Goal: Task Accomplishment & Management: Manage account settings

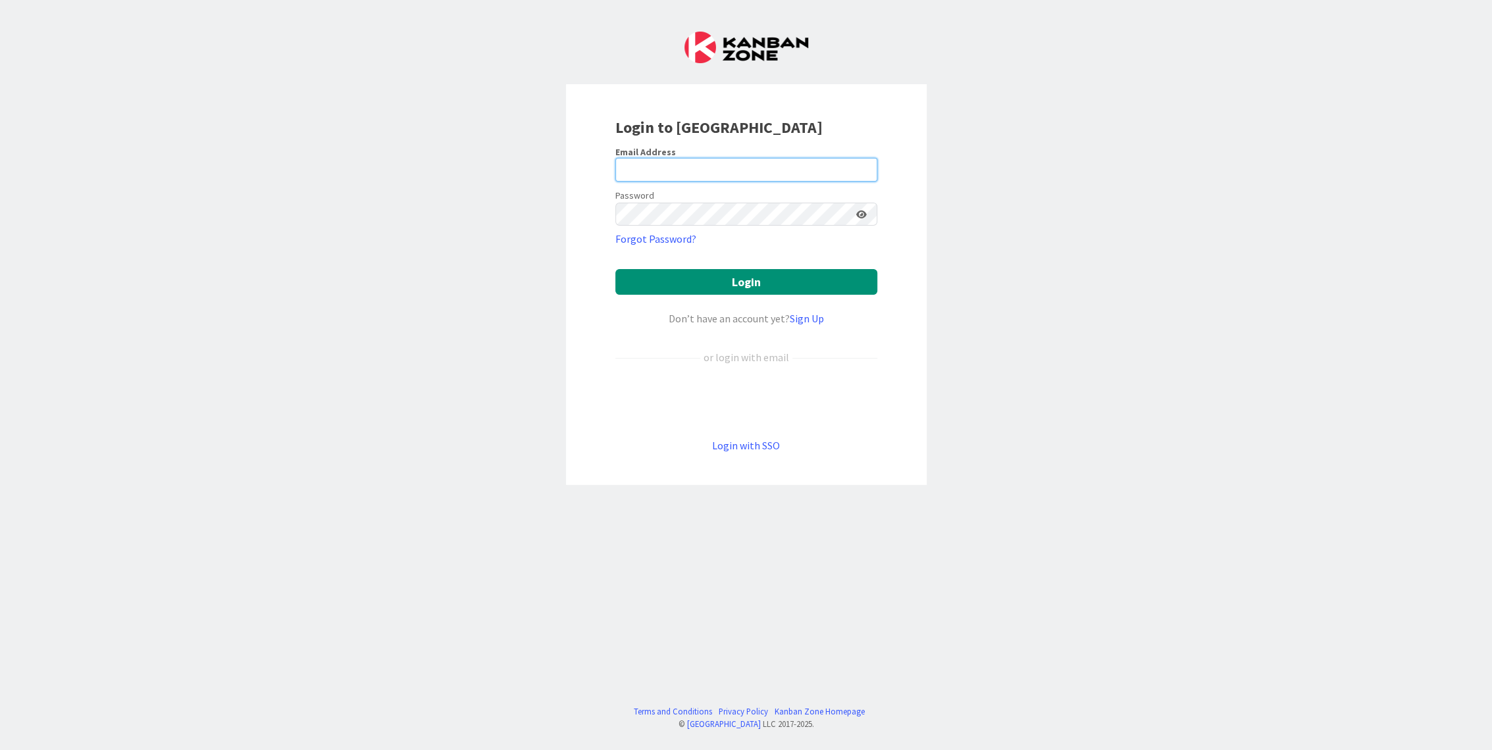
click at [713, 172] on input "email" at bounding box center [746, 170] width 262 height 24
type input "sonja.sainio@pandia.fi"
click at [615, 269] on button "Login" at bounding box center [746, 282] width 262 height 26
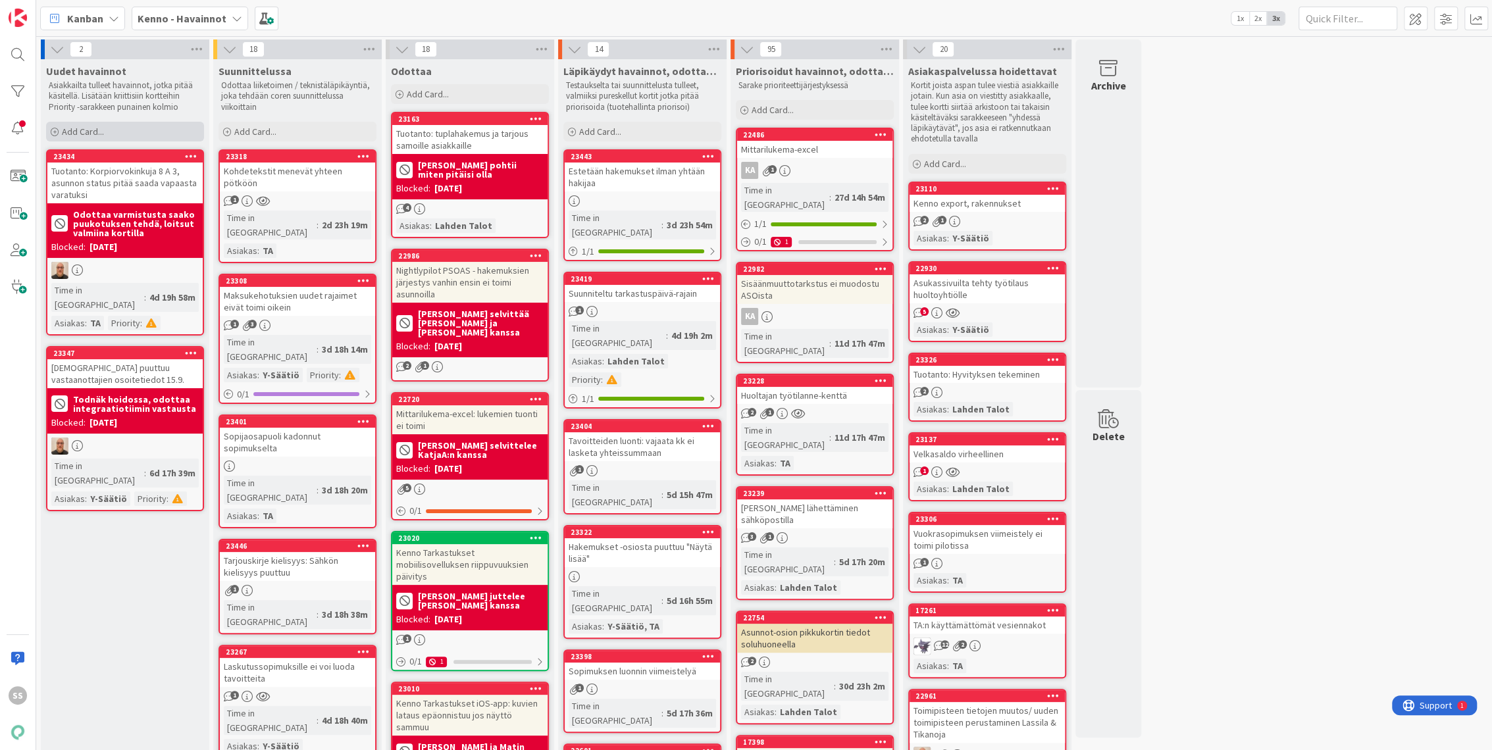
click at [105, 132] on div "Add Card..." at bounding box center [125, 132] width 158 height 20
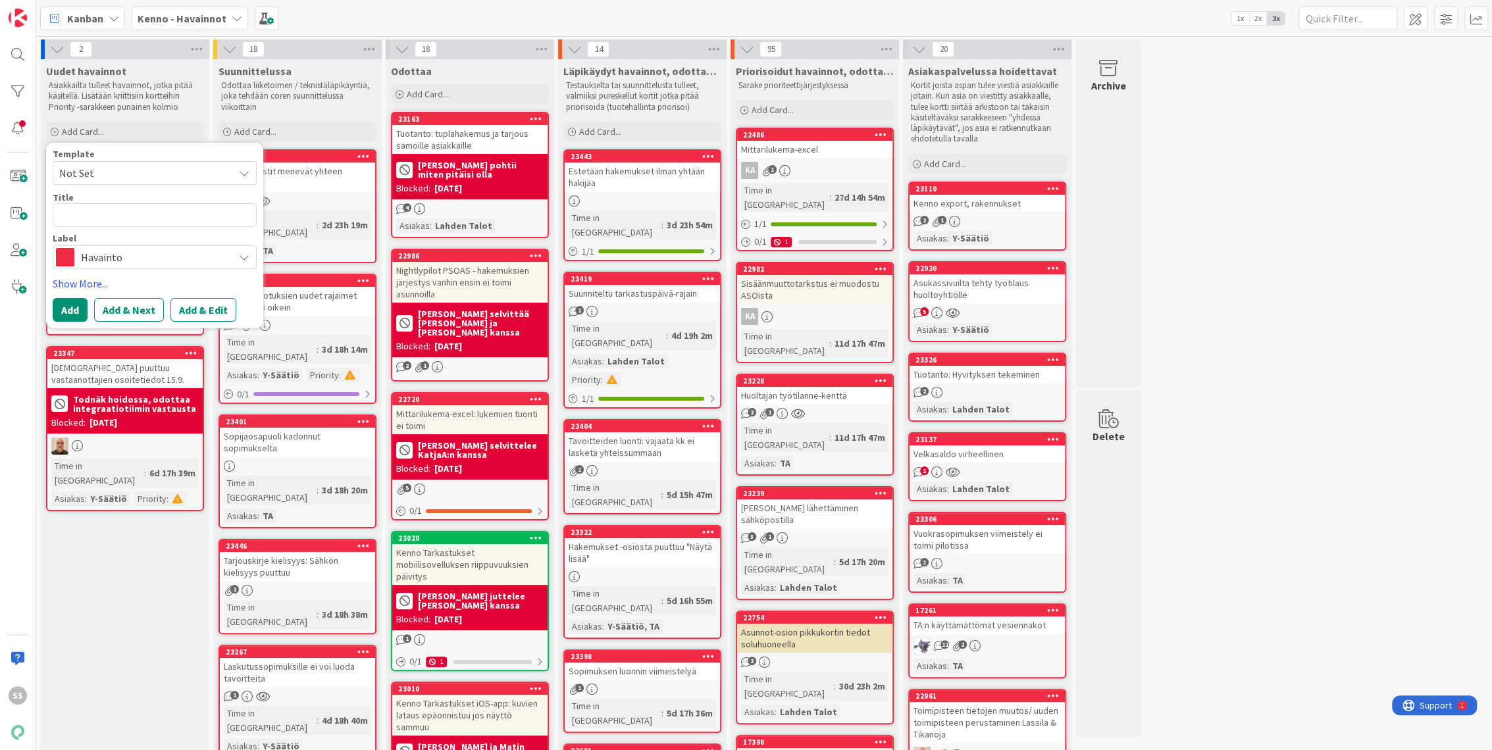
type textarea "x"
type textarea "V"
type textarea "x"
type textarea "Vu"
type textarea "x"
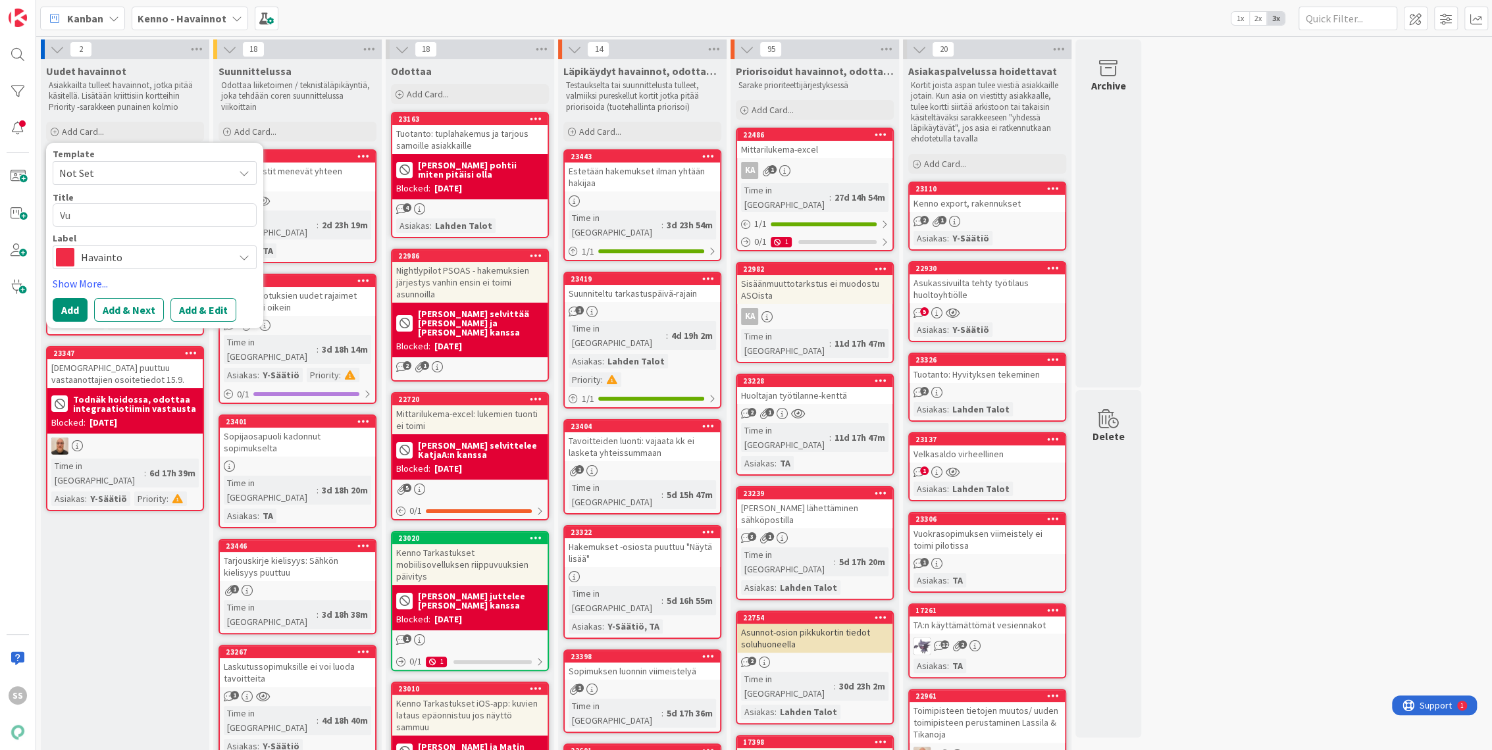
type textarea "Vuo"
type textarea "x"
type textarea "Vuok"
type textarea "x"
type textarea "Vuokr"
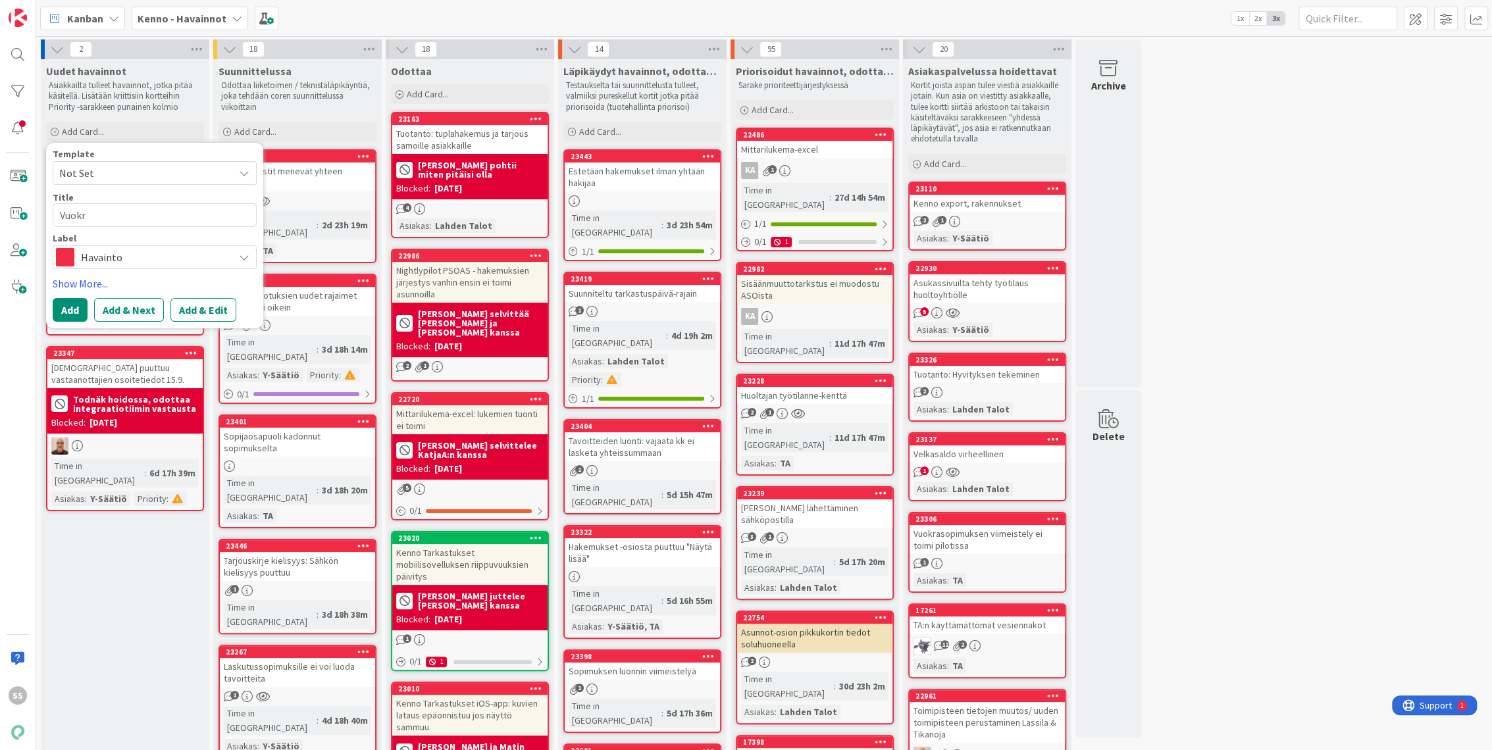
type textarea "x"
type textarea "Vuokra"
type textarea "x"
type textarea "Vuokrah"
type textarea "x"
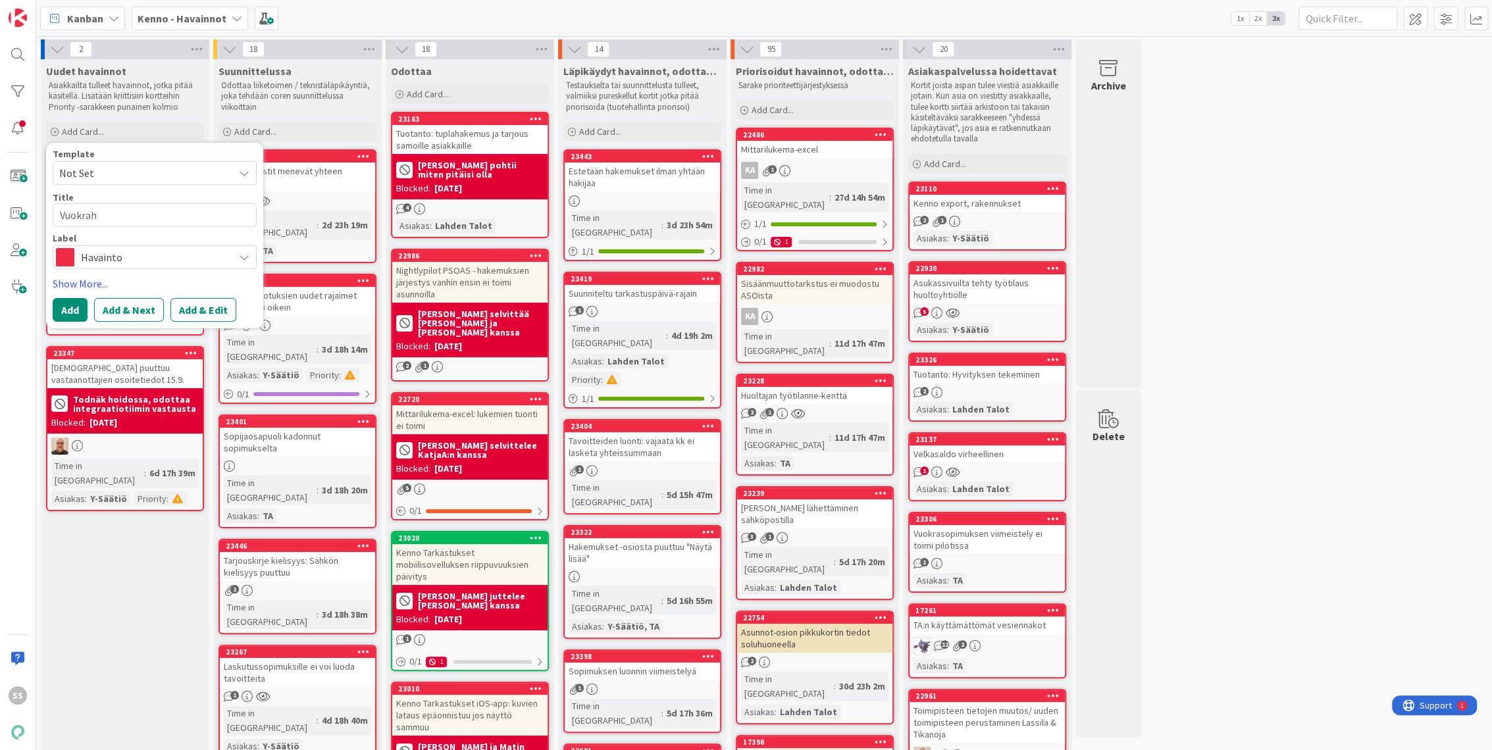
type textarea "Vuokraha"
type textarea "x"
type textarea "Vuokrahak"
type textarea "x"
type textarea "Vuokrahake"
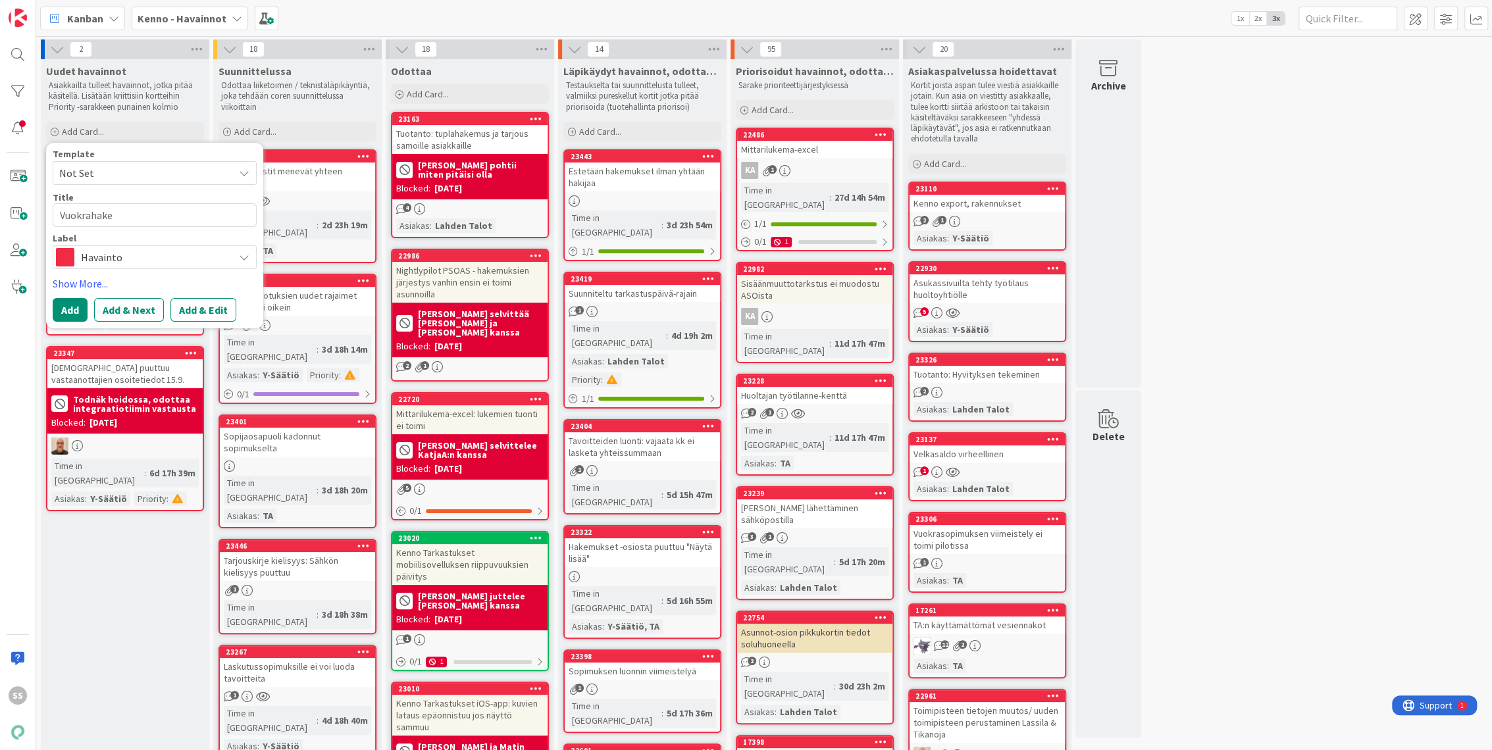
type textarea "x"
type textarea "Vuokrahakem"
type textarea "x"
type textarea "Vuokrahakemus"
type textarea "x"
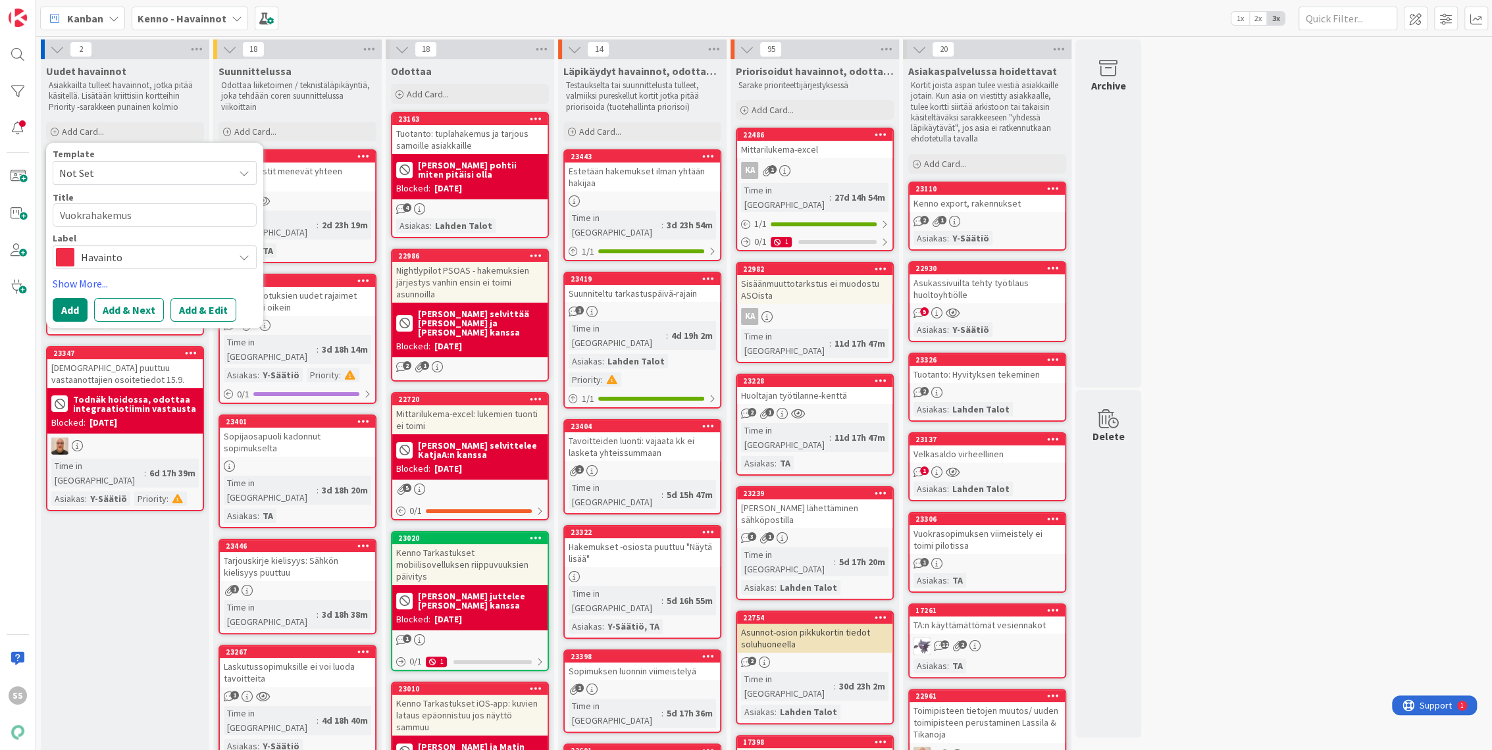
type textarea "Vuokrahakemust"
type textarea "x"
type textarea "Vuokrahakemuste"
type textarea "x"
type textarea "Vuokrahakemusten"
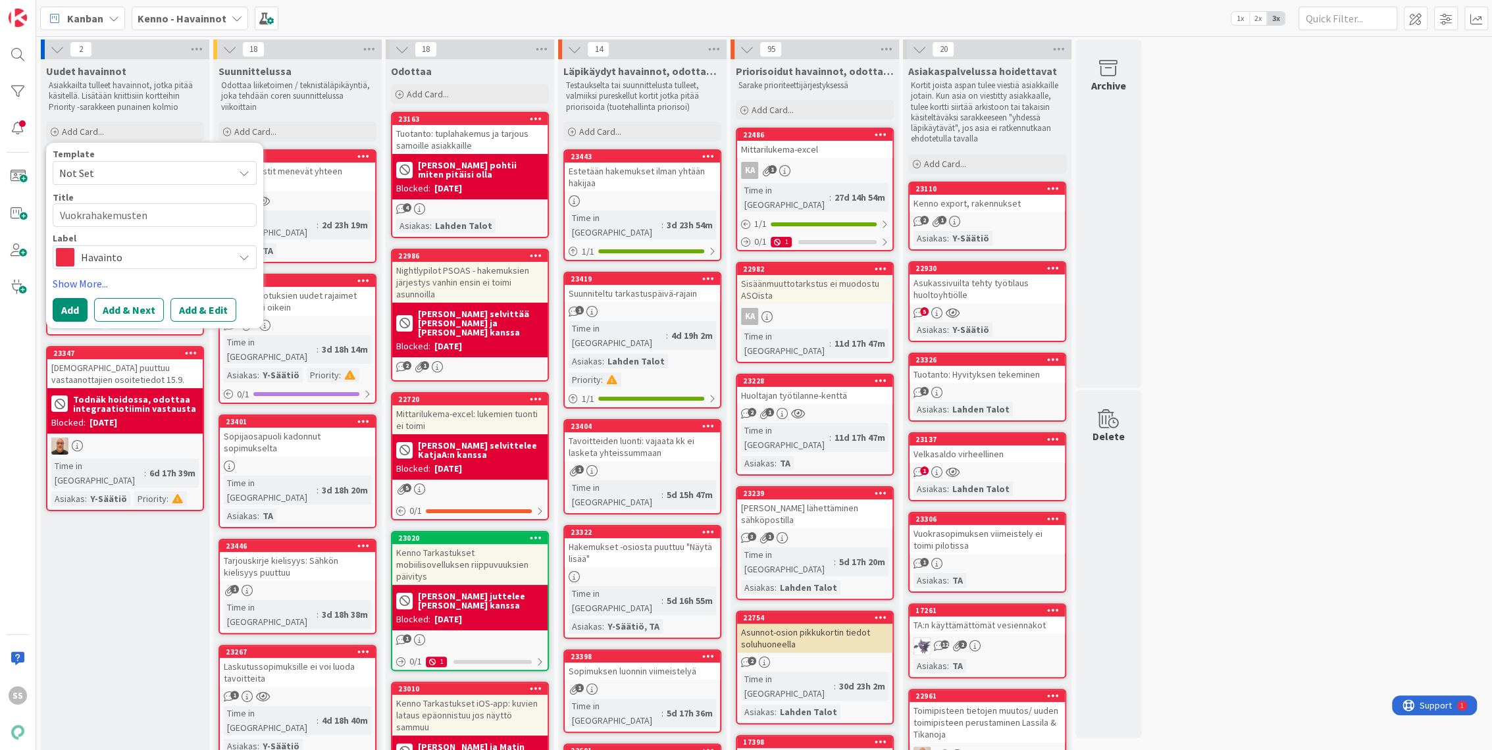
type textarea "x"
type textarea "Vuokrahakemusten"
type textarea "x"
type textarea "Vuokrahakemusten s"
type textarea "x"
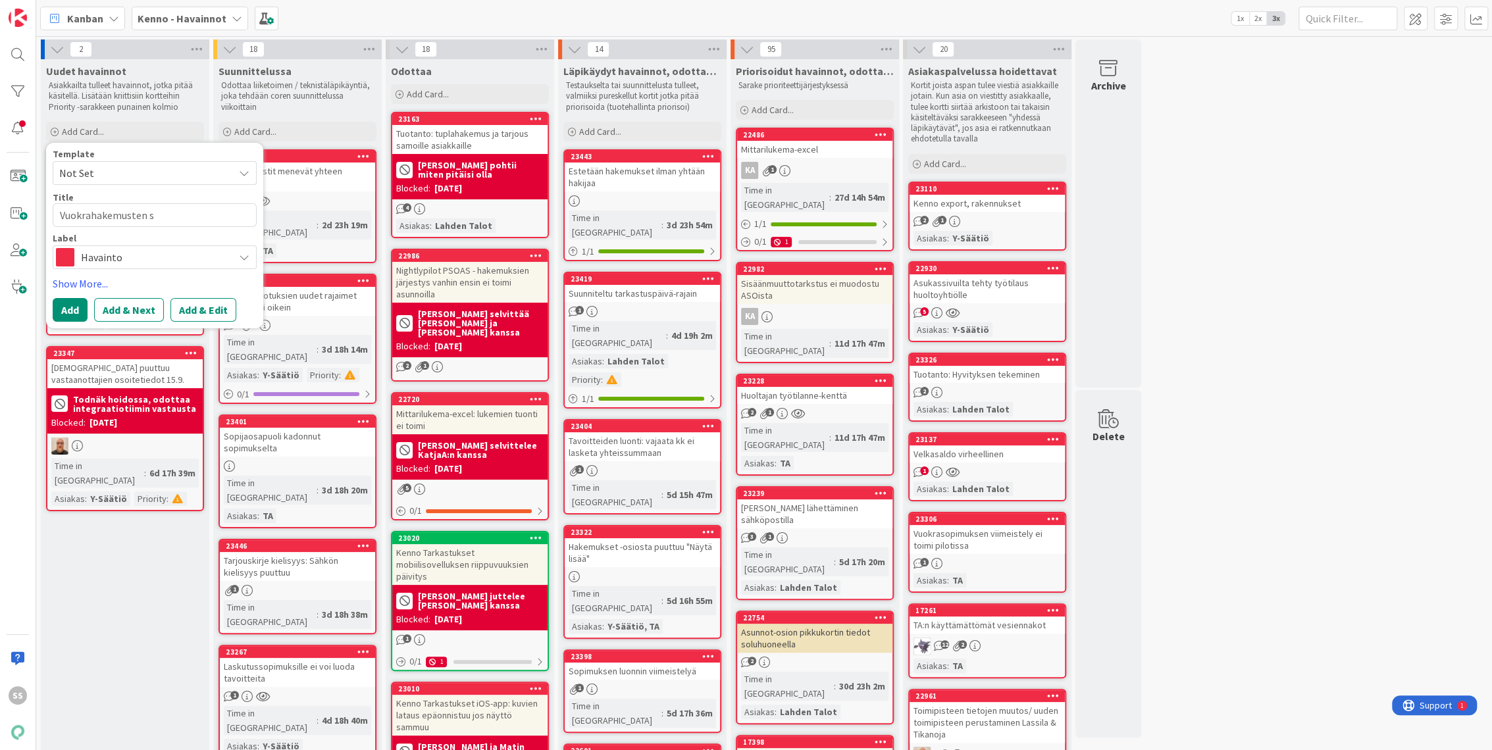
type textarea "Vuokrahakemusten st"
type textarea "x"
type textarea "Vuokrahakemusten sta"
type textarea "x"
type textarea "Vuokrahakemusten stat"
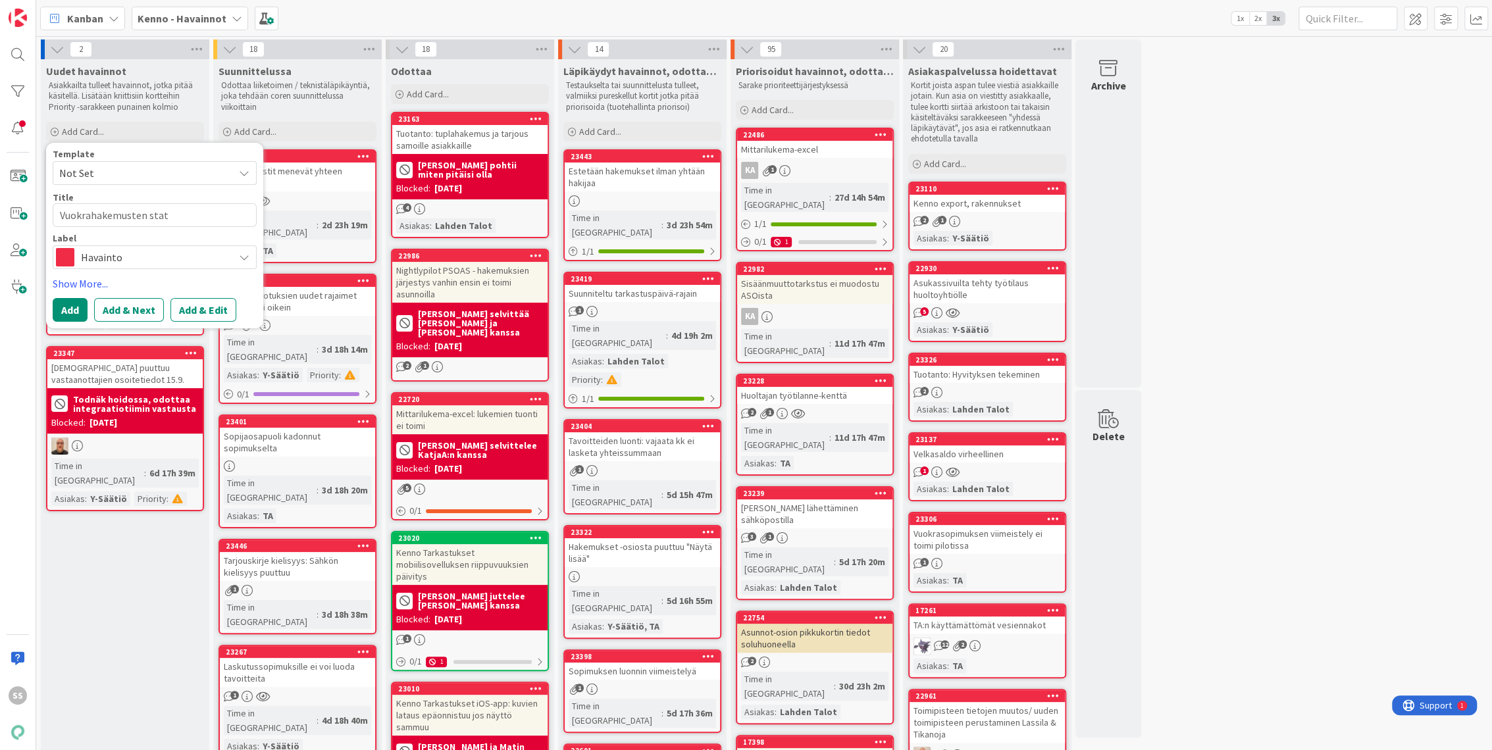
type textarea "x"
type textarea "Vuokrahakemusten statu"
type textarea "x"
type textarea "Vuokrahakemusten status"
click at [213, 310] on button "Add & Edit" at bounding box center [203, 310] width 66 height 24
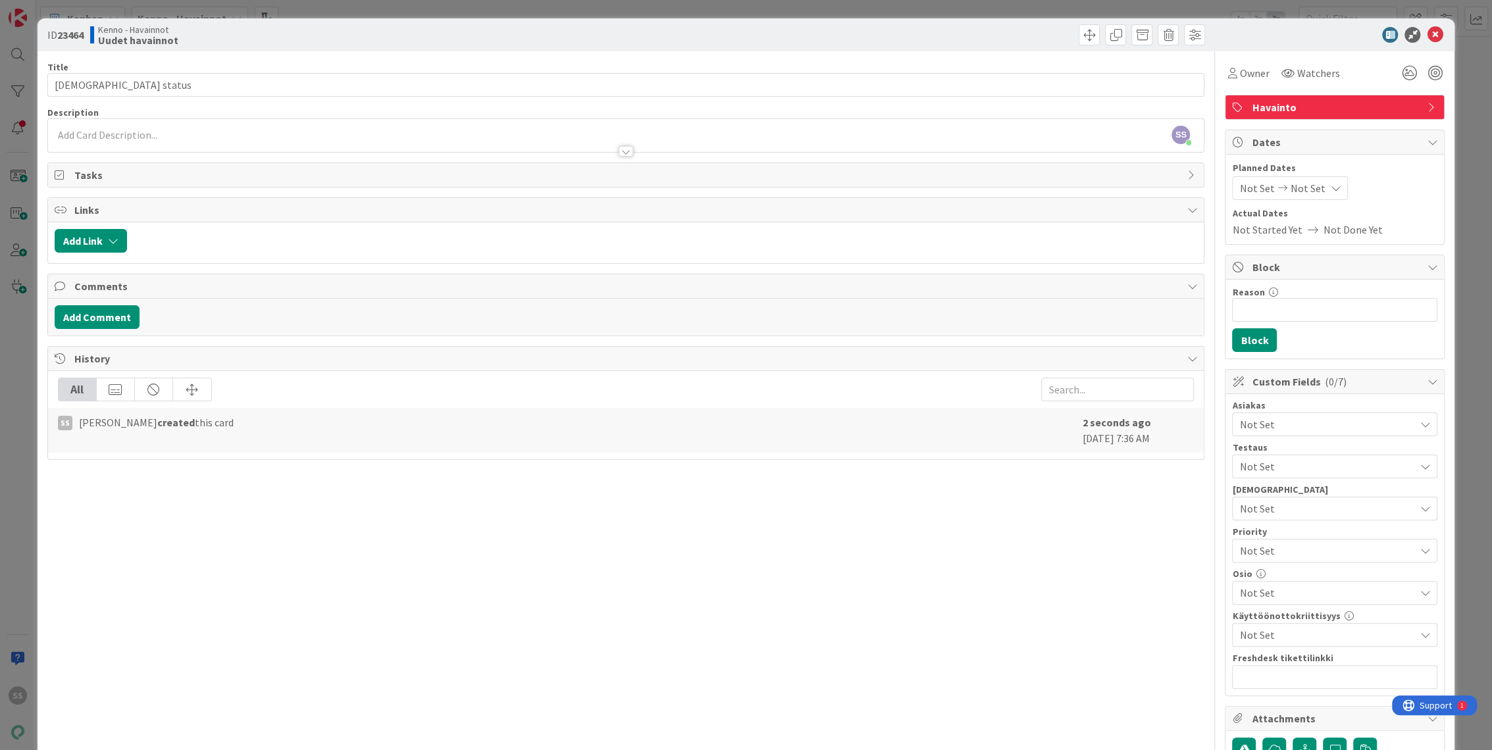
click at [153, 138] on div at bounding box center [626, 145] width 1156 height 14
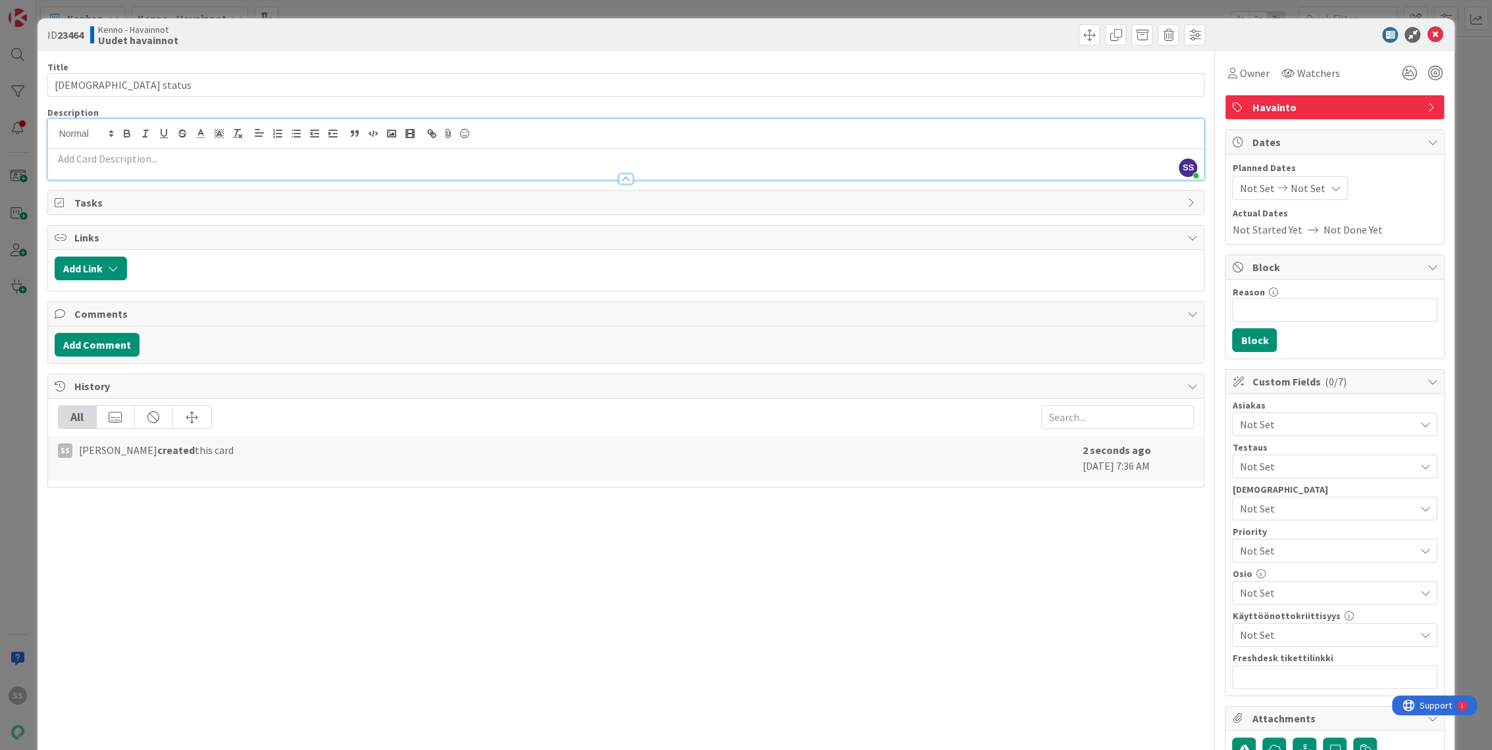
click at [211, 168] on div at bounding box center [626, 173] width 1156 height 14
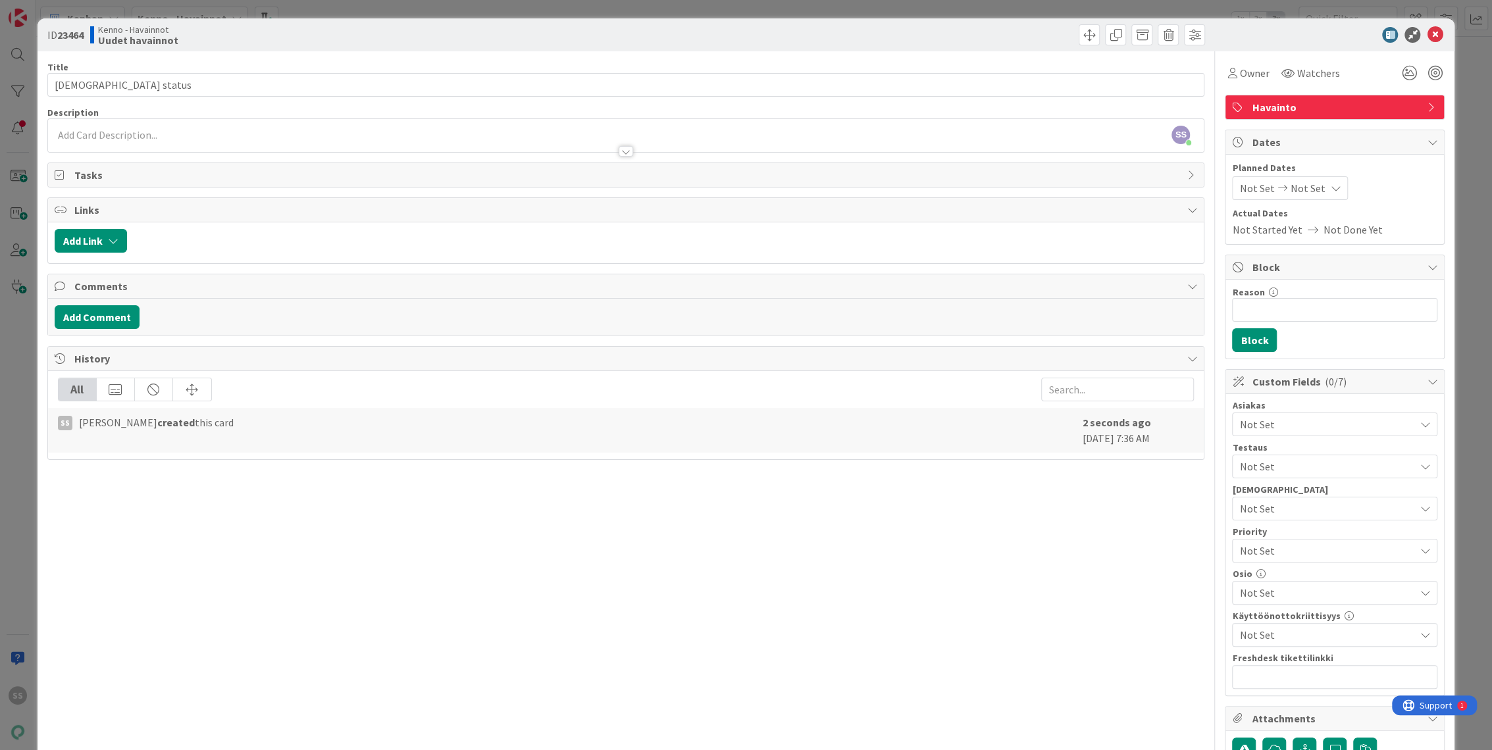
click at [188, 141] on div at bounding box center [626, 145] width 1156 height 14
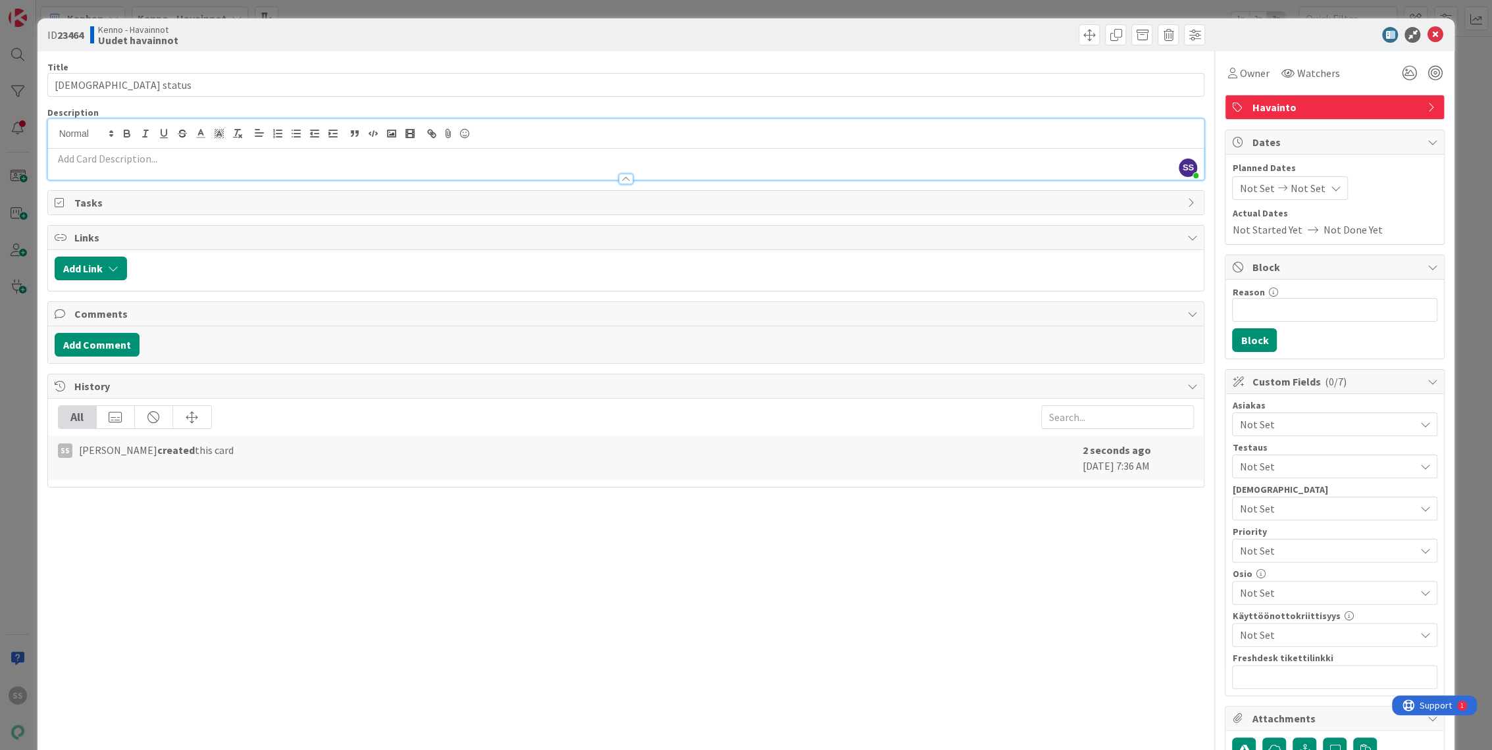
click at [103, 163] on p at bounding box center [626, 158] width 1143 height 15
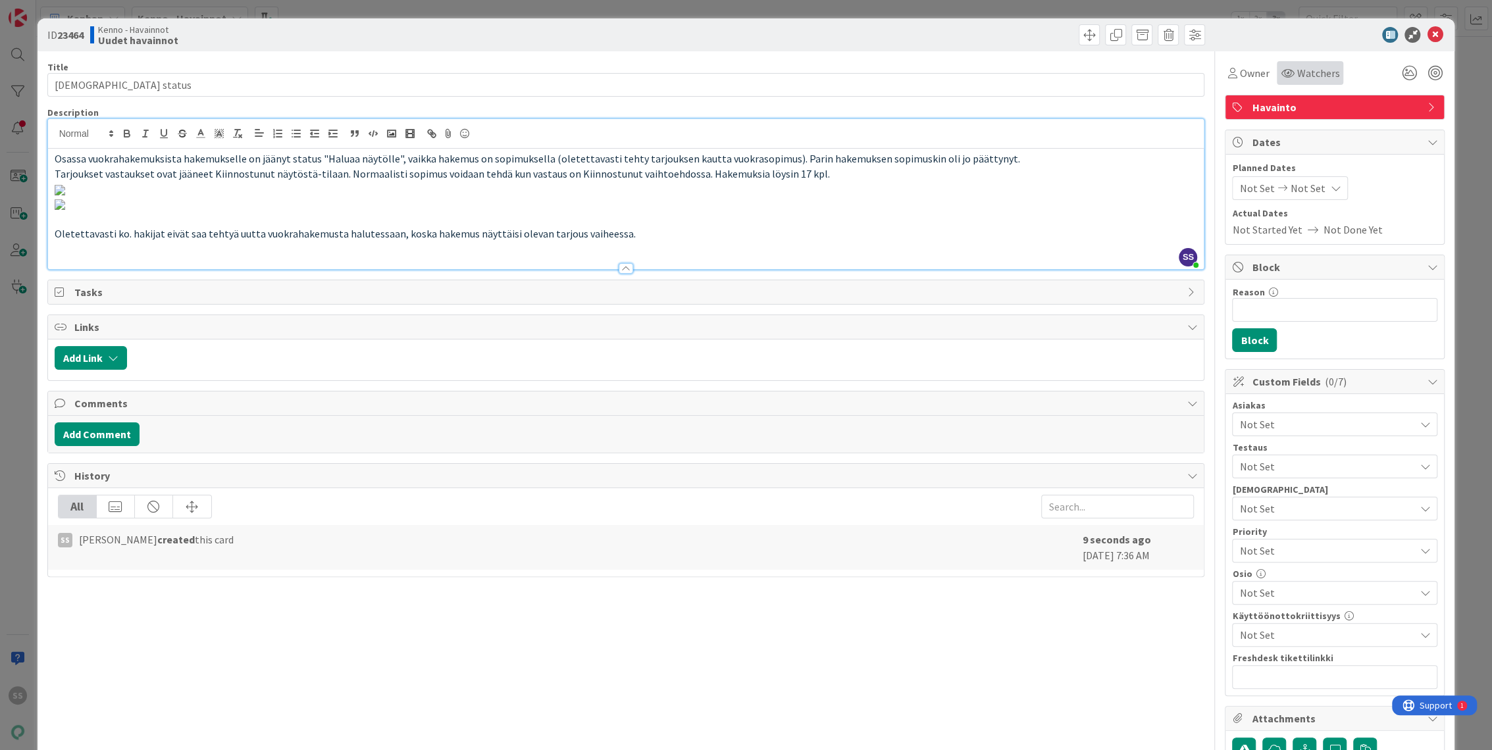
click at [1320, 76] on span "Watchers" at bounding box center [1317, 73] width 43 height 16
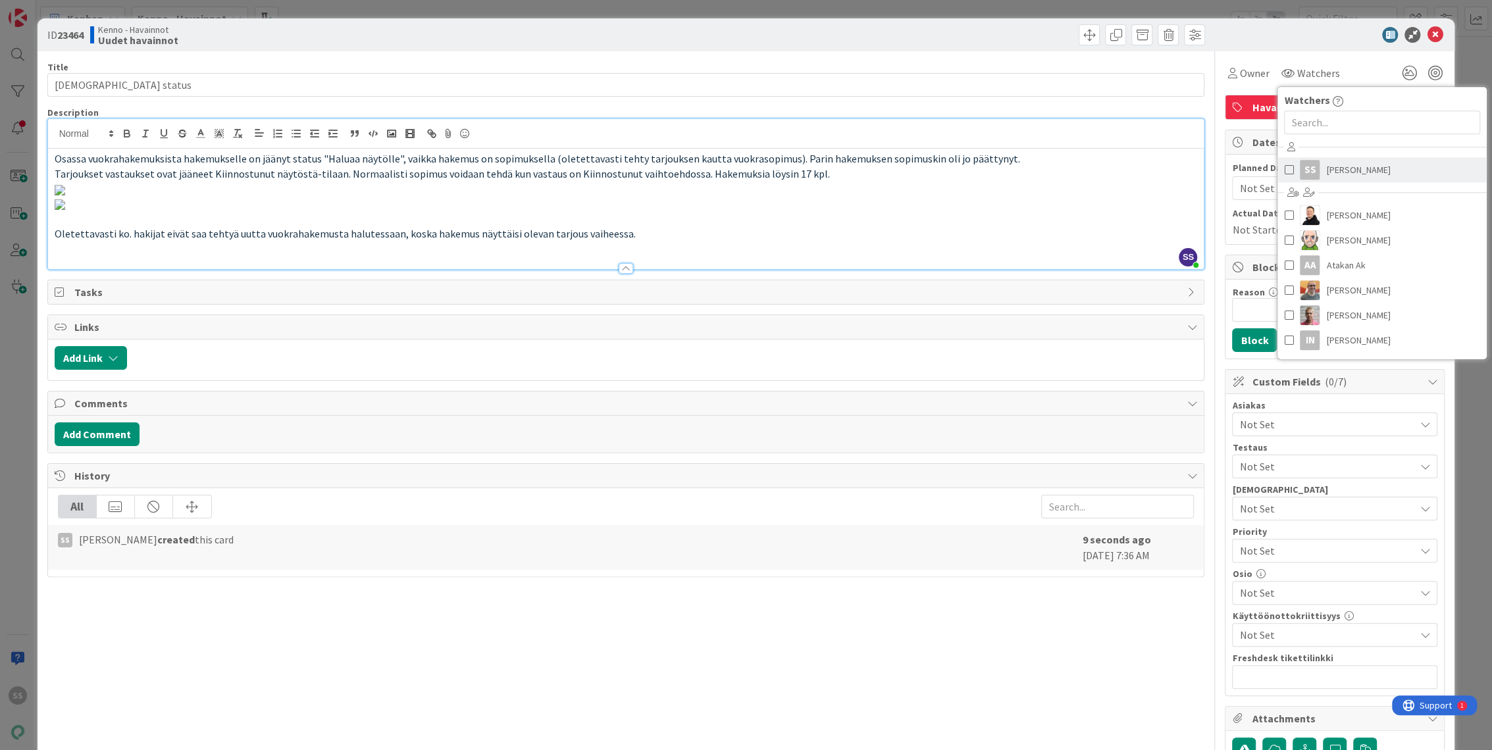
click at [1334, 167] on span "[PERSON_NAME]" at bounding box center [1358, 170] width 64 height 20
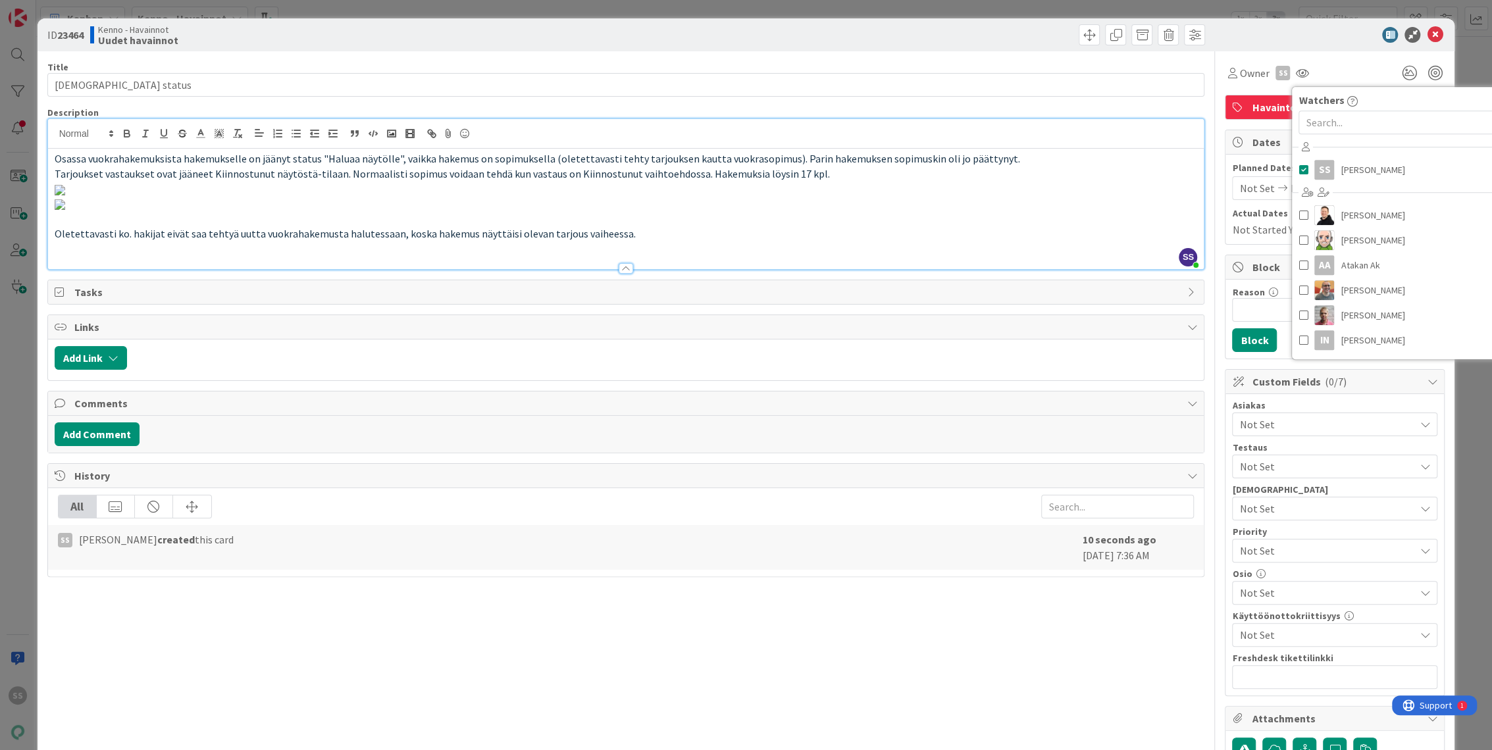
click at [1271, 407] on div "Asiakas" at bounding box center [1334, 405] width 205 height 9
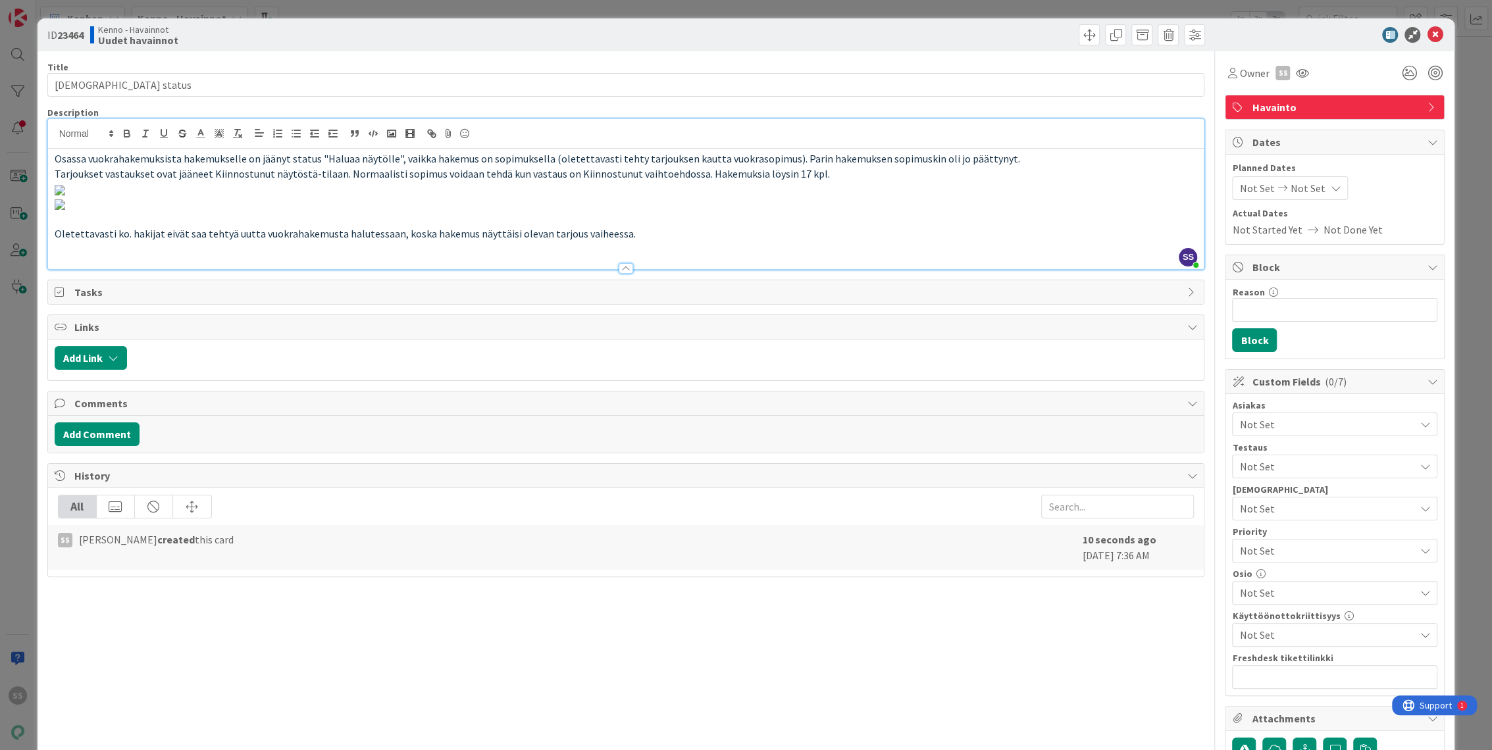
drag, startPoint x: 1274, startPoint y: 424, endPoint x: 1282, endPoint y: 434, distance: 12.6
click at [1274, 424] on span "Not Set" at bounding box center [1326, 425] width 175 height 16
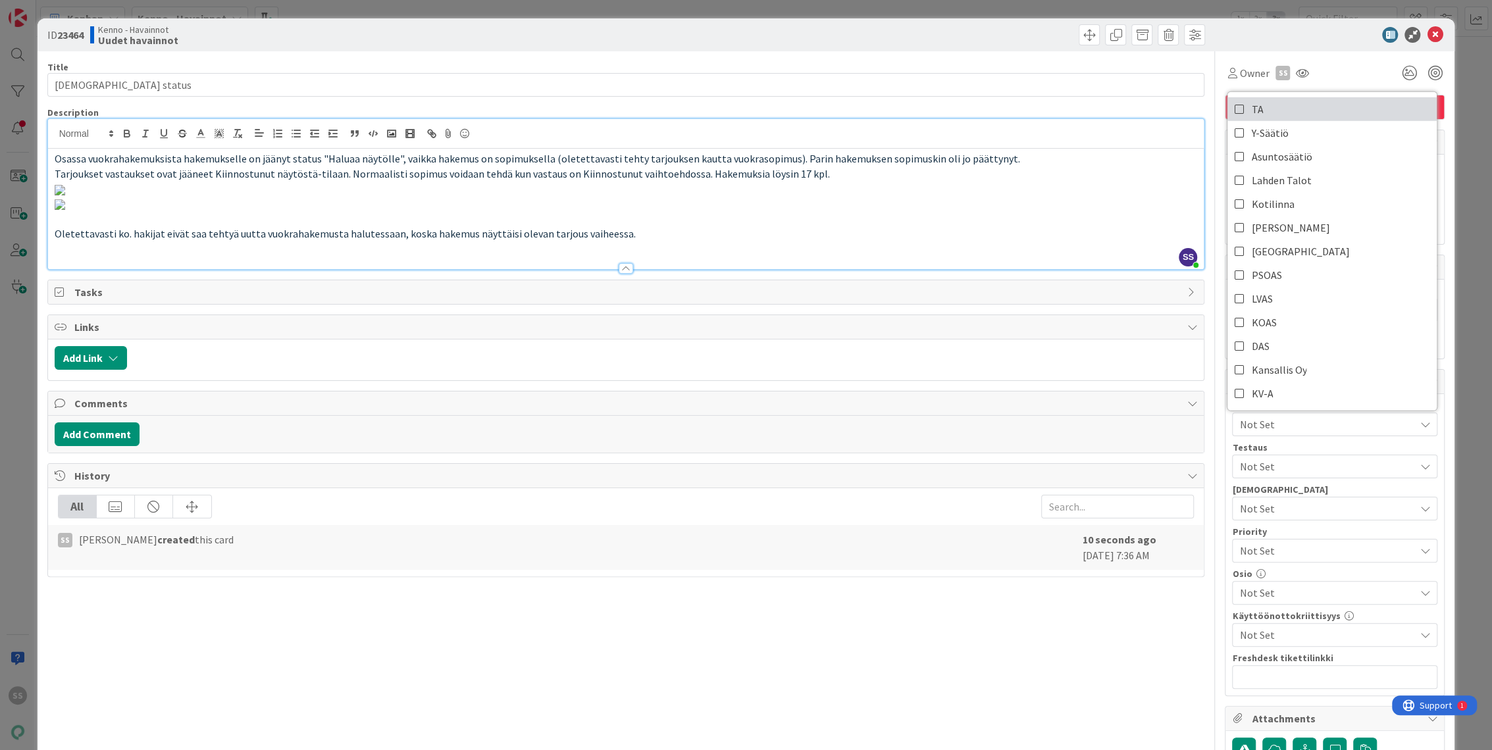
click at [1259, 110] on link "TA" at bounding box center [1331, 109] width 209 height 24
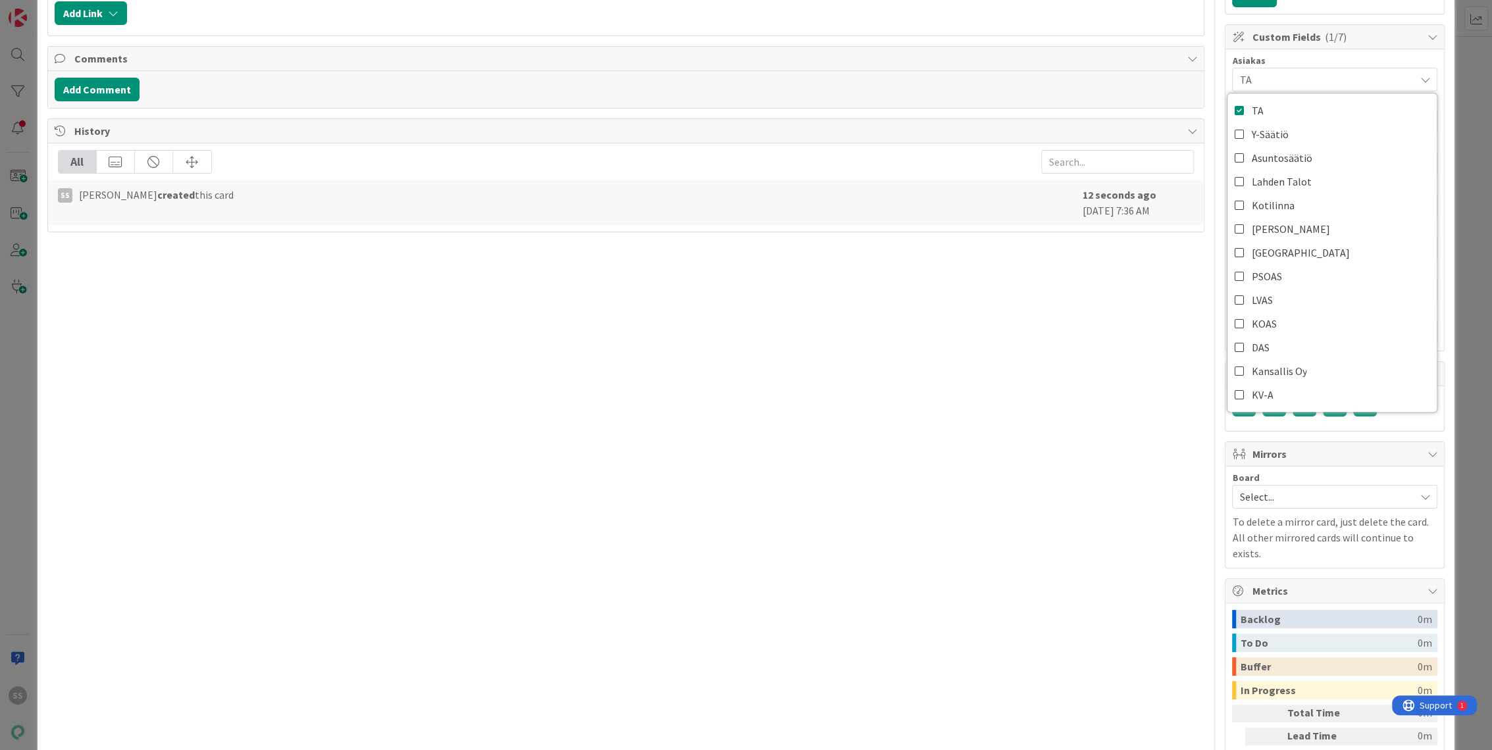
scroll to position [511, 0]
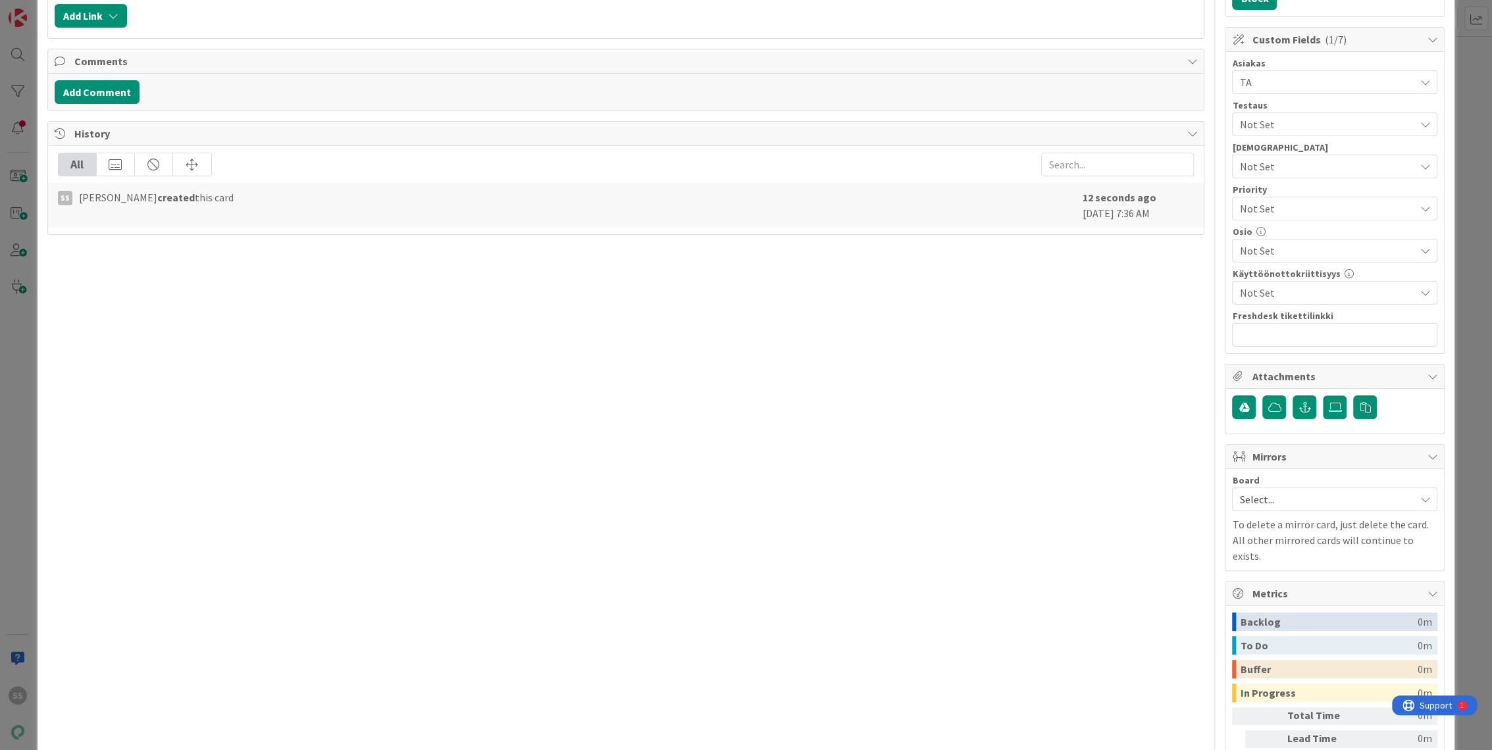
scroll to position [219, 0]
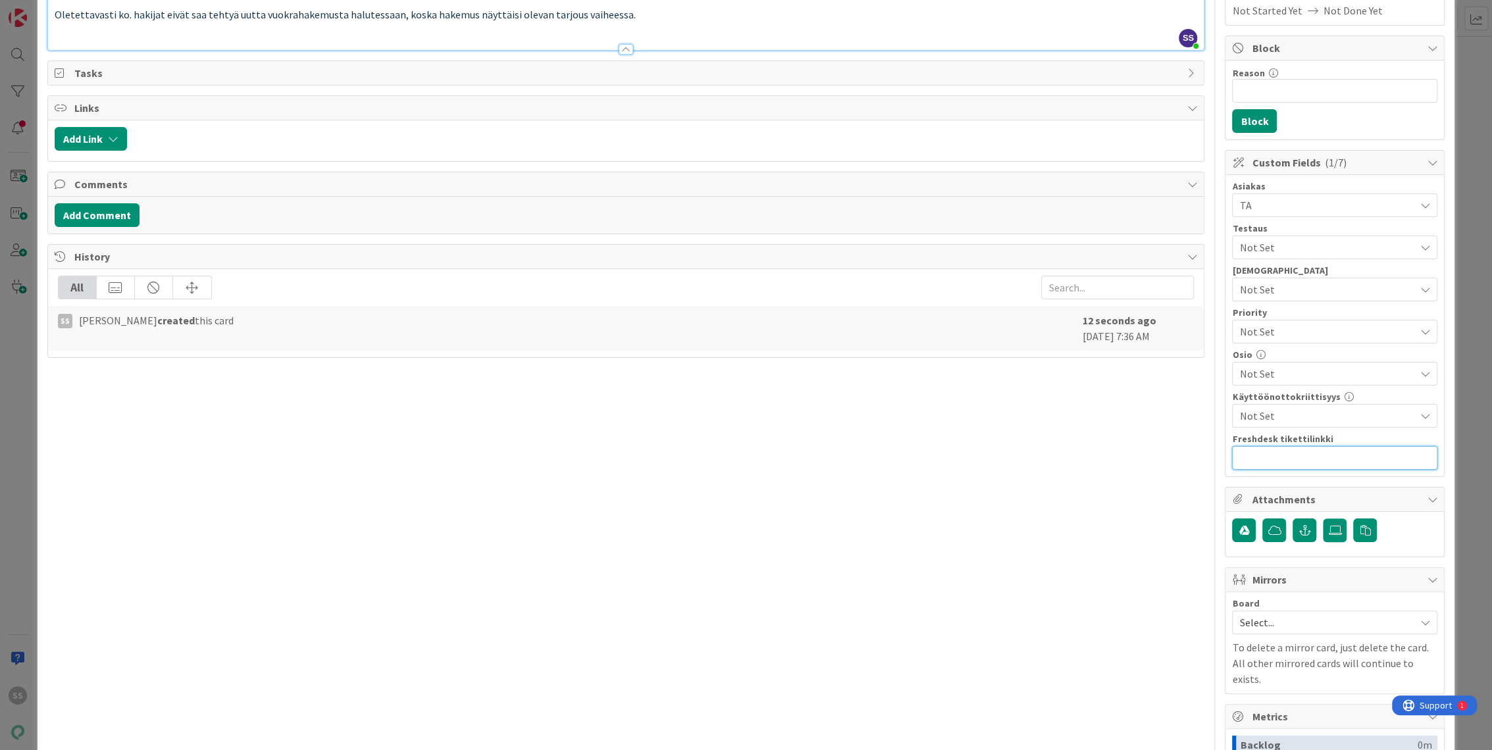
click at [1297, 455] on input "text" at bounding box center [1334, 458] width 205 height 24
paste input "https://pandia-help.freshdesk.com/a/tickets/131931"
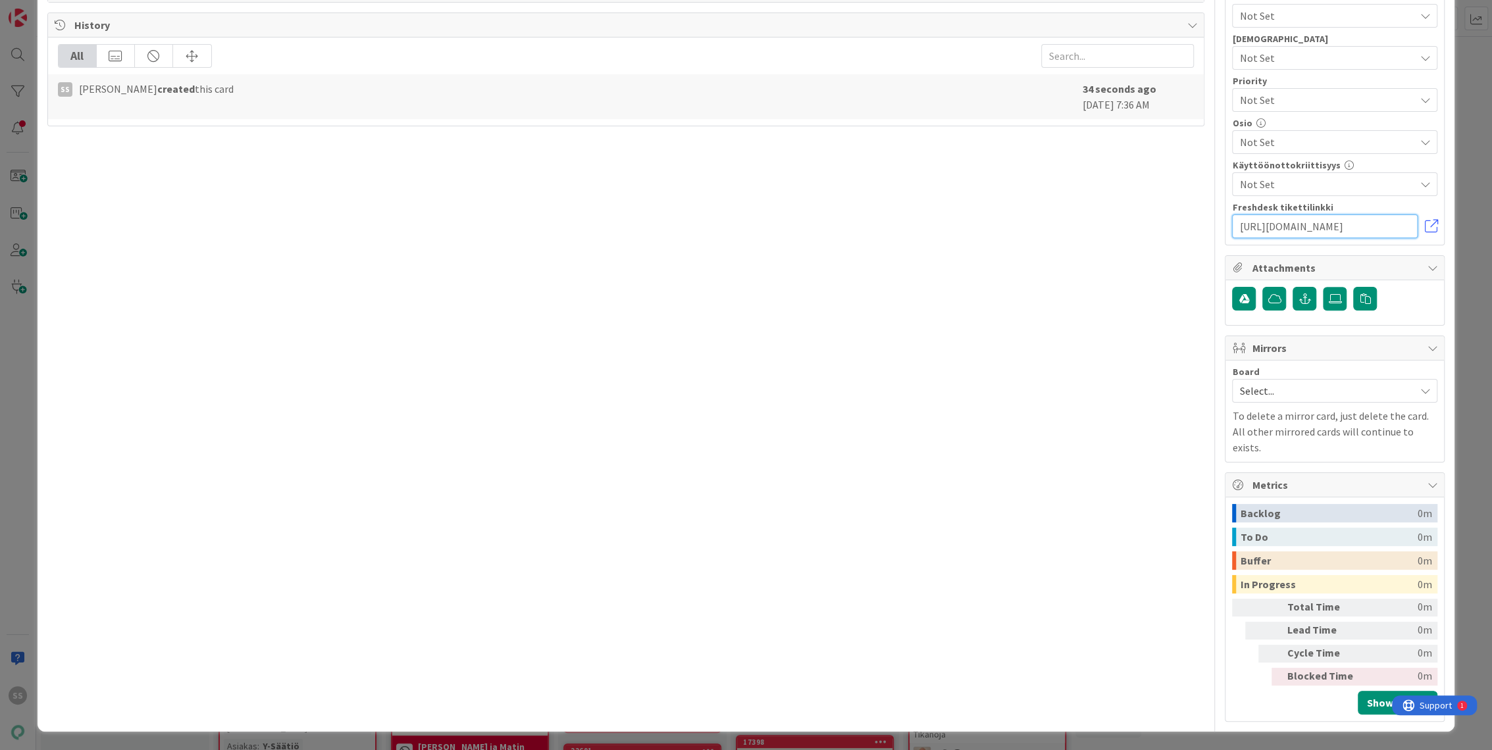
scroll to position [740, 0]
type input "https://pandia-help.freshdesk.com/a/tickets/131931"
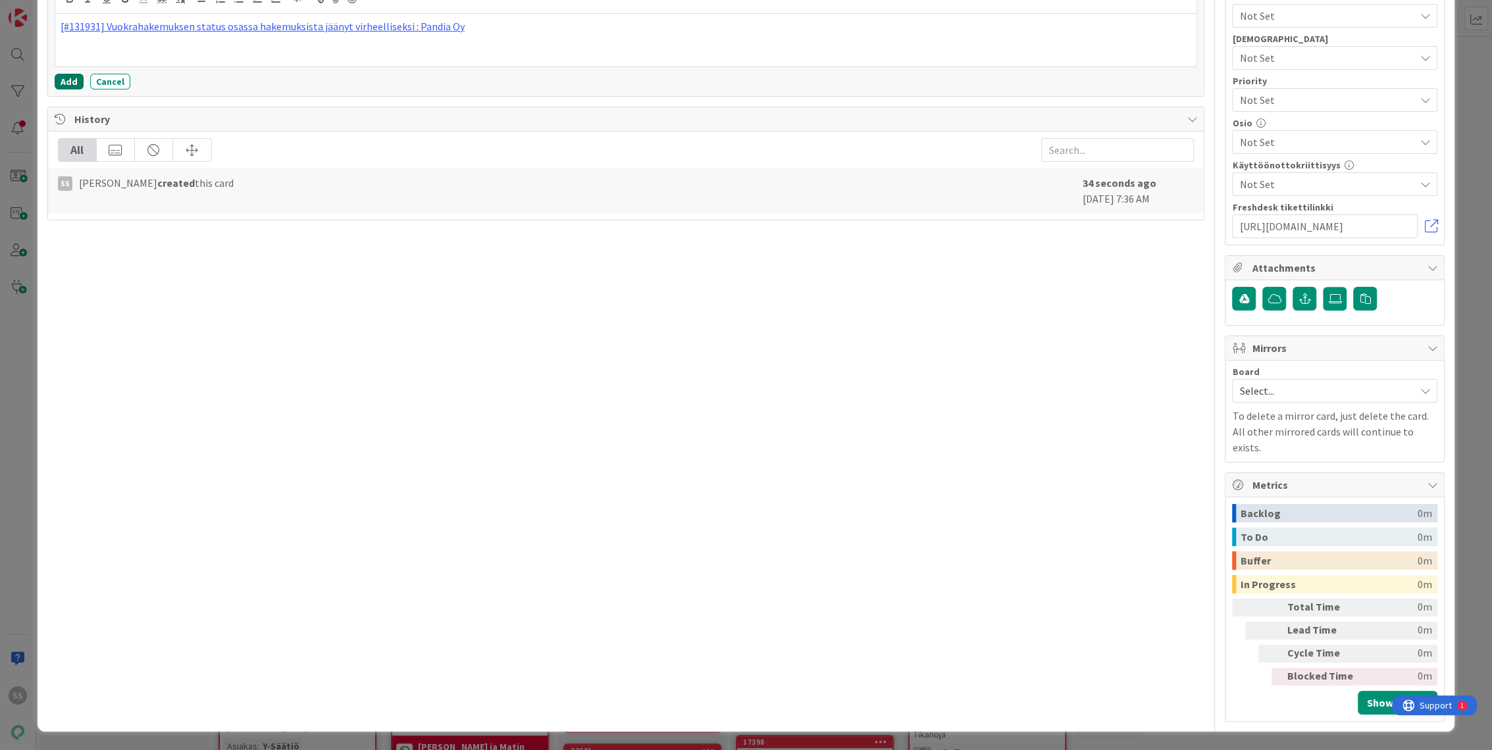
click at [64, 89] on button "Add" at bounding box center [69, 82] width 29 height 16
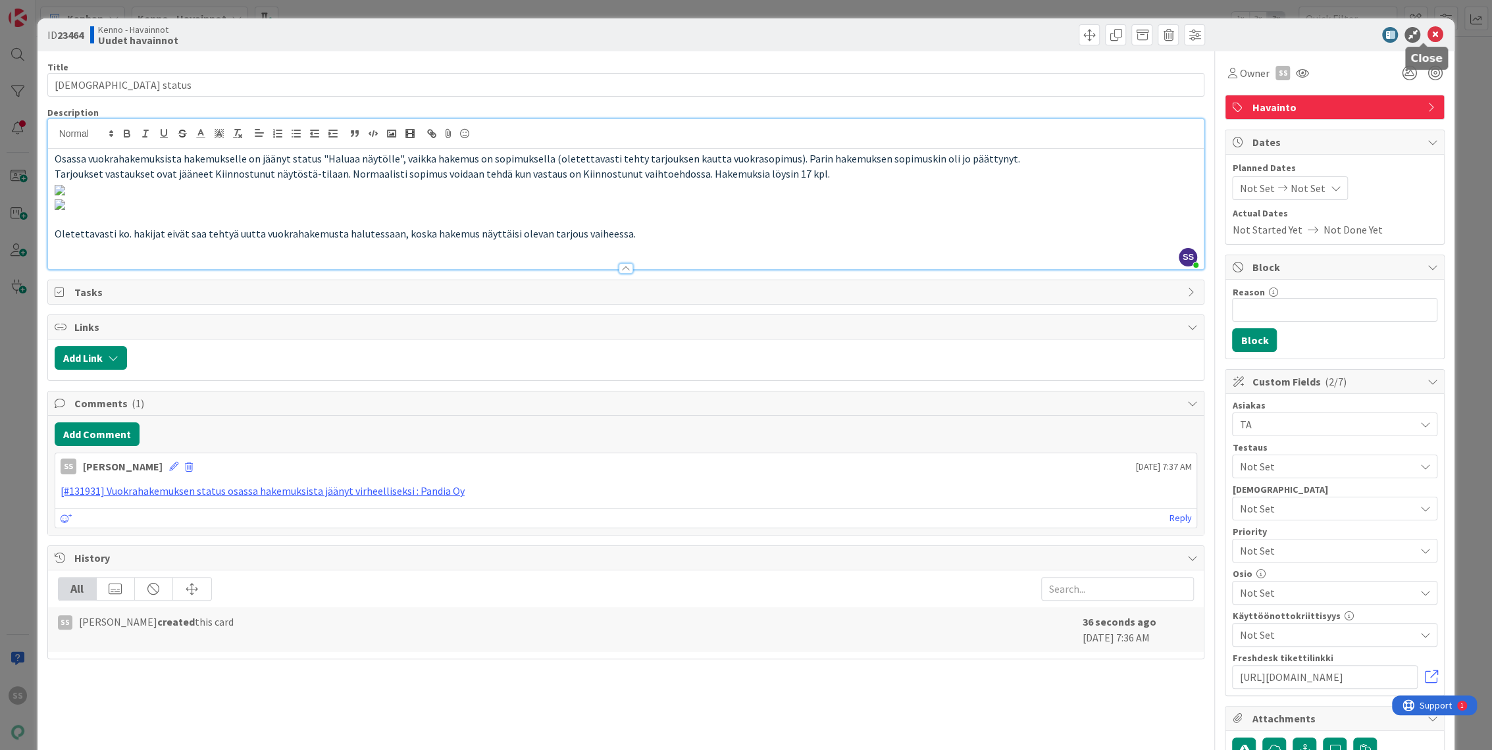
click at [1427, 33] on icon at bounding box center [1435, 35] width 16 height 16
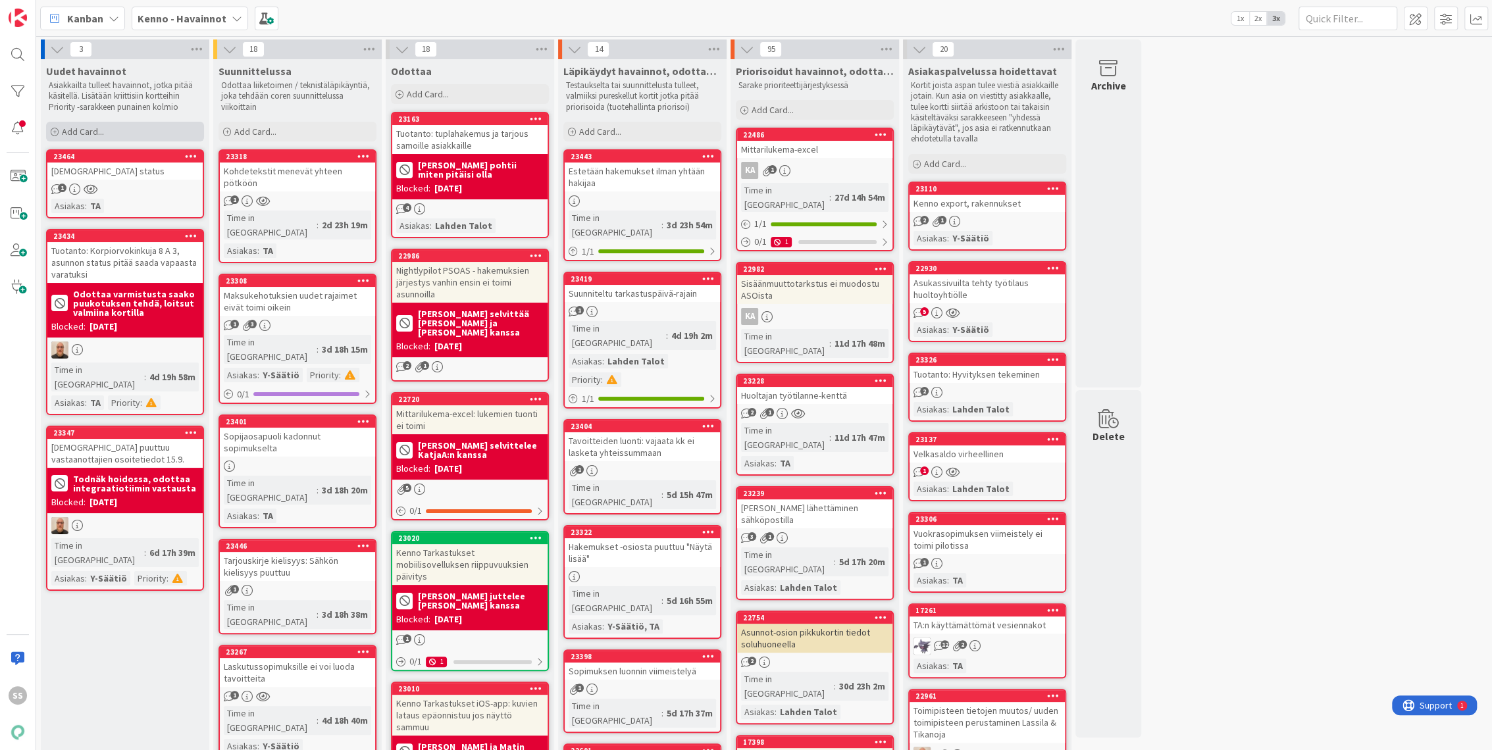
click at [83, 134] on span "Add Card..." at bounding box center [83, 132] width 42 height 12
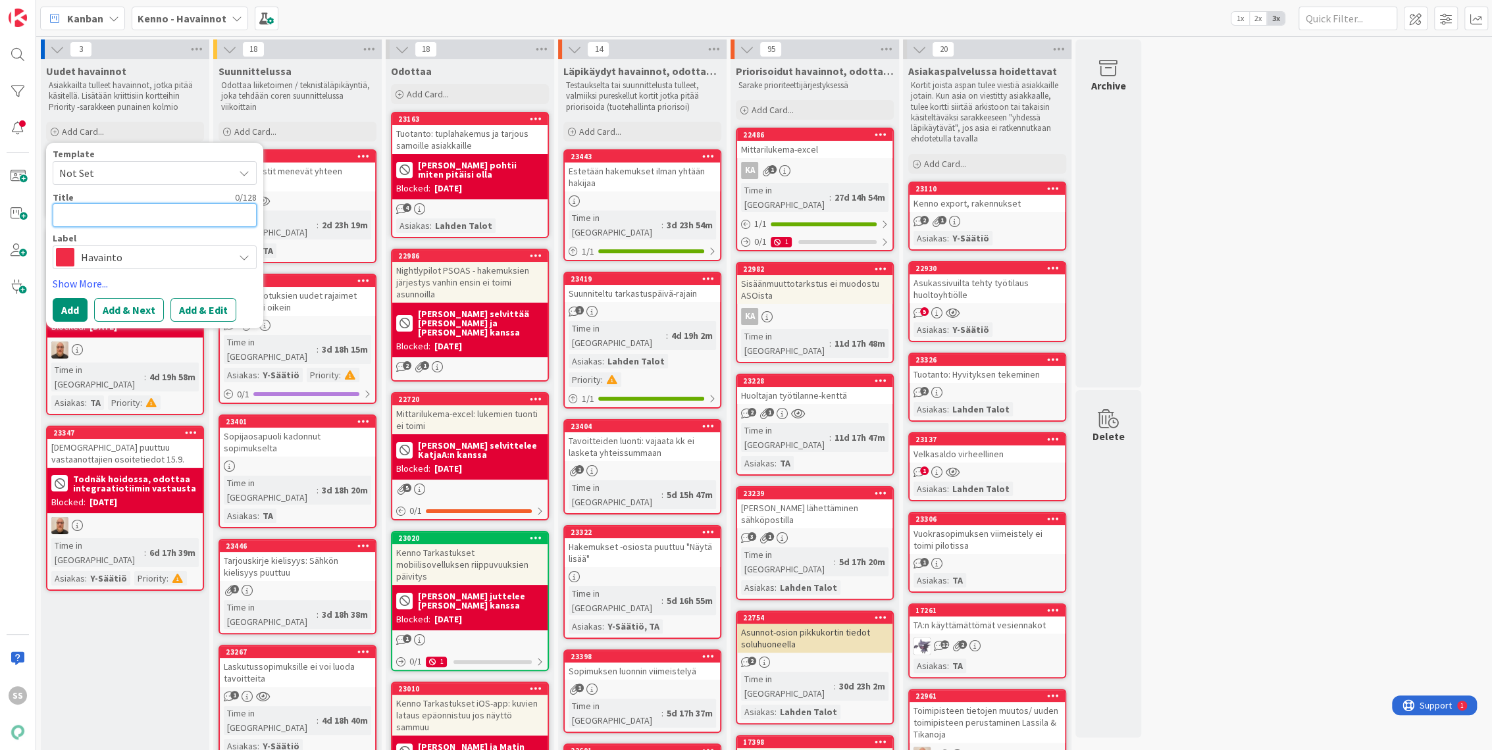
type textarea "x"
type textarea "A"
type textarea "x"
type textarea "As"
type textarea "x"
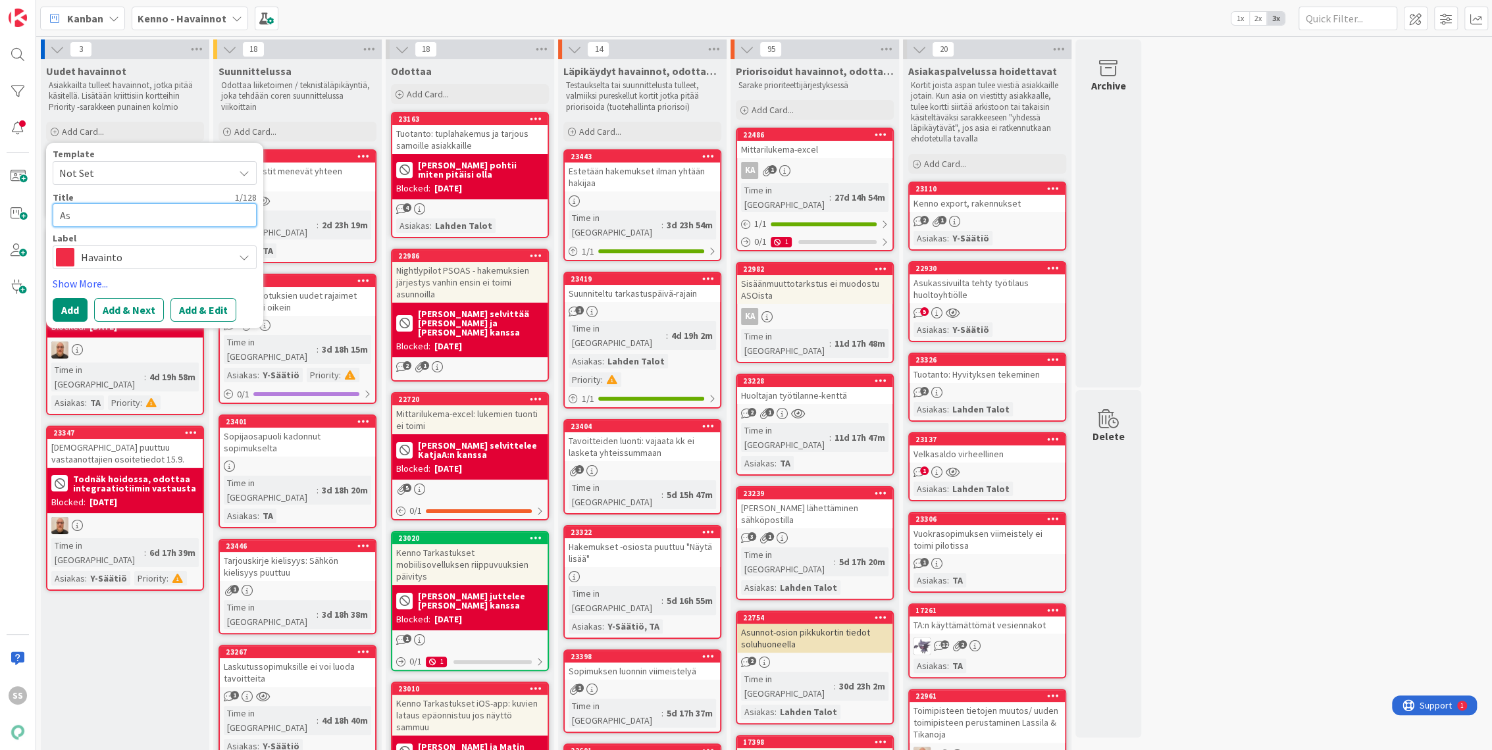
type textarea "Asu"
type textarea "x"
type textarea "Asuk"
type textarea "x"
type textarea "Asuka"
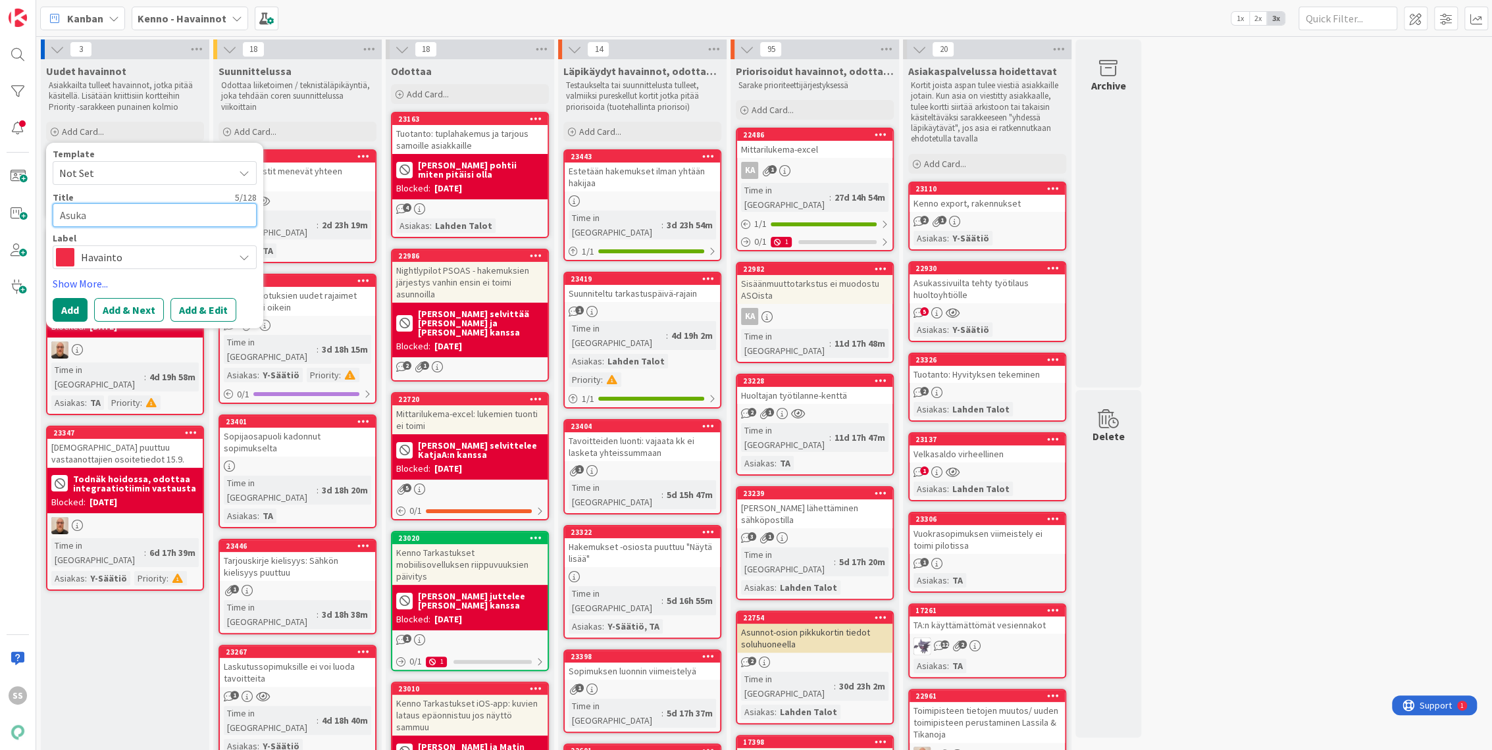
type textarea "x"
type textarea "Asukas"
type textarea "x"
type textarea "Asukass"
type textarea "x"
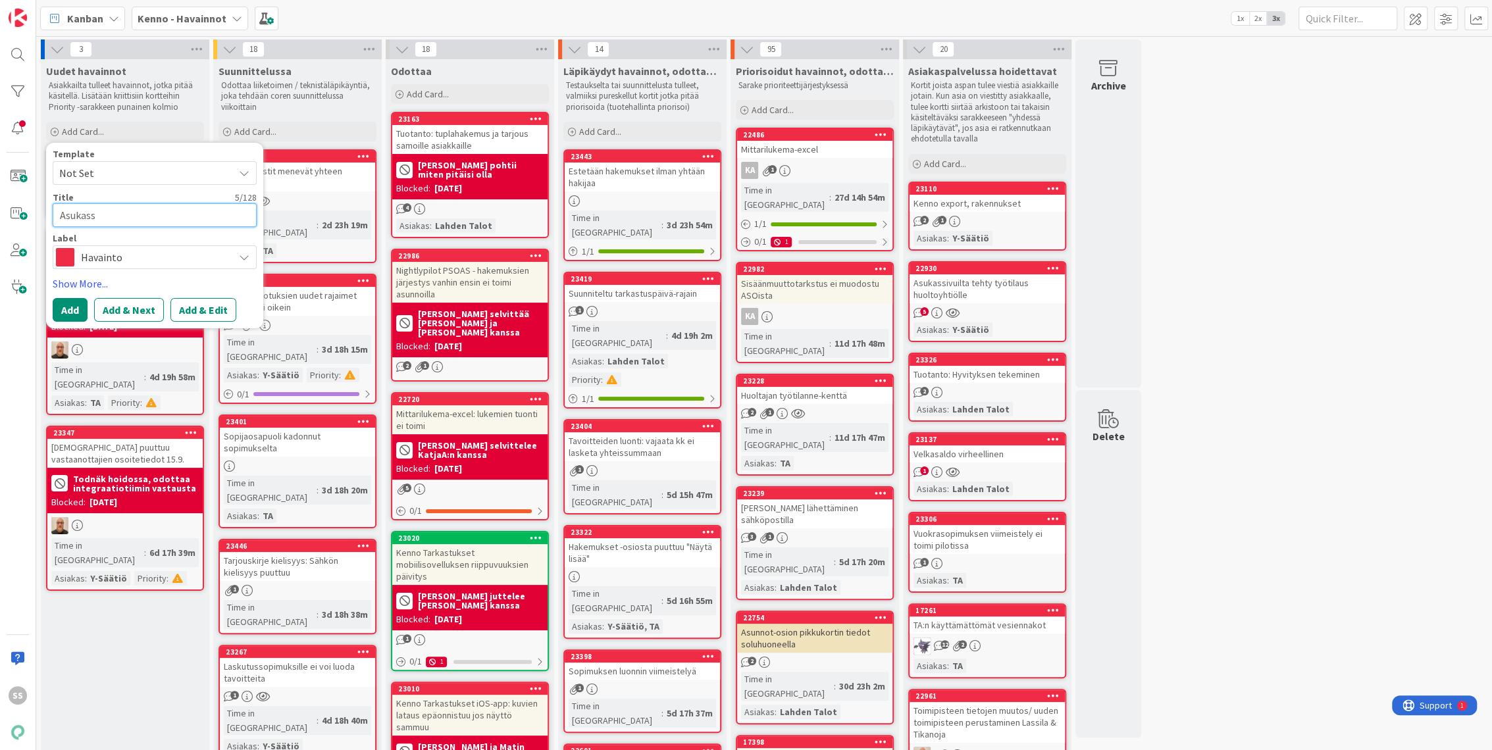
type textarea "Asukassi"
type textarea "x"
type textarea "Asukassiv"
type textarea "x"
type textarea "Asukassivu"
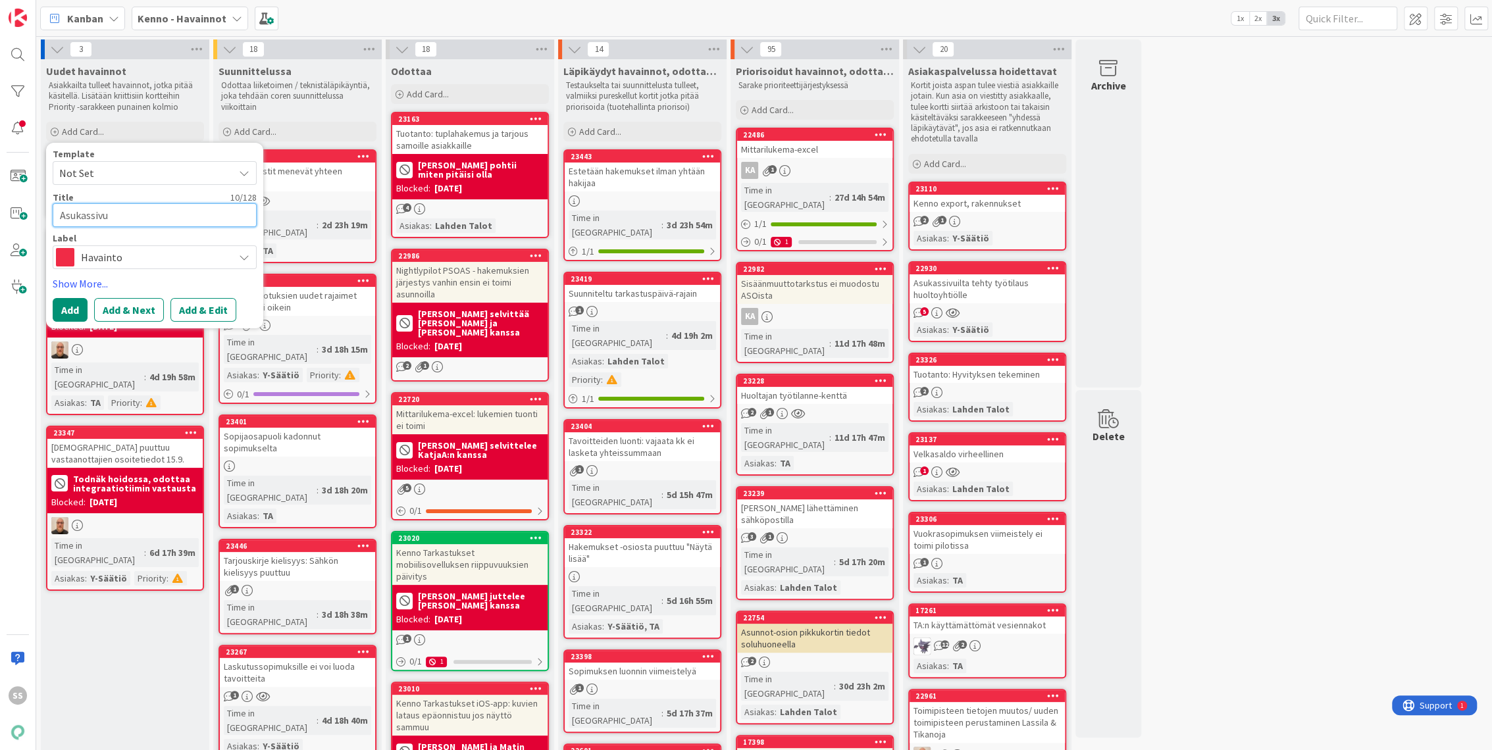
type textarea "x"
type textarea "Asukassivut"
type textarea "x"
type textarea "Asukassivut e"
type textarea "x"
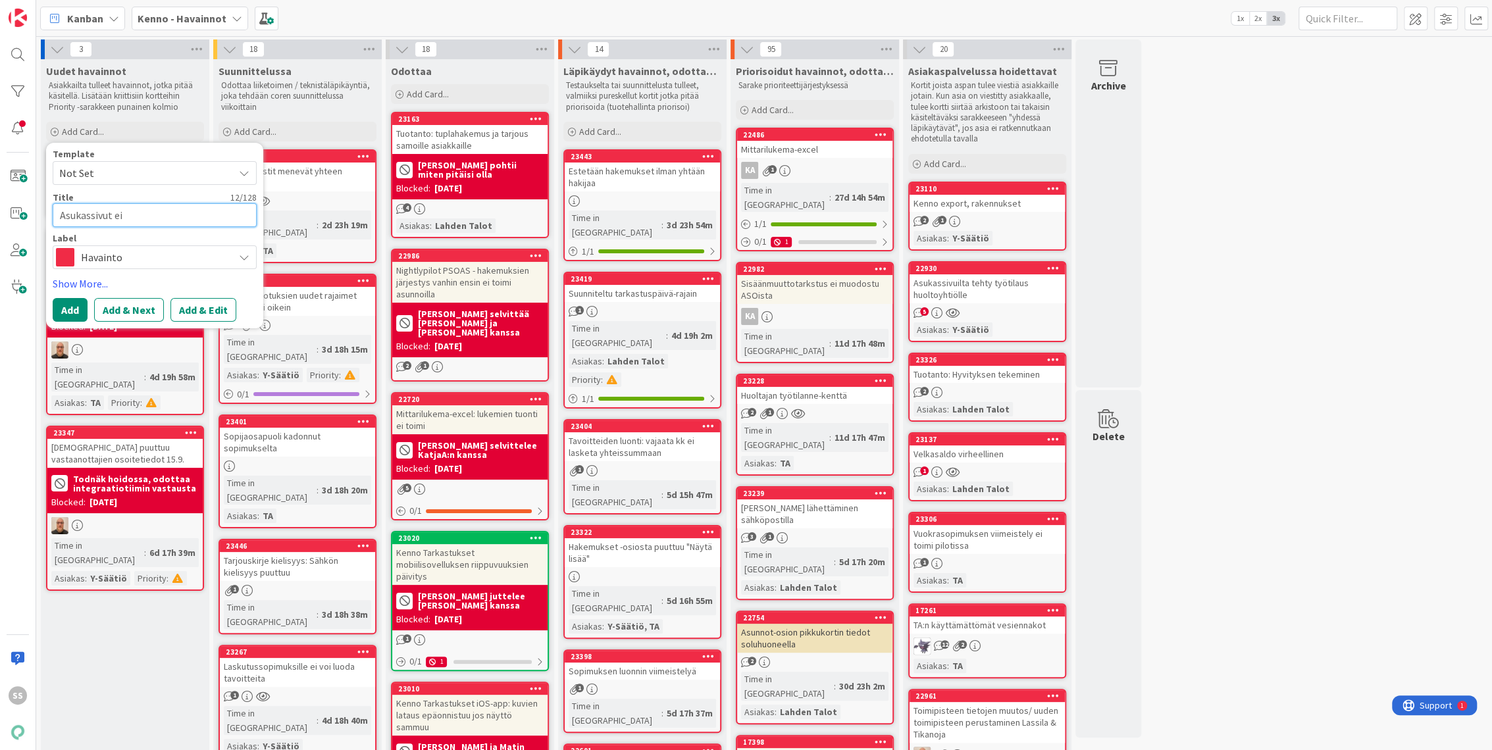
type textarea "Asukassivut eiv"
type textarea "x"
type textarea "Asukassivut eivä"
type textarea "x"
type textarea "Asukassivut eivät"
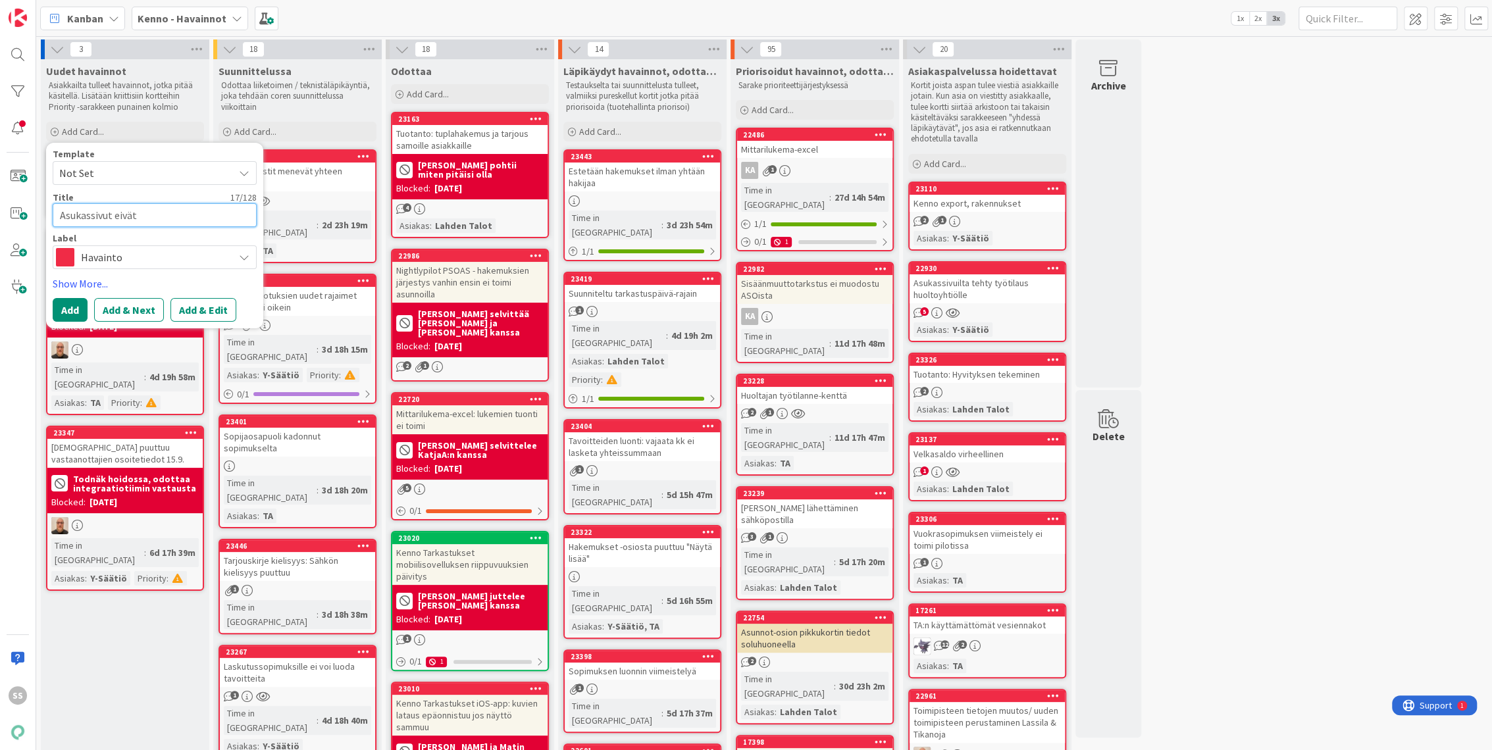
type textarea "x"
type textarea "Asukassivut eivätt"
type textarea "x"
type textarea "Asukassivut eivätt"
type textarea "x"
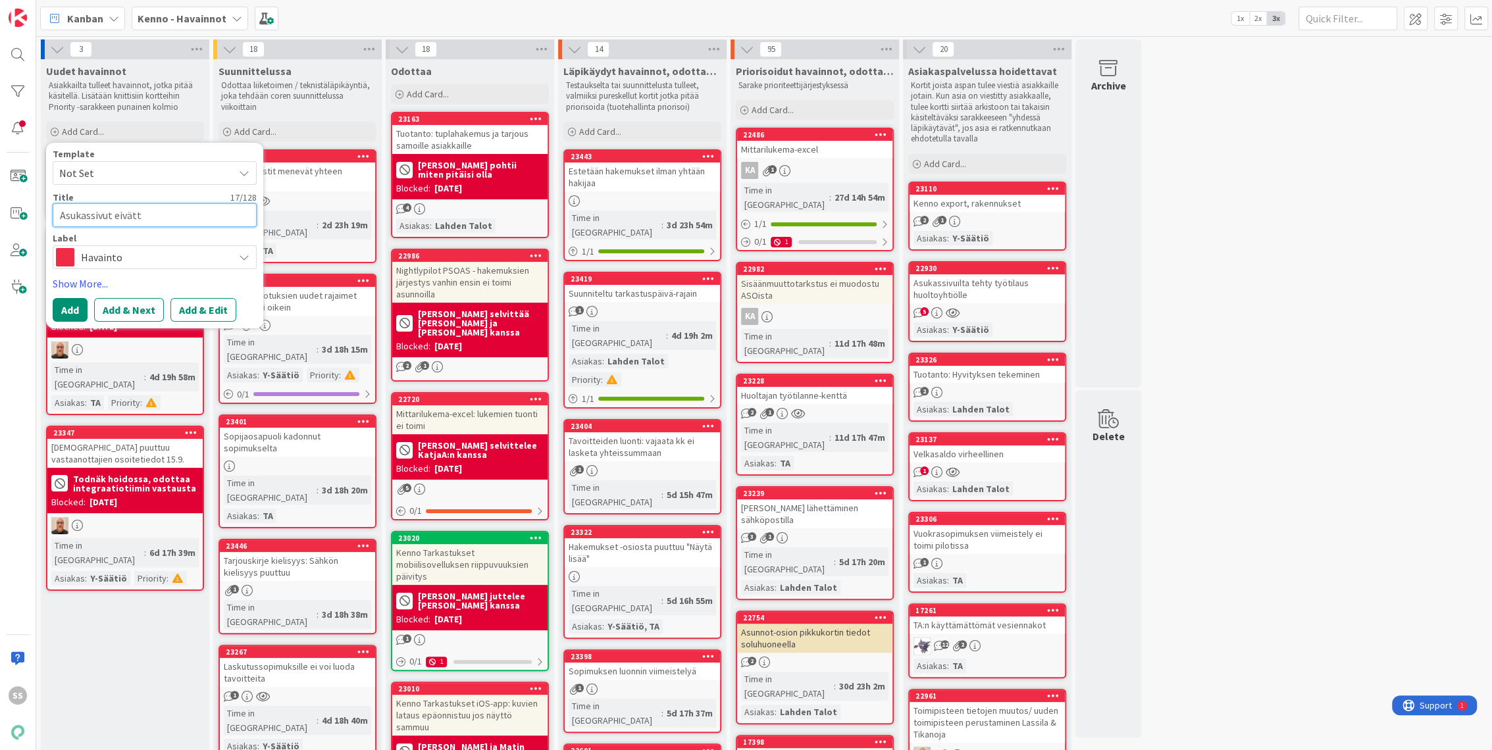
type textarea "Asukassivut eivätt o"
type textarea "x"
type textarea "Asukassivut eivätt"
type textarea "x"
type textarea "Asukassivut eivätt"
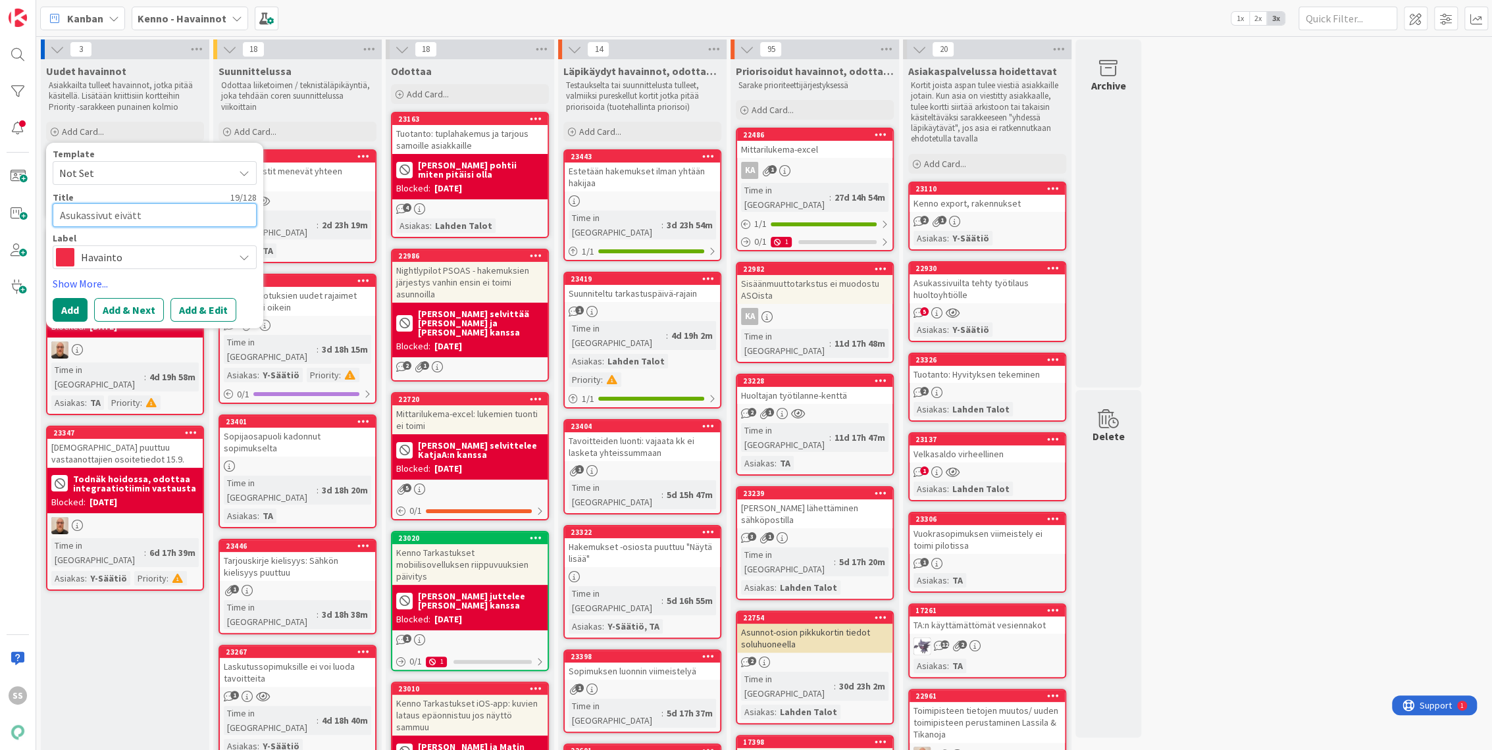
type textarea "x"
type textarea "Asukassivut eivät"
type textarea "x"
type textarea "Asukassivut eivät o"
type textarea "x"
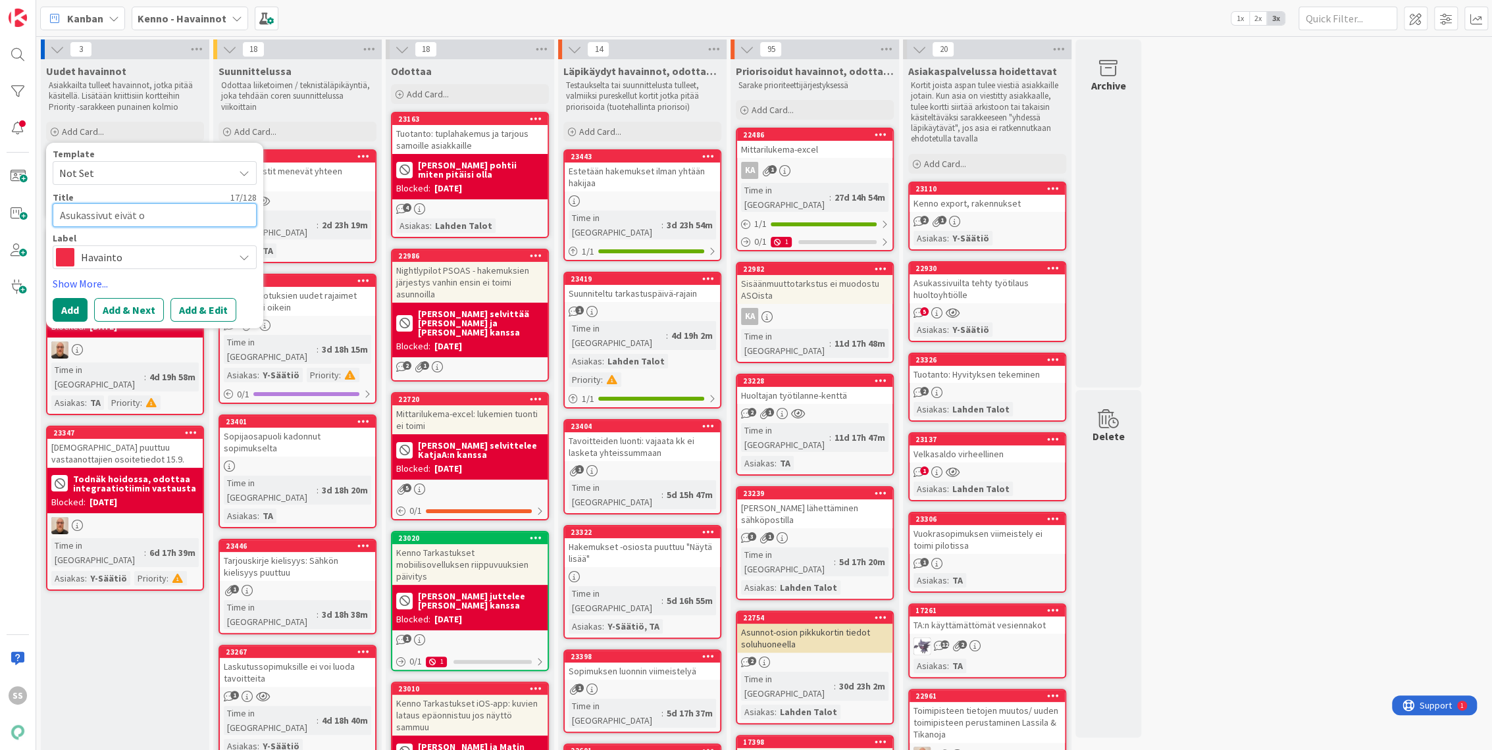
type textarea "Asukassivut eivät oi"
type textarea "x"
type textarea "Asukassivut eivät oie"
type textarea "x"
type textarea "Asukassivut eivät oi"
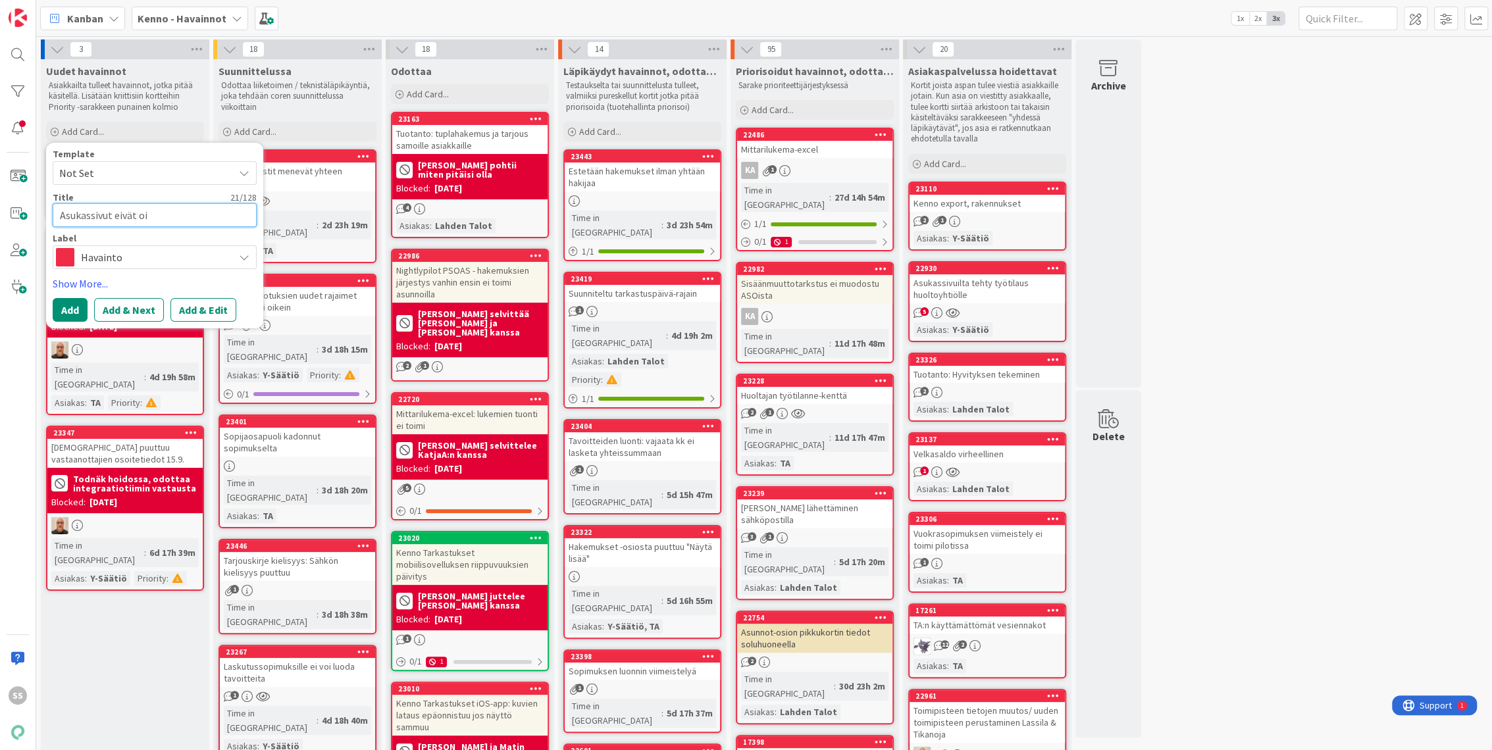
type textarea "x"
type textarea "Asukassivut eivät o"
type textarea "x"
type textarea "Asukassivut eivät ol"
type textarea "x"
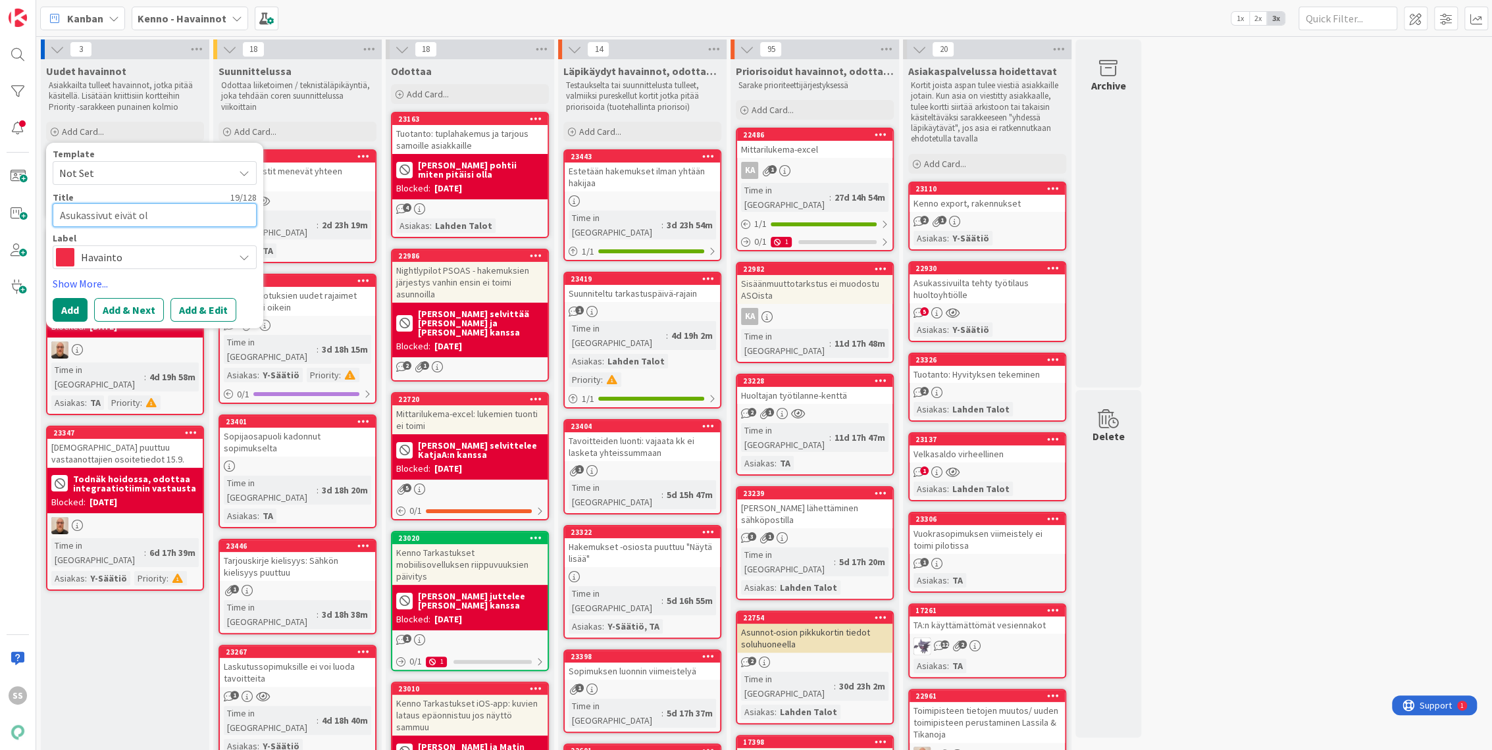
type textarea "Asukassivut eivät ole"
type textarea "x"
type textarea "Asukassivut eivät ole"
type textarea "x"
type textarea "Asukassivut eivät ole kä"
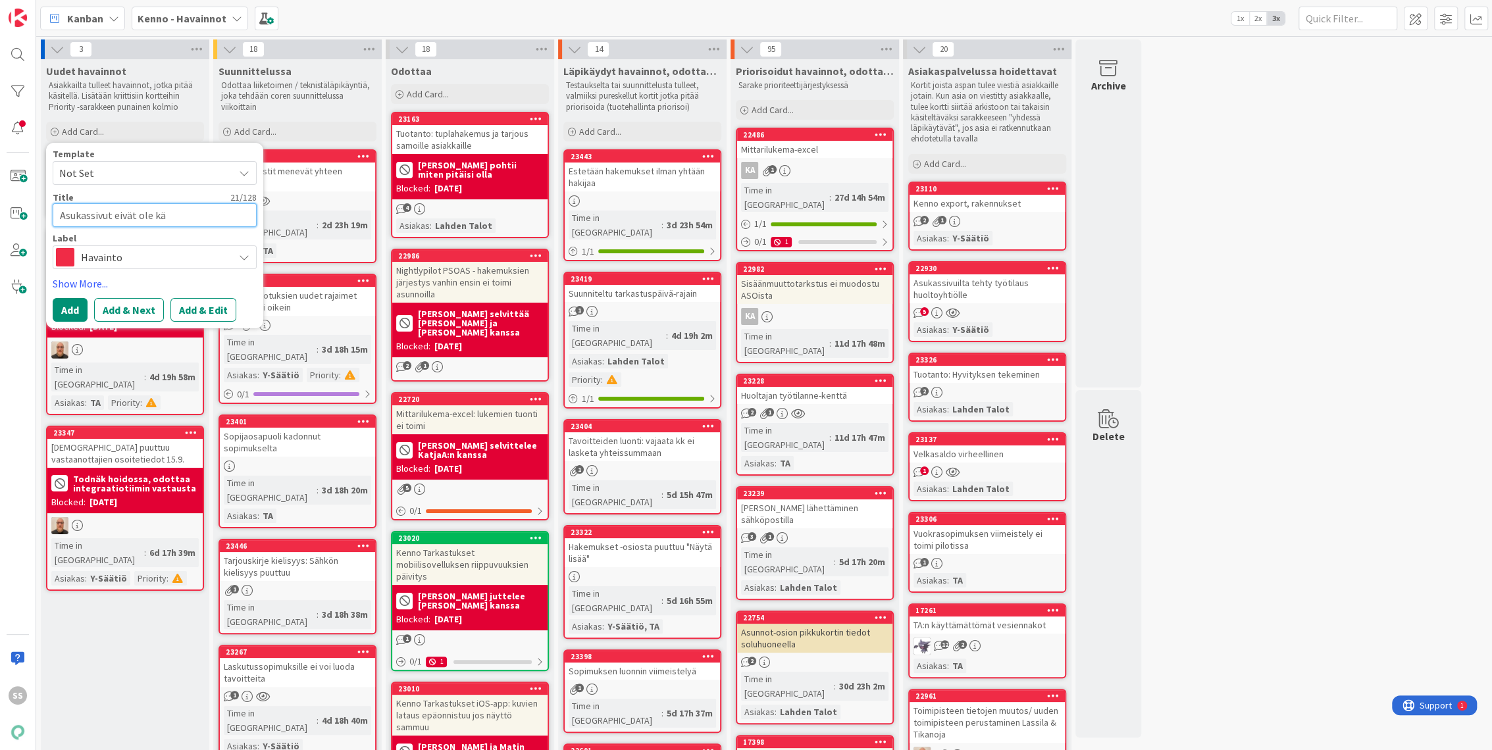
type textarea "x"
type textarea "Asukassivut eivät ole käy"
type textarea "x"
type textarea "Asukassivut eivät ole käytö"
type textarea "x"
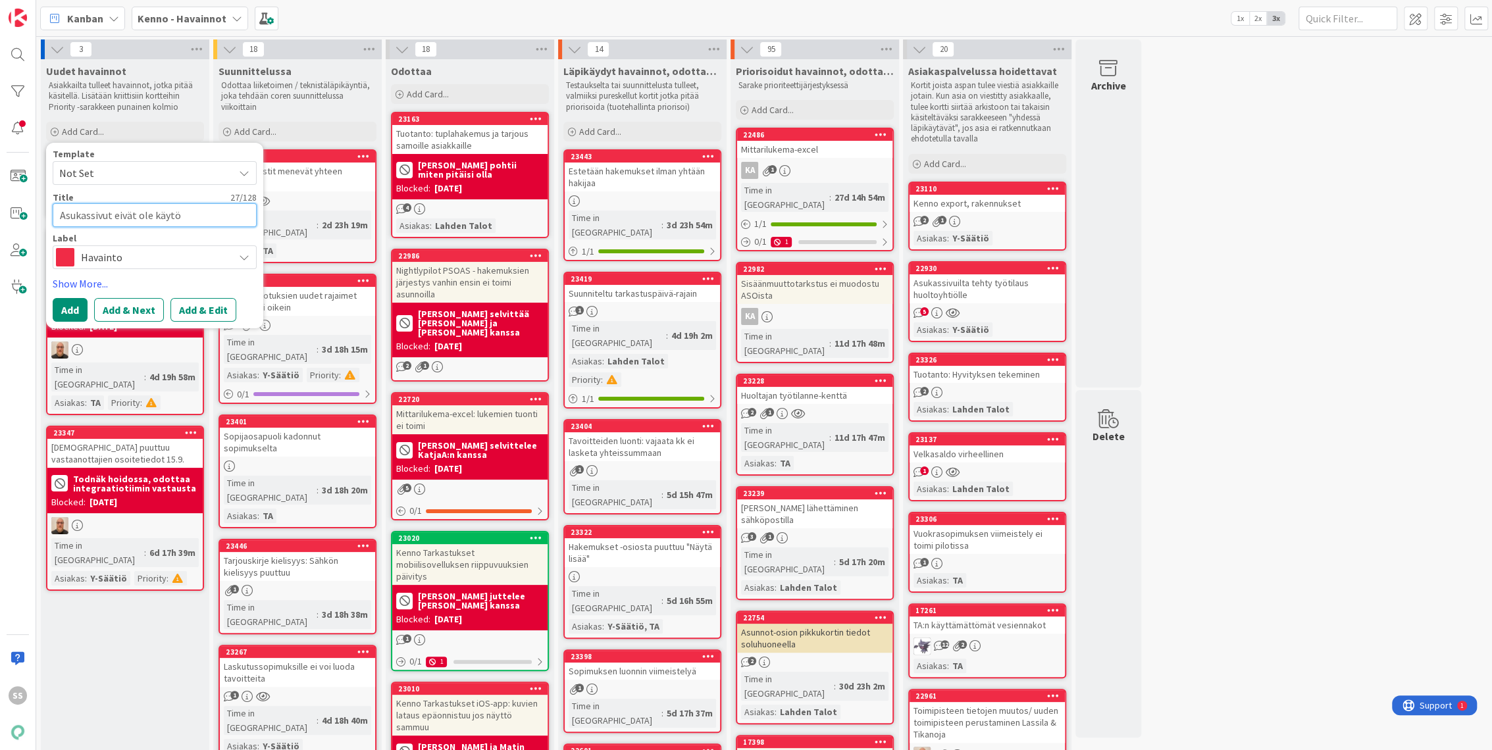
type textarea "Asukassivut eivät ole käytös"
type textarea "x"
type textarea "Asukassivut eivät ole käytöss"
type textarea "x"
type textarea "Asukassivut eivät ole käytössä"
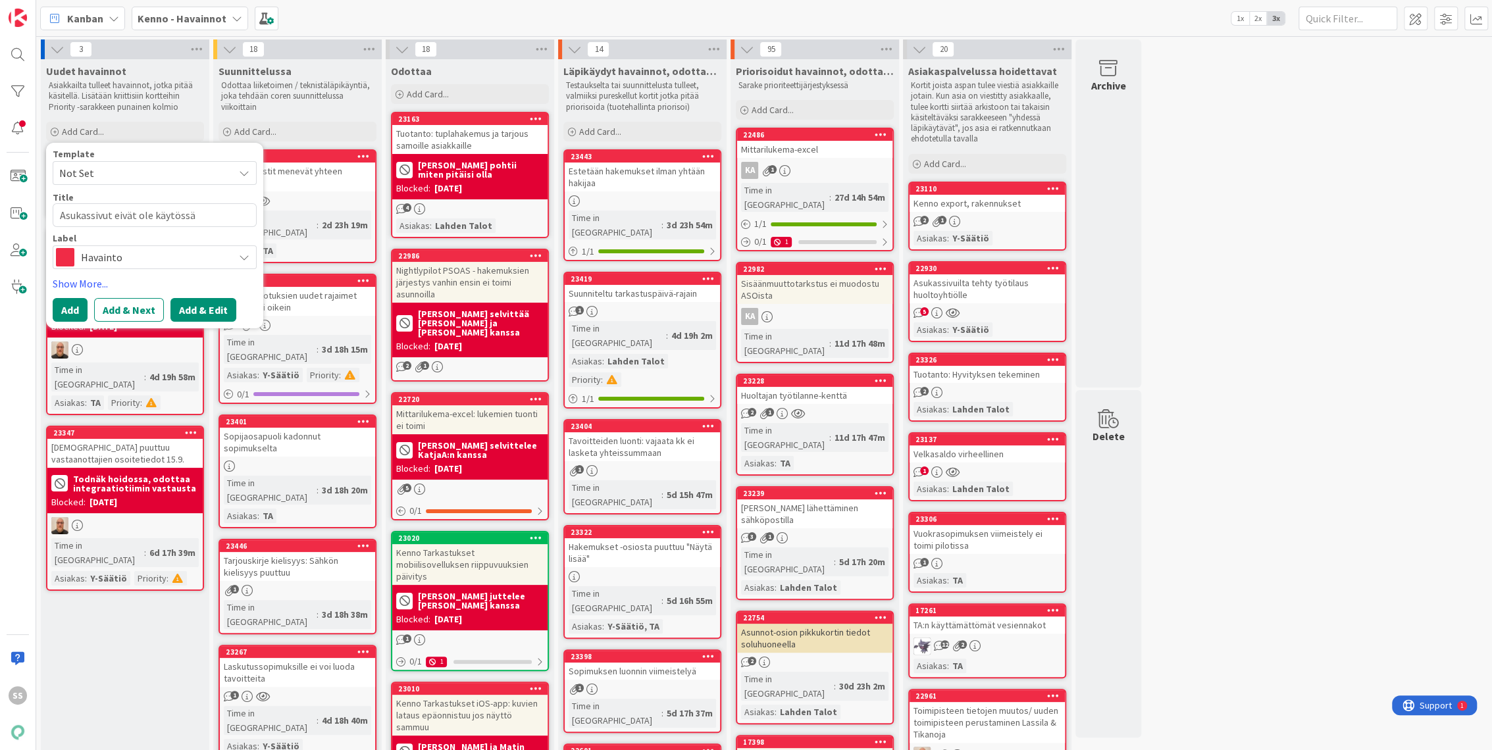
click at [195, 315] on button "Add & Edit" at bounding box center [203, 310] width 66 height 24
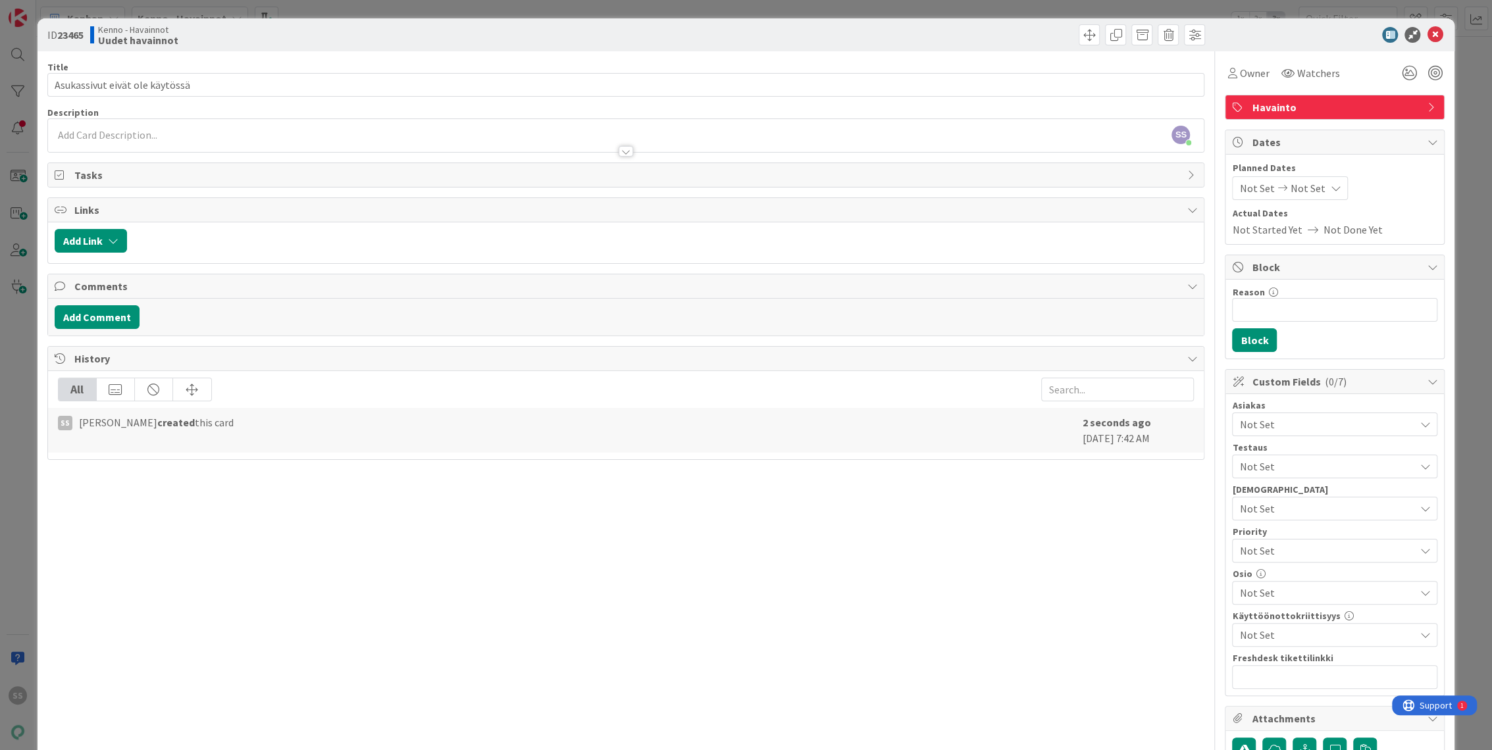
click at [232, 139] on div at bounding box center [626, 145] width 1156 height 14
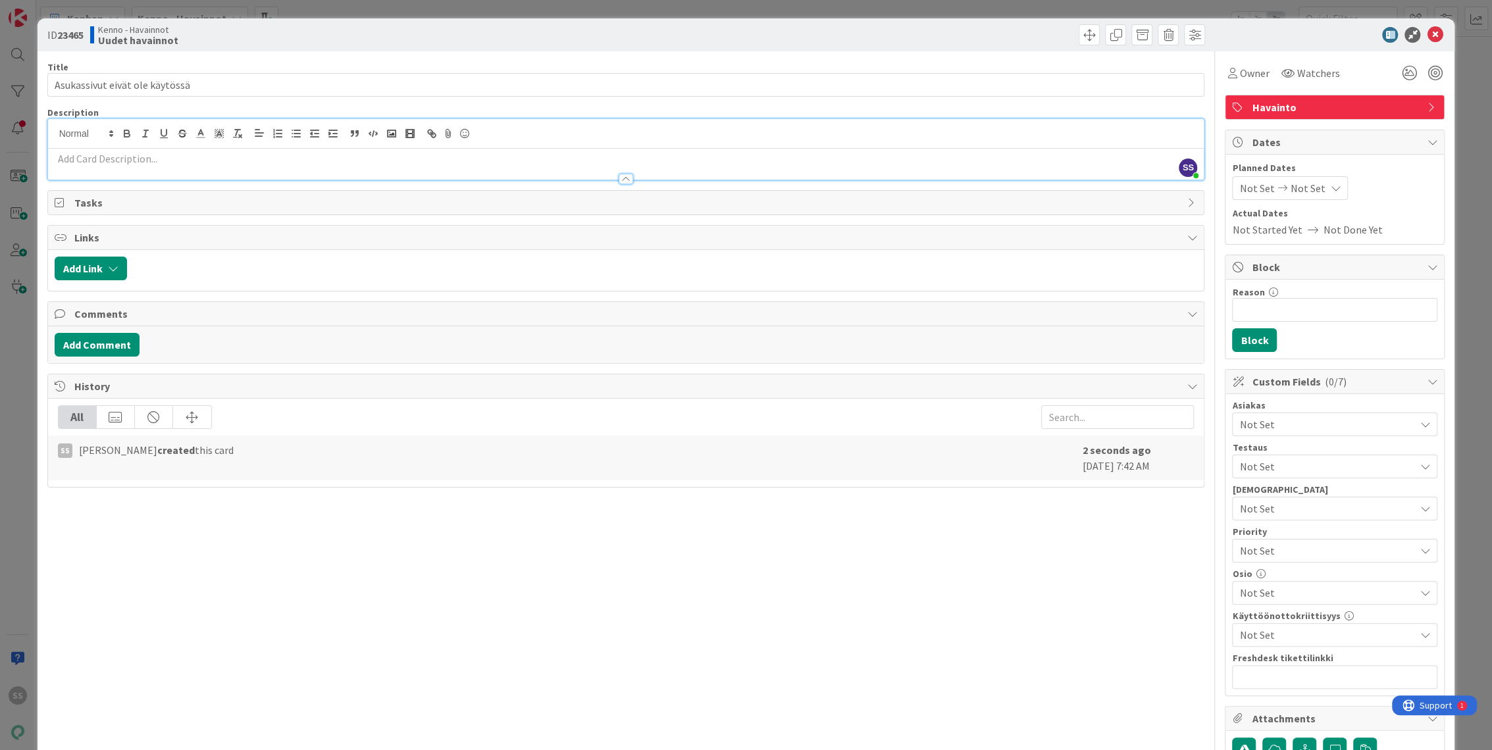
click at [174, 165] on p at bounding box center [626, 158] width 1143 height 15
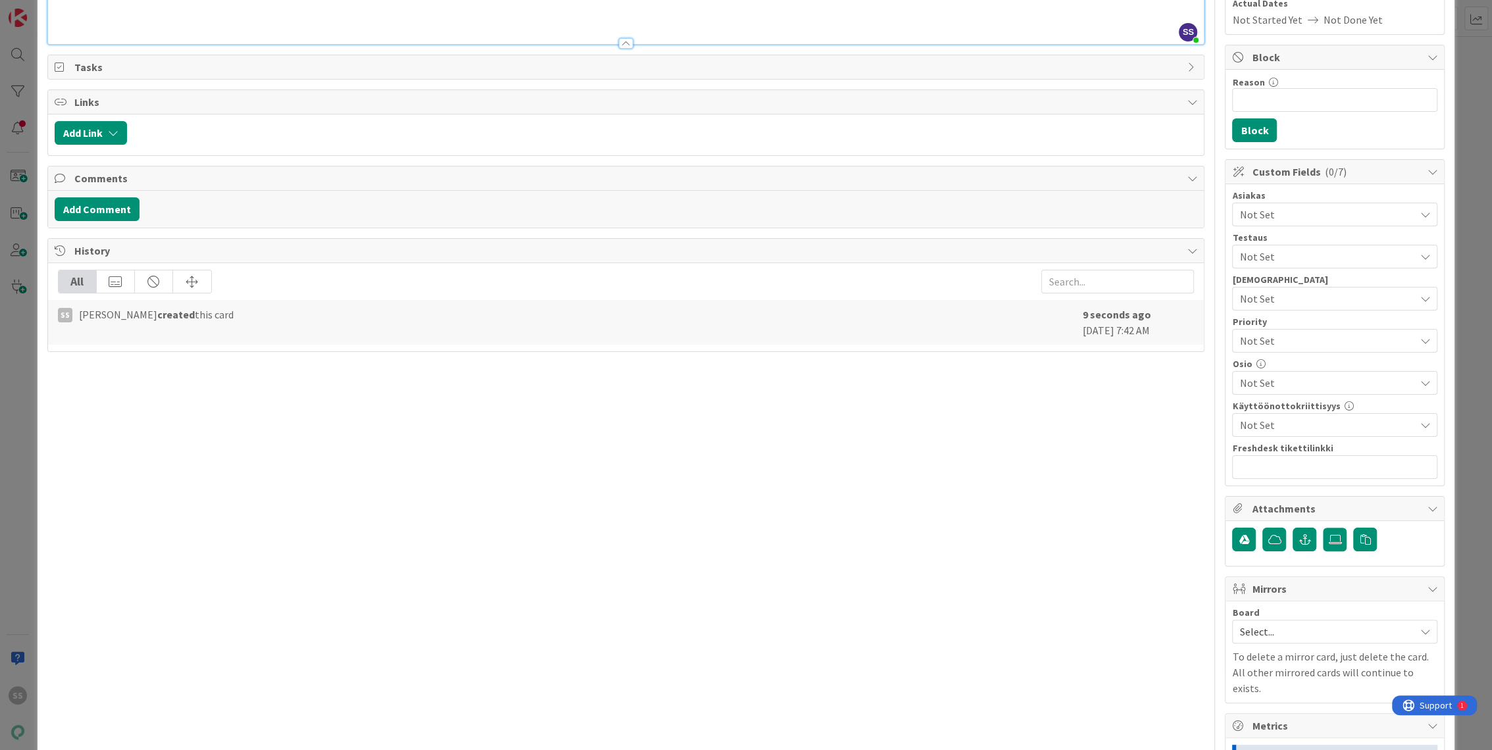
scroll to position [219, 0]
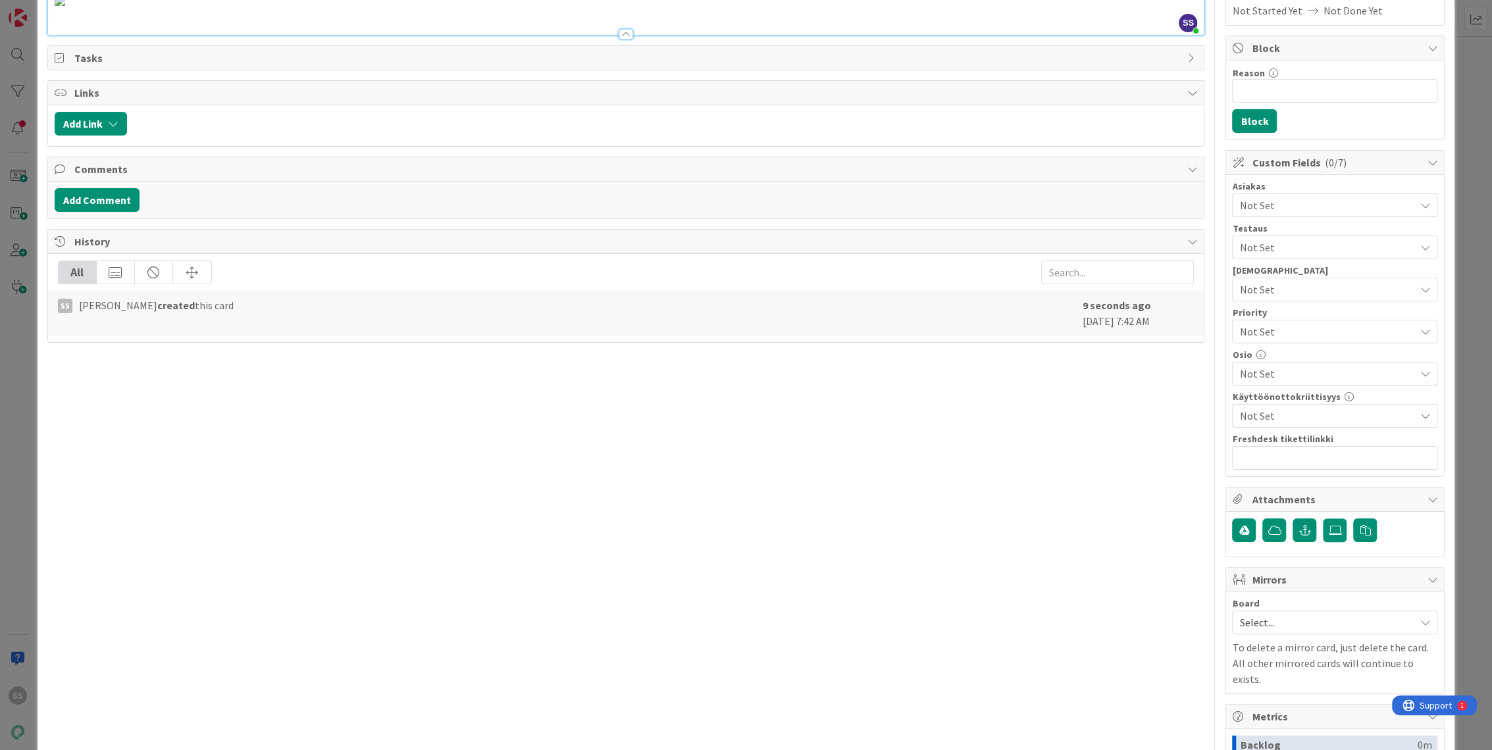
click at [540, 7] on p at bounding box center [626, -1] width 1143 height 15
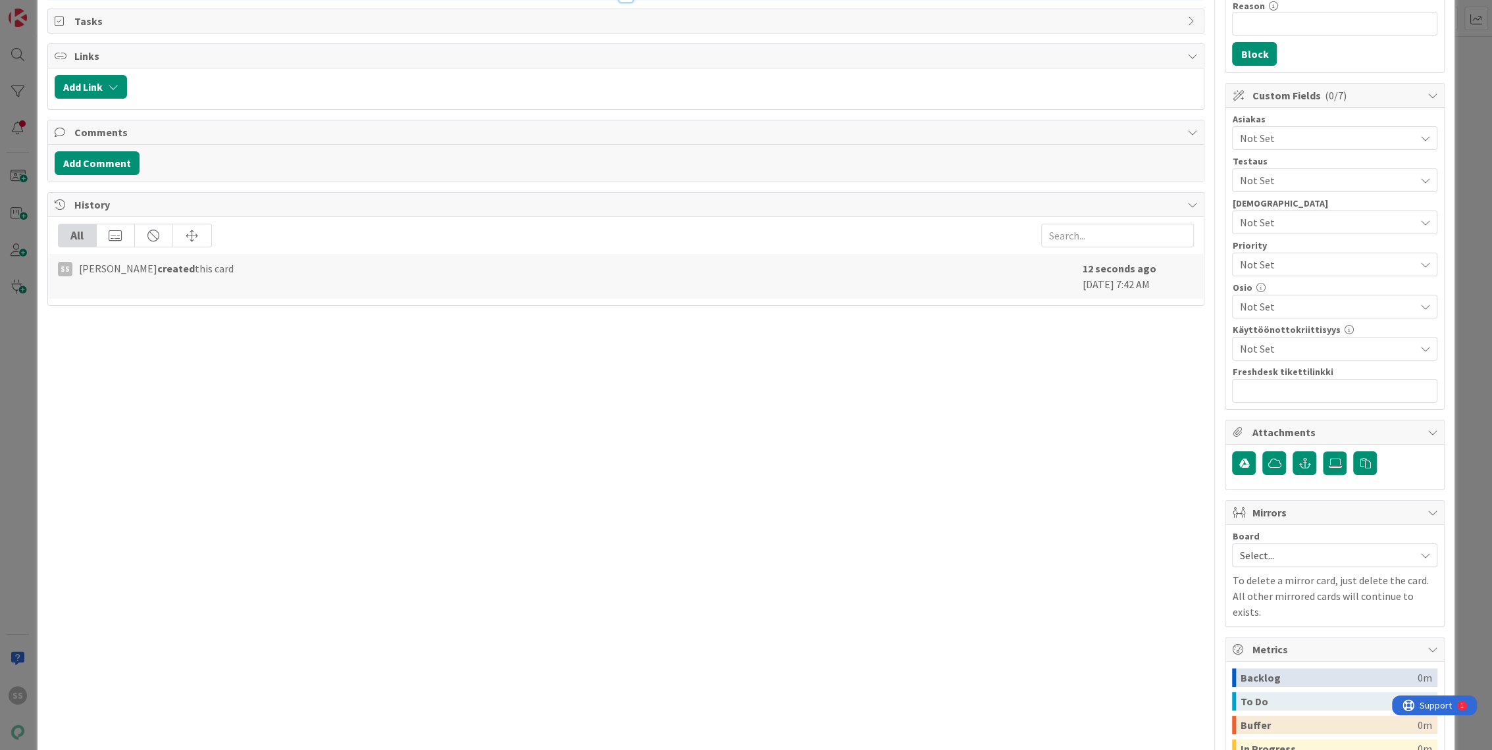
scroll to position [365, 0]
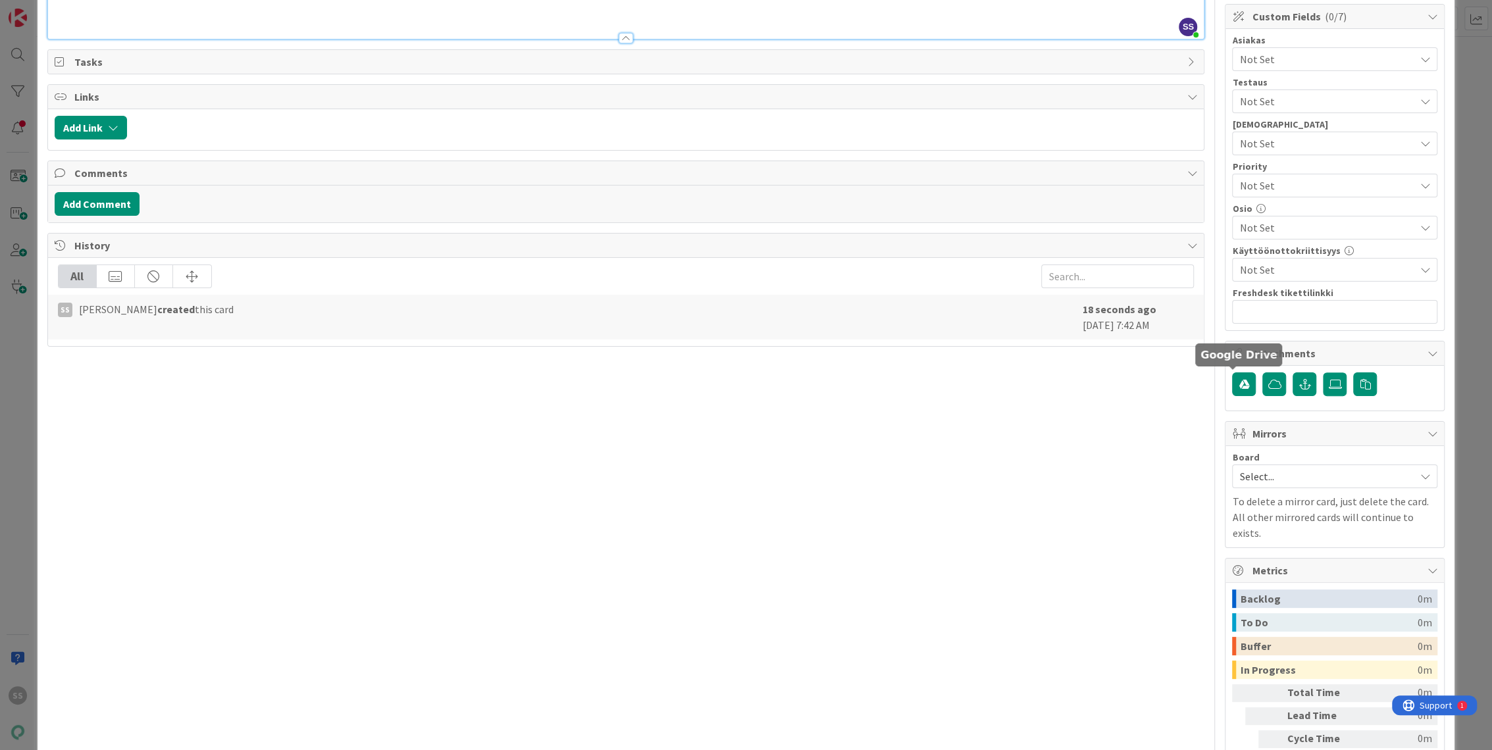
scroll to position [511, 0]
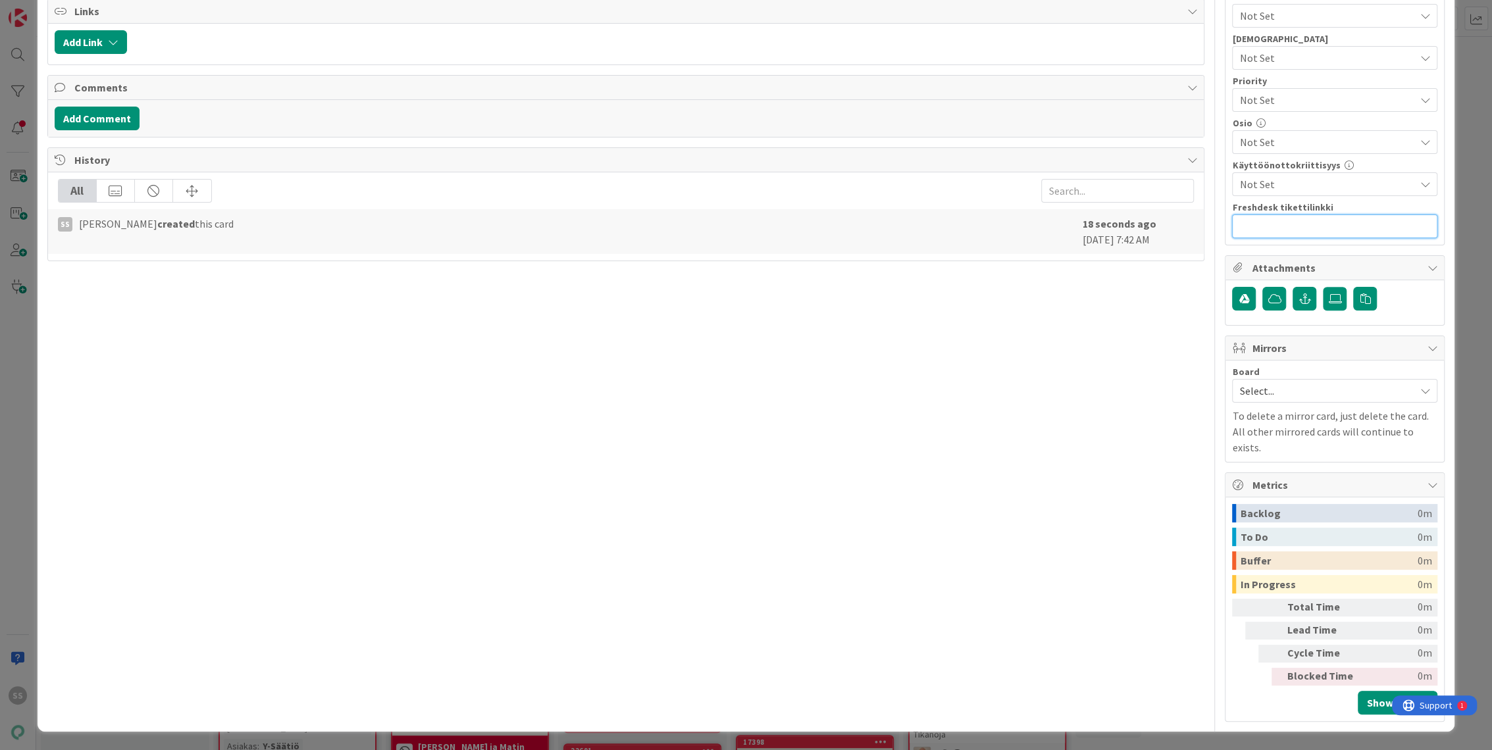
click at [1271, 215] on input "text" at bounding box center [1334, 227] width 205 height 24
paste input "https://pandia-help.freshdesk.com/a/tickets/131932"
type input "https://pandia-help.freshdesk.com/a/tickets/131932"
click at [116, 130] on button "Add Comment" at bounding box center [97, 119] width 85 height 24
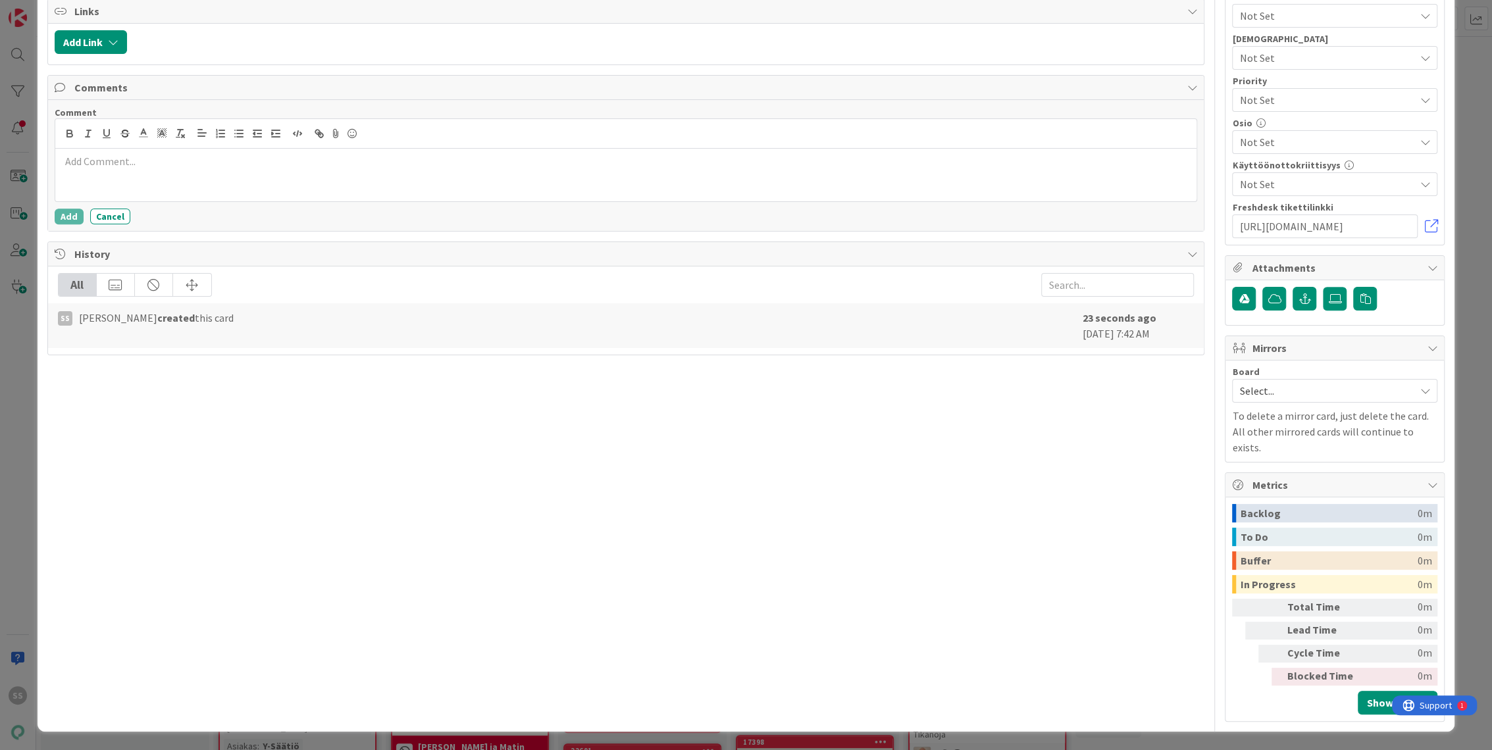
scroll to position [0, 0]
click at [63, 224] on button "Add" at bounding box center [69, 217] width 29 height 16
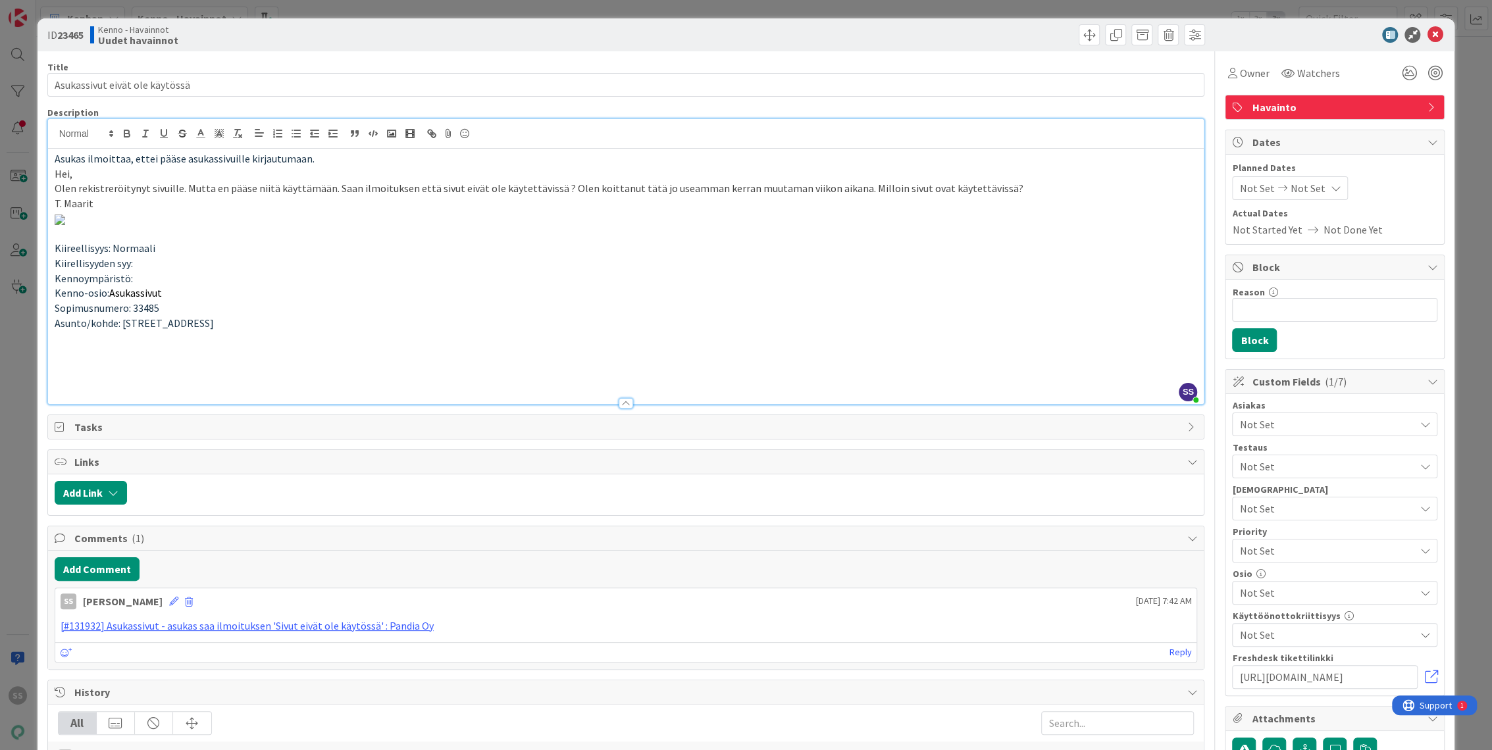
click at [1280, 436] on div "Asiakas Not Set Testaus Not Set Testaushuomiot Not Set Priority Not Set Osio No…" at bounding box center [1334, 545] width 205 height 288
click at [1278, 425] on span "Not Set" at bounding box center [1326, 425] width 175 height 16
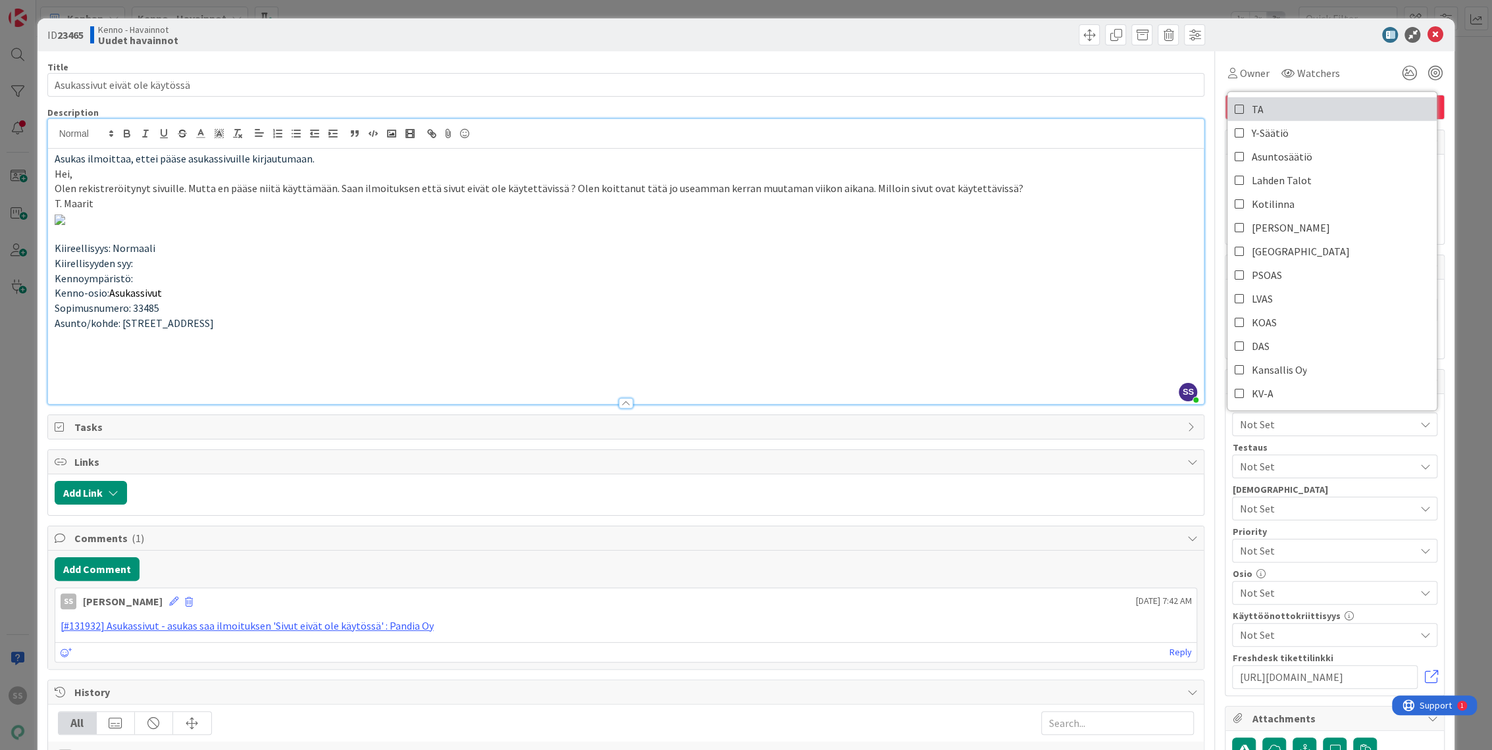
click at [1273, 107] on link "TA" at bounding box center [1331, 109] width 209 height 24
click at [1300, 66] on span "Watchers" at bounding box center [1317, 73] width 43 height 16
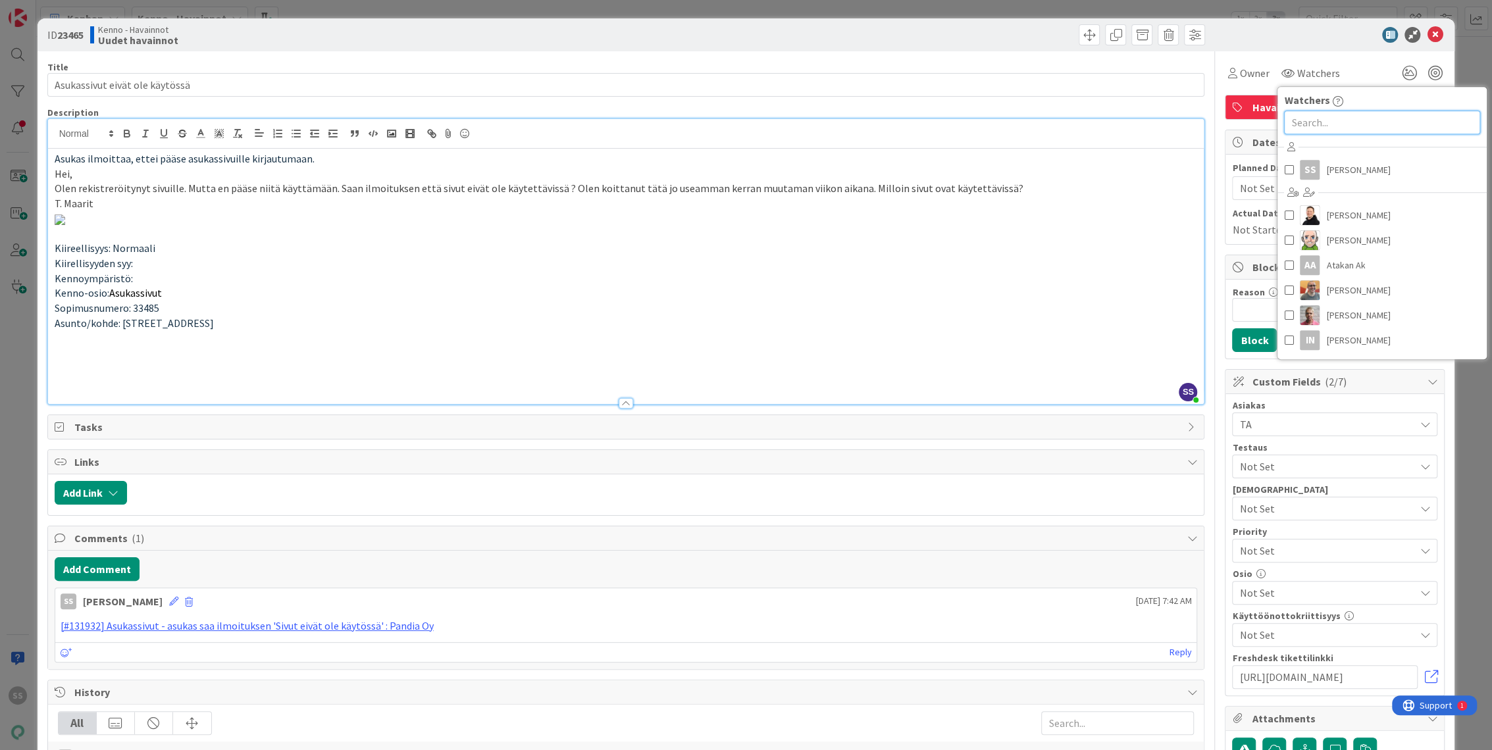
click at [1321, 126] on input "text" at bounding box center [1382, 123] width 196 height 24
click at [1340, 175] on span "[PERSON_NAME]" at bounding box center [1358, 170] width 64 height 20
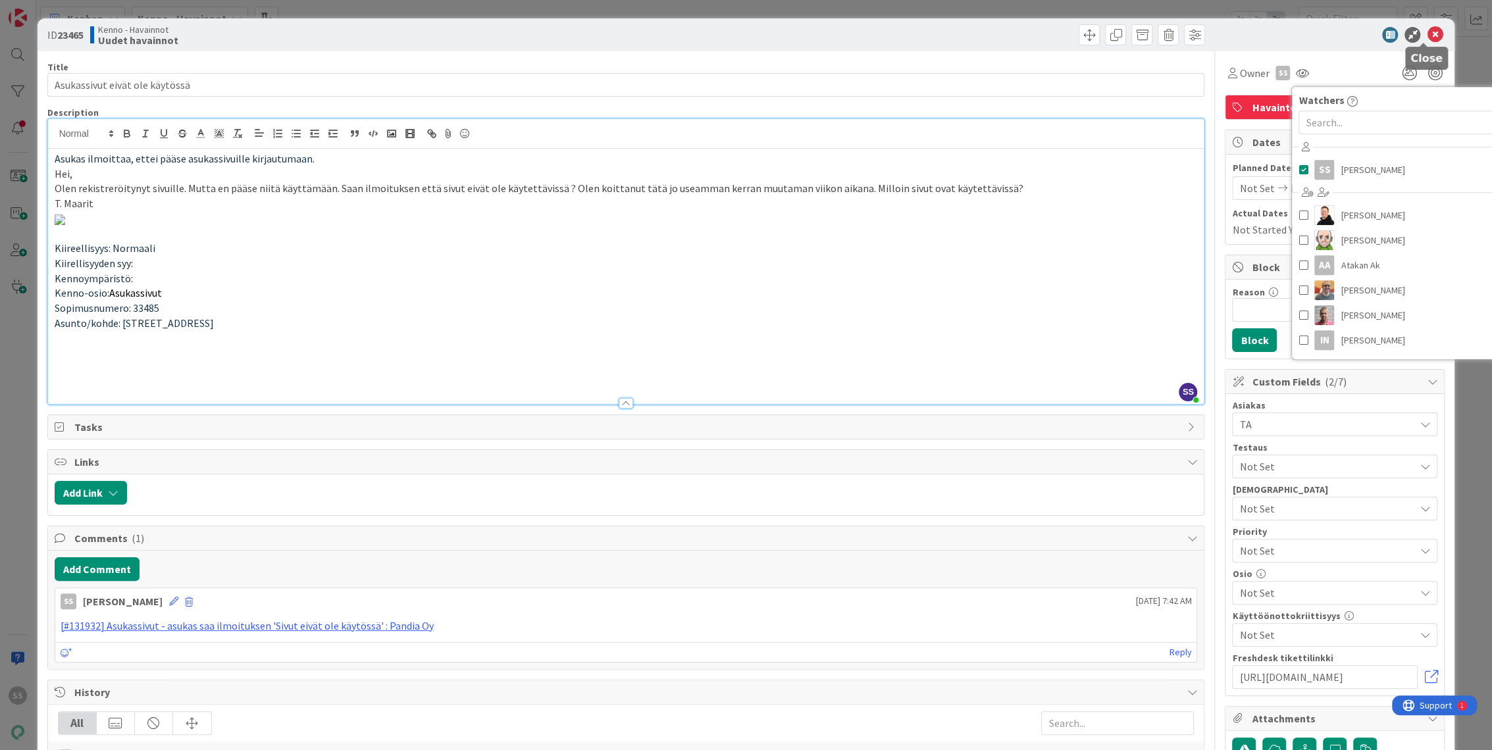
click at [1427, 38] on icon at bounding box center [1435, 35] width 16 height 16
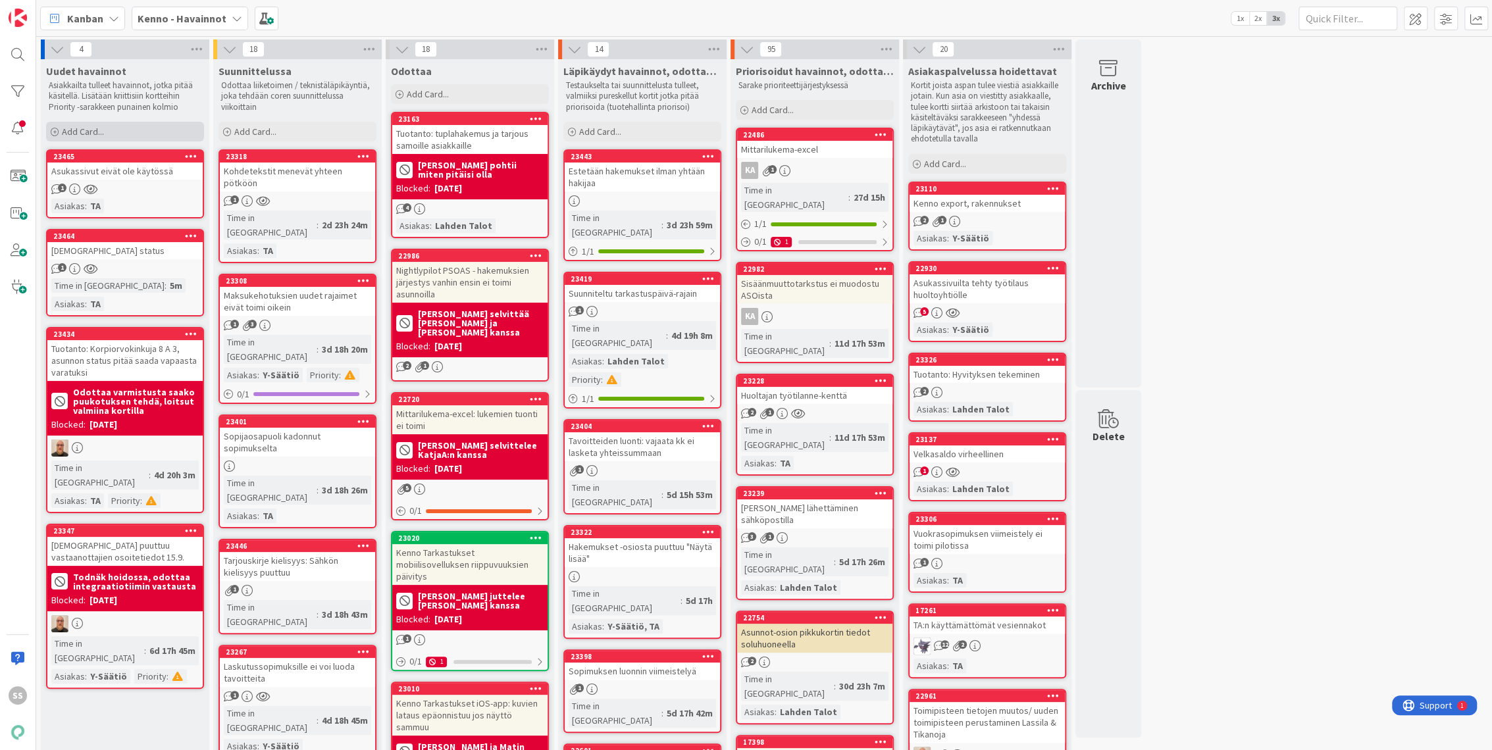
click at [71, 134] on span "Add Card..." at bounding box center [83, 132] width 42 height 12
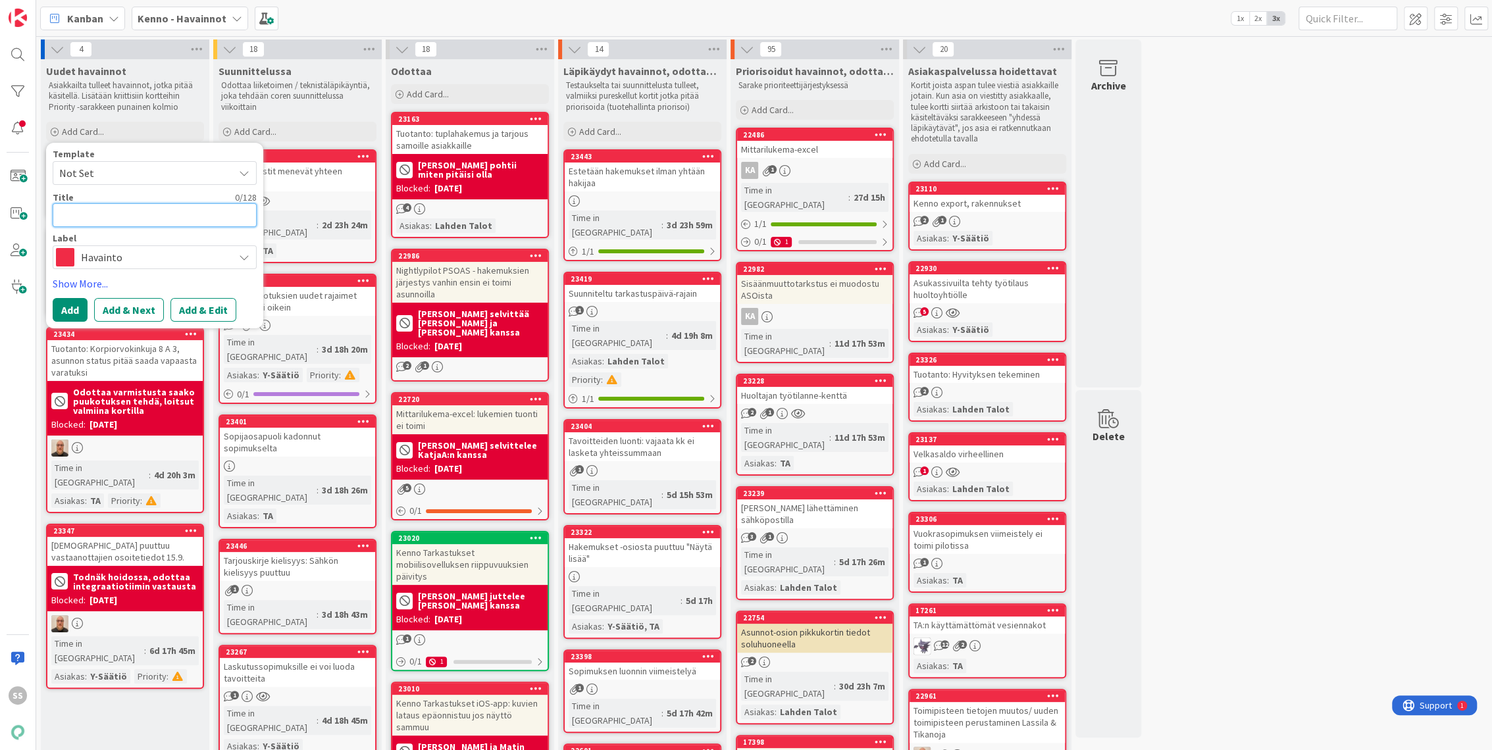
type textarea "x"
type textarea "S"
type textarea "x"
type textarea "So"
type textarea "x"
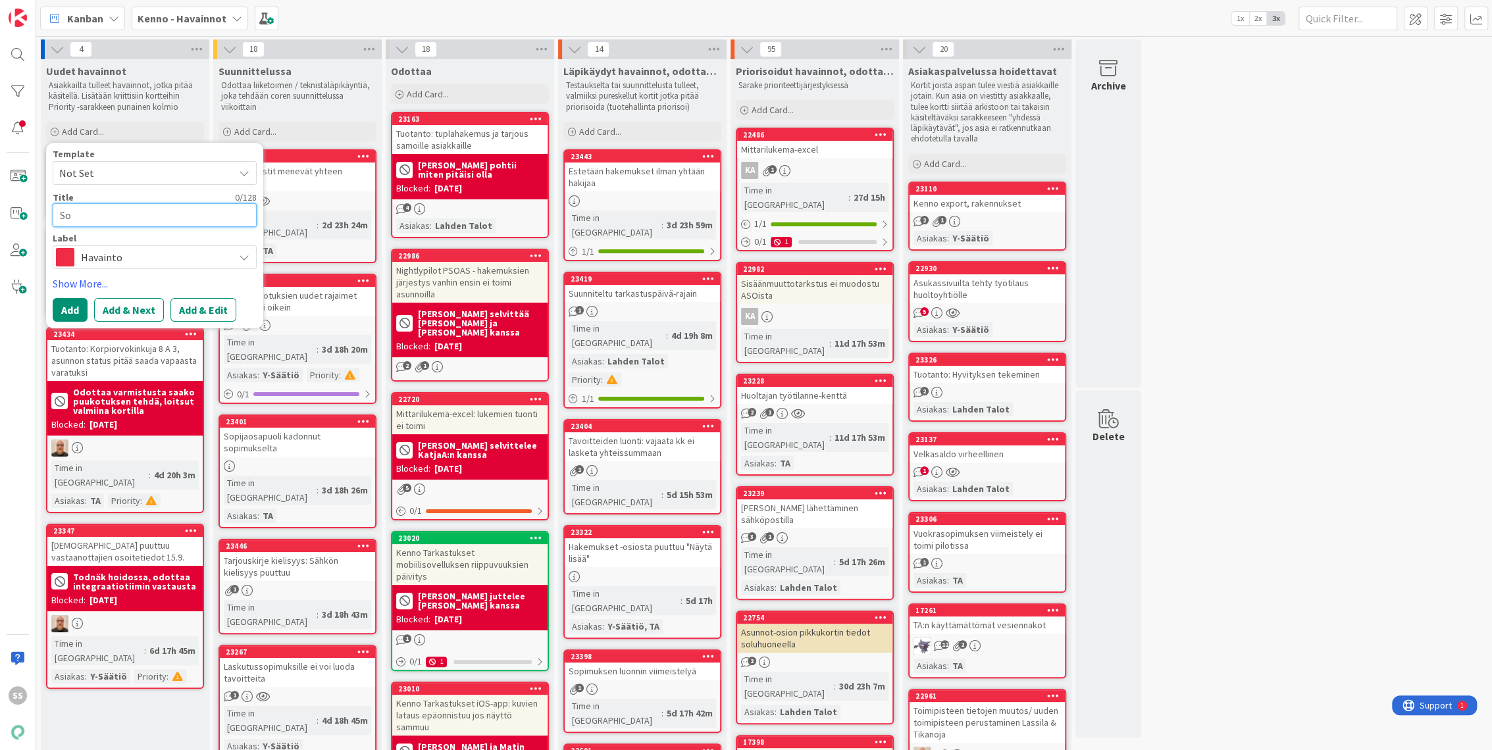
type textarea "Sop"
type textarea "x"
type textarea "Sopi"
type textarea "x"
type textarea "Sopim"
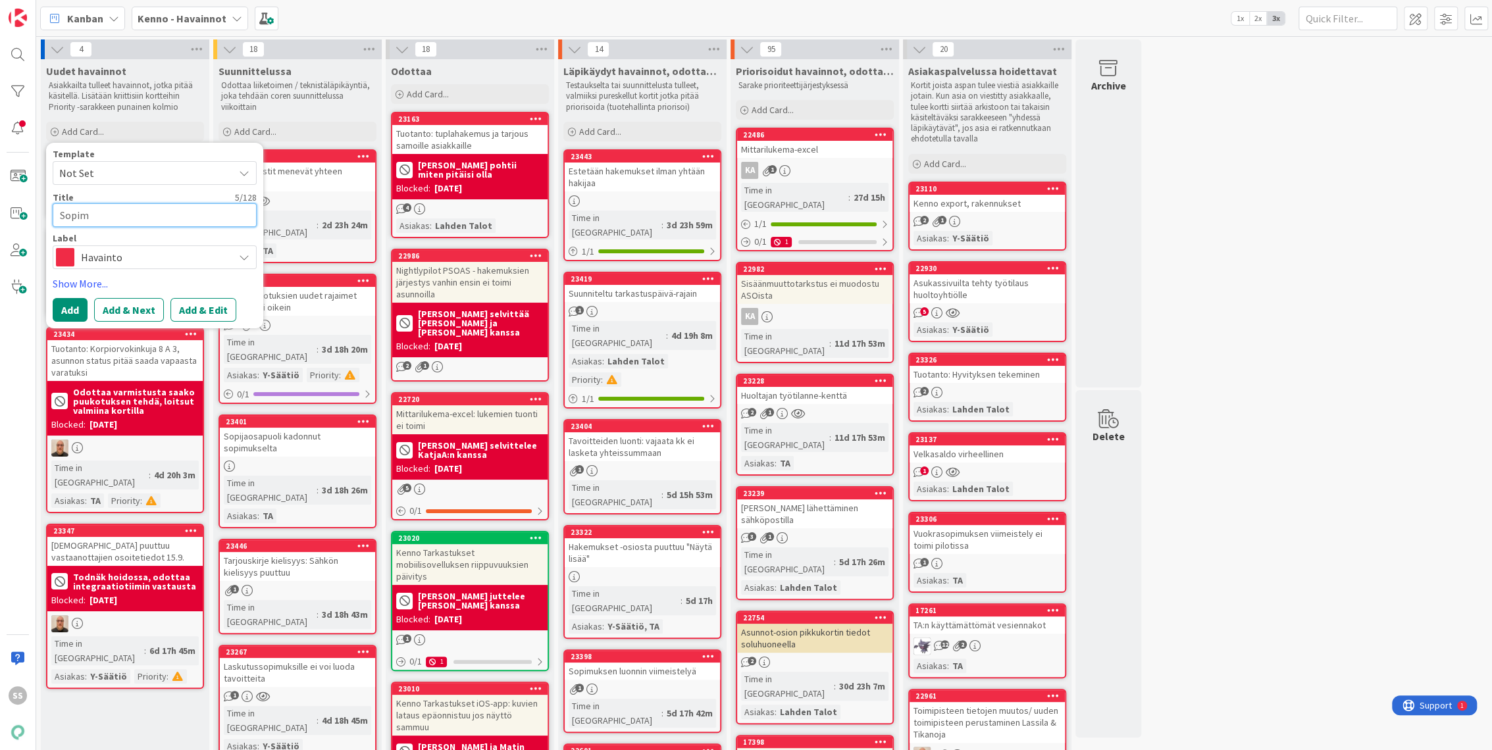
type textarea "x"
type textarea "Sopimu"
type textarea "x"
type textarea "Sopimuk"
type textarea "x"
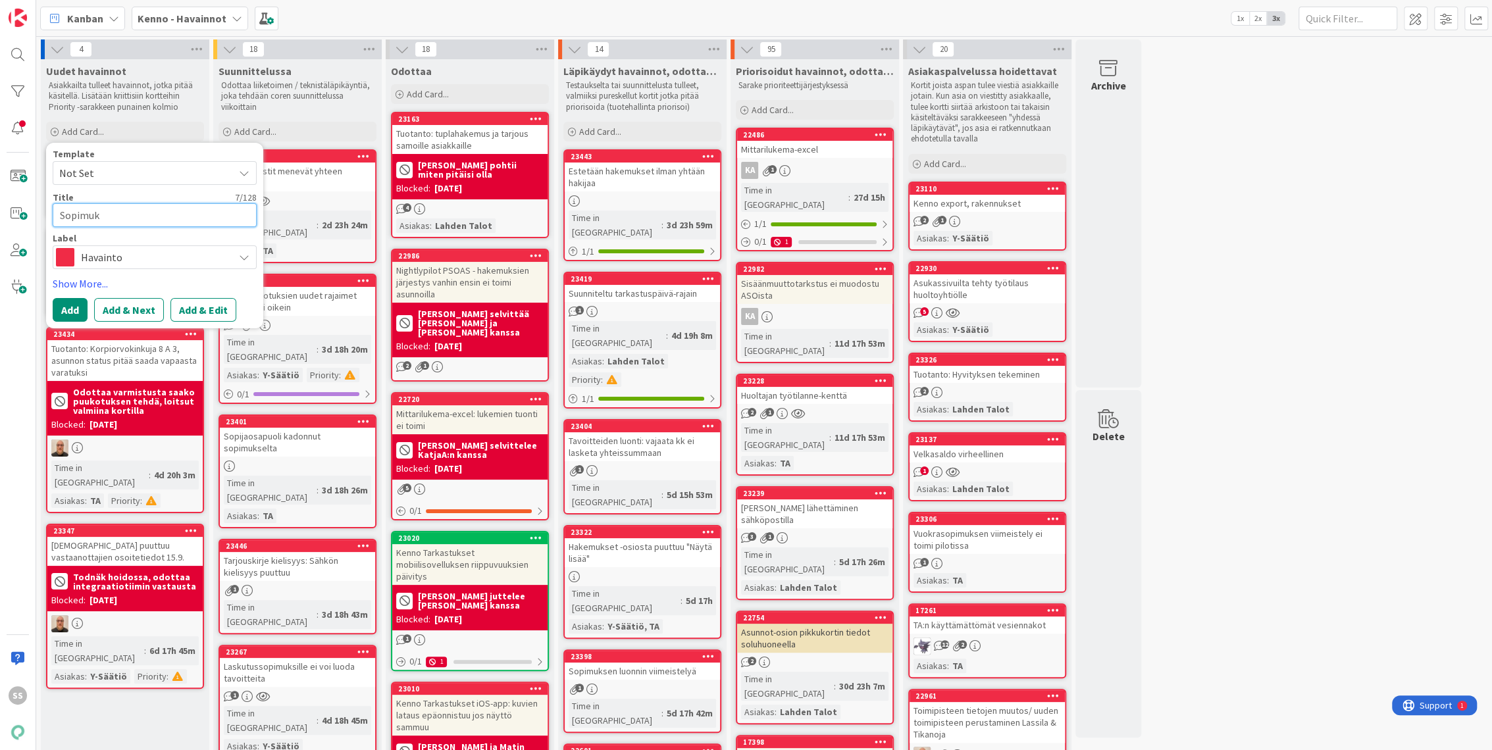
type textarea "Sopimuks"
type textarea "x"
type textarea "Sopimuksen"
type textarea "x"
type textarea "Sopimuksen"
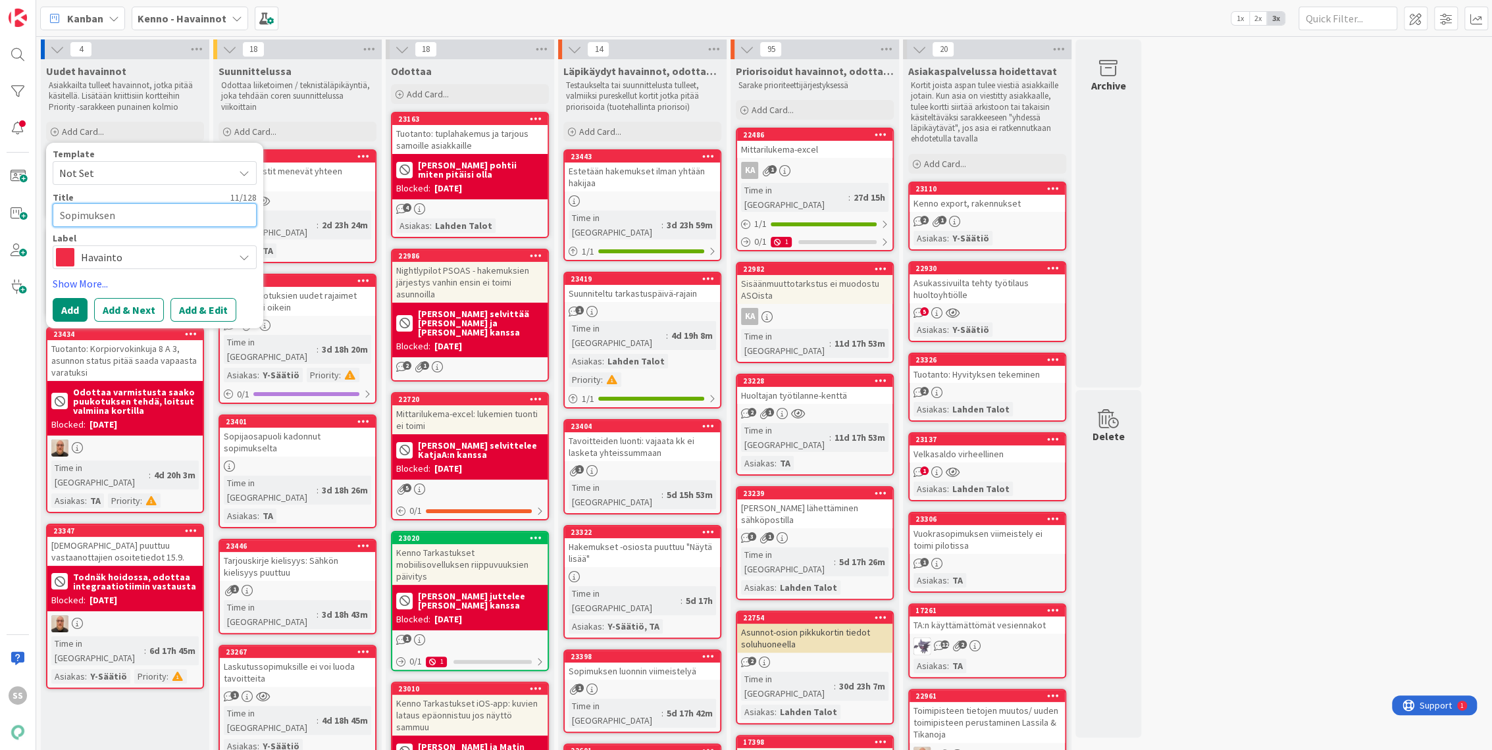
type textarea "x"
type textarea "Sopimuksen p"
type textarea "x"
type textarea "Sopimuksen pe"
type textarea "x"
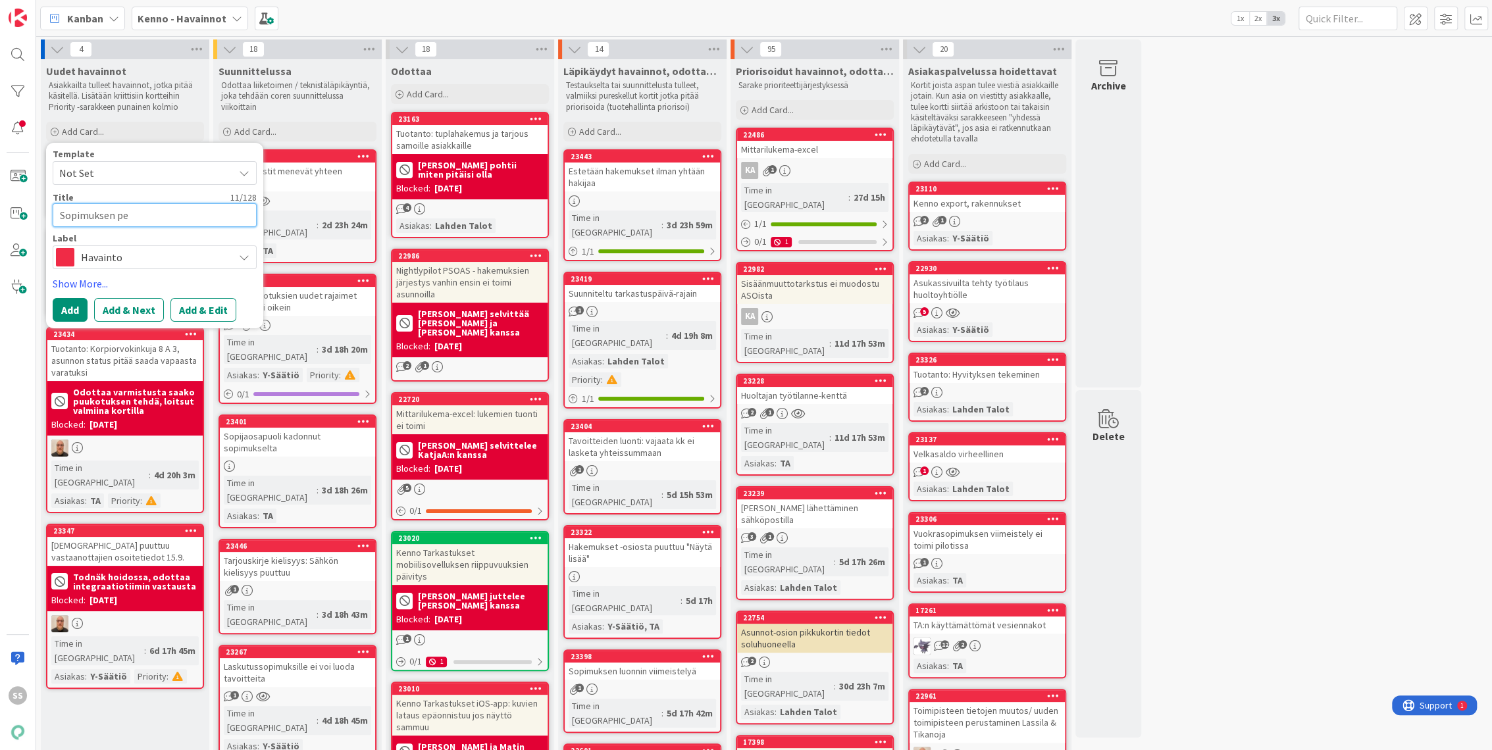
type textarea "Sopimuksen per"
type textarea "x"
type textarea "Sopimuksen peru"
type textarea "x"
type textarea "Sopimuksen peruu"
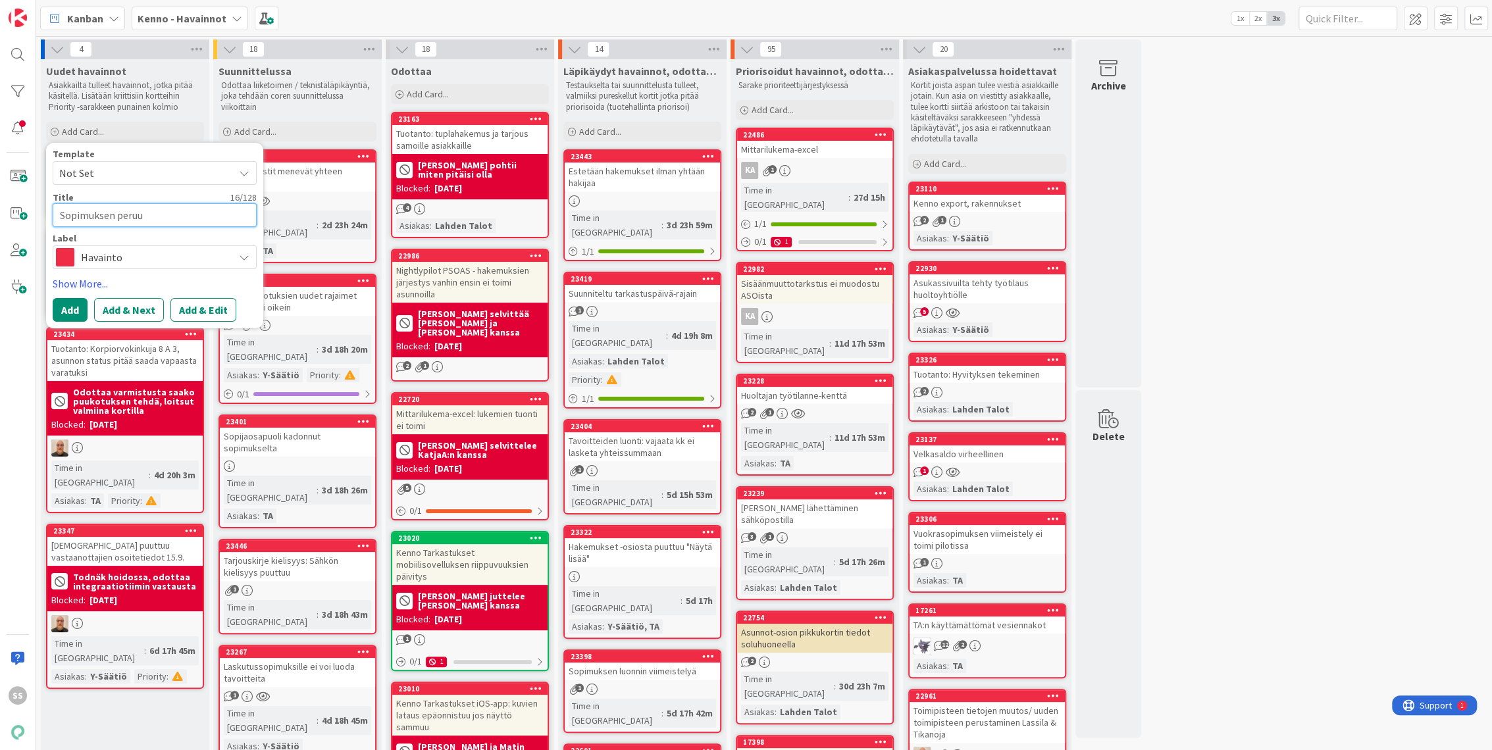
type textarea "x"
type textarea "Sopimuksen peruut"
type textarea "x"
type textarea "Sopimuksen peruutu"
type textarea "x"
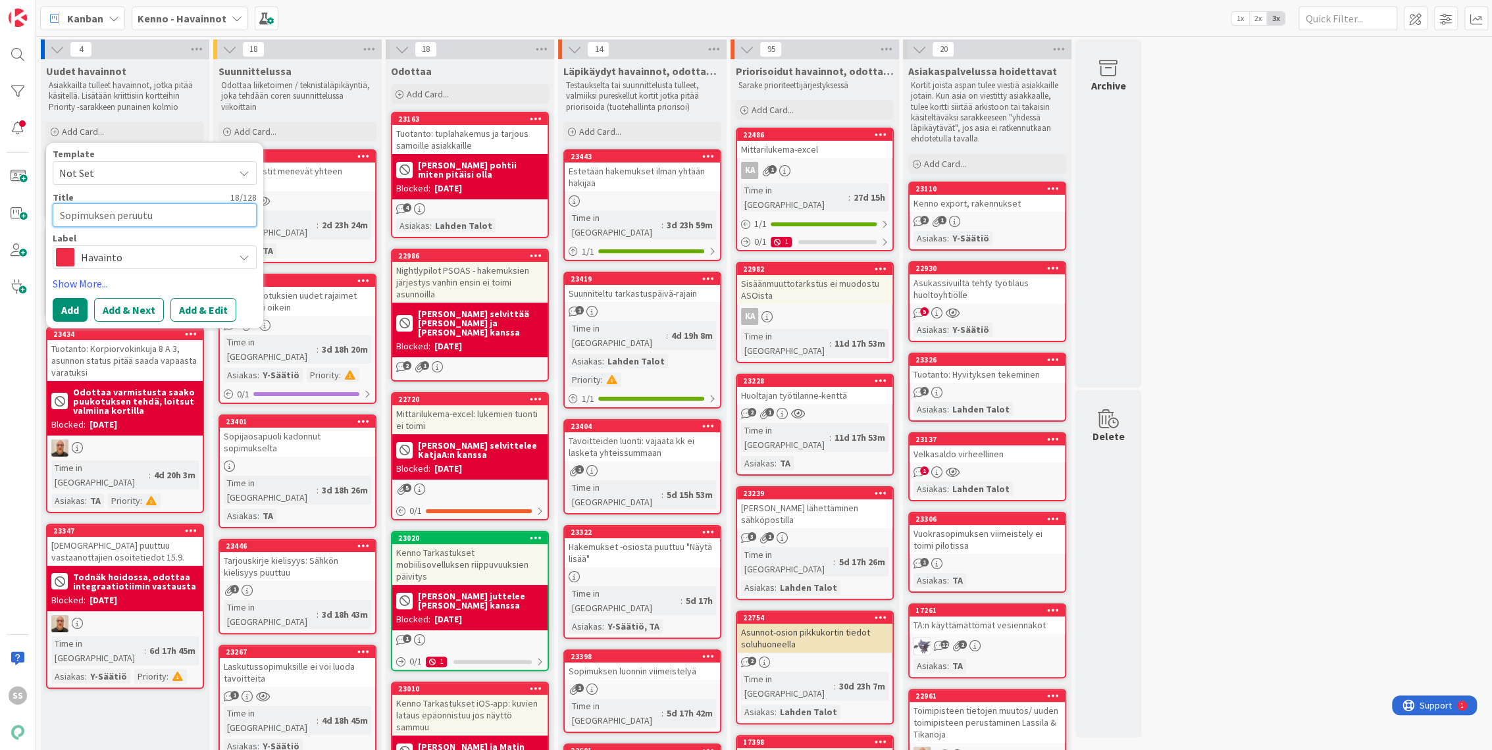
type textarea "Sopimuksen peruutus"
type textarea "x"
type textarea "Sopimuksen peruutus"
type textarea "x"
type textarea "Sopimuksen peruutus j"
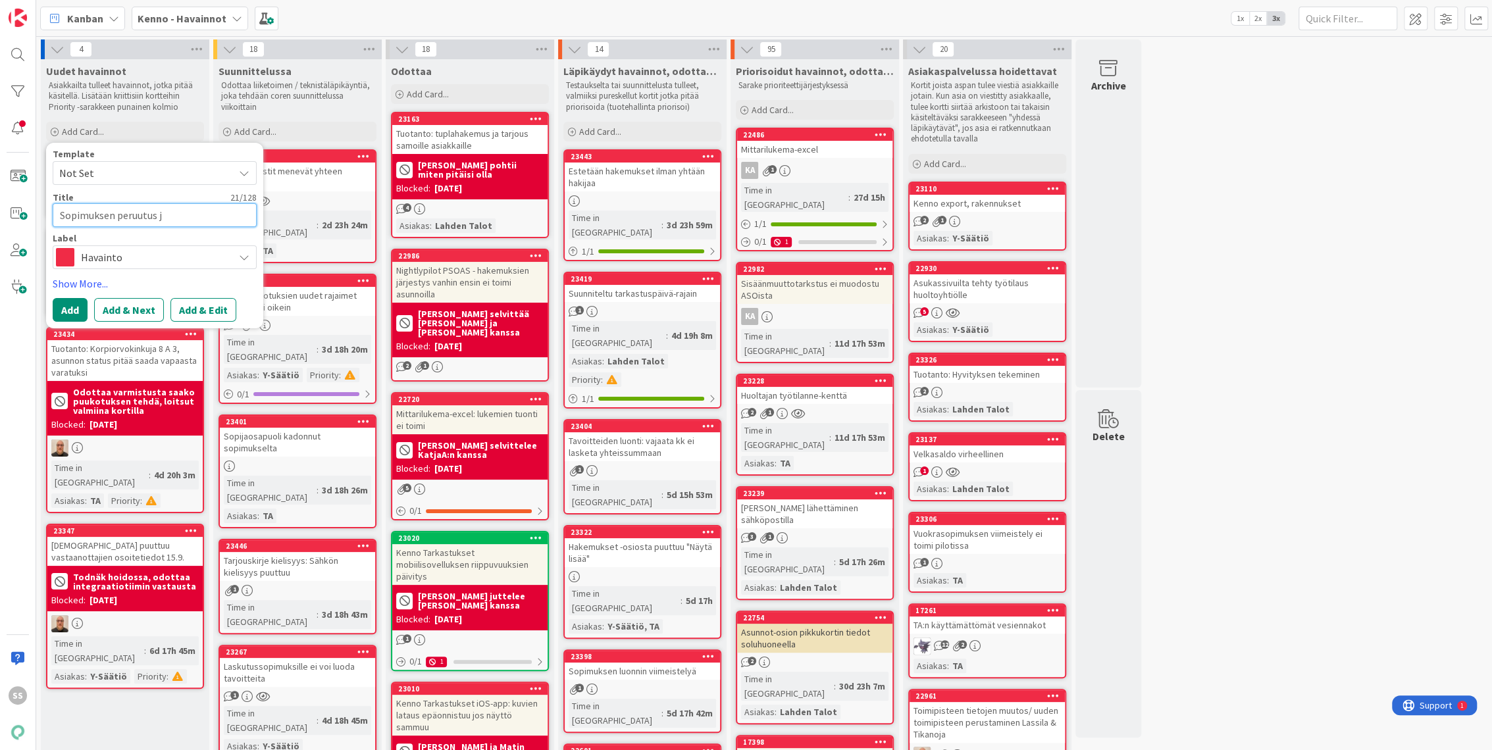
type textarea "x"
type textarea "Sopimuksen peruutus ja"
type textarea "x"
type textarea "Sopimuksen peruutus ja"
type textarea "x"
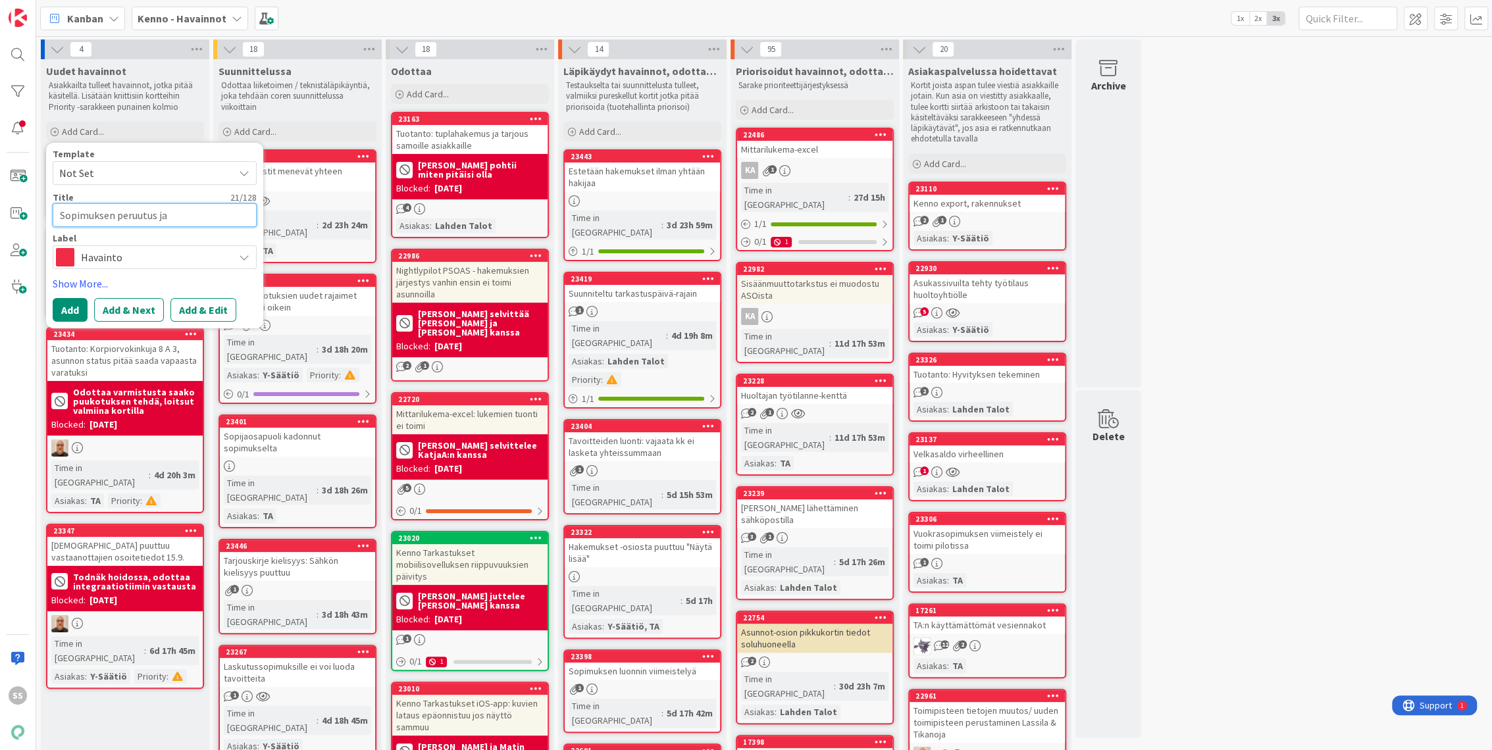
type textarea "Sopimuksen peruutus ja s"
type textarea "x"
type textarea "Sopimuksen peruutus ja"
type textarea "x"
type textarea "Sopimuksen peruutus ja t"
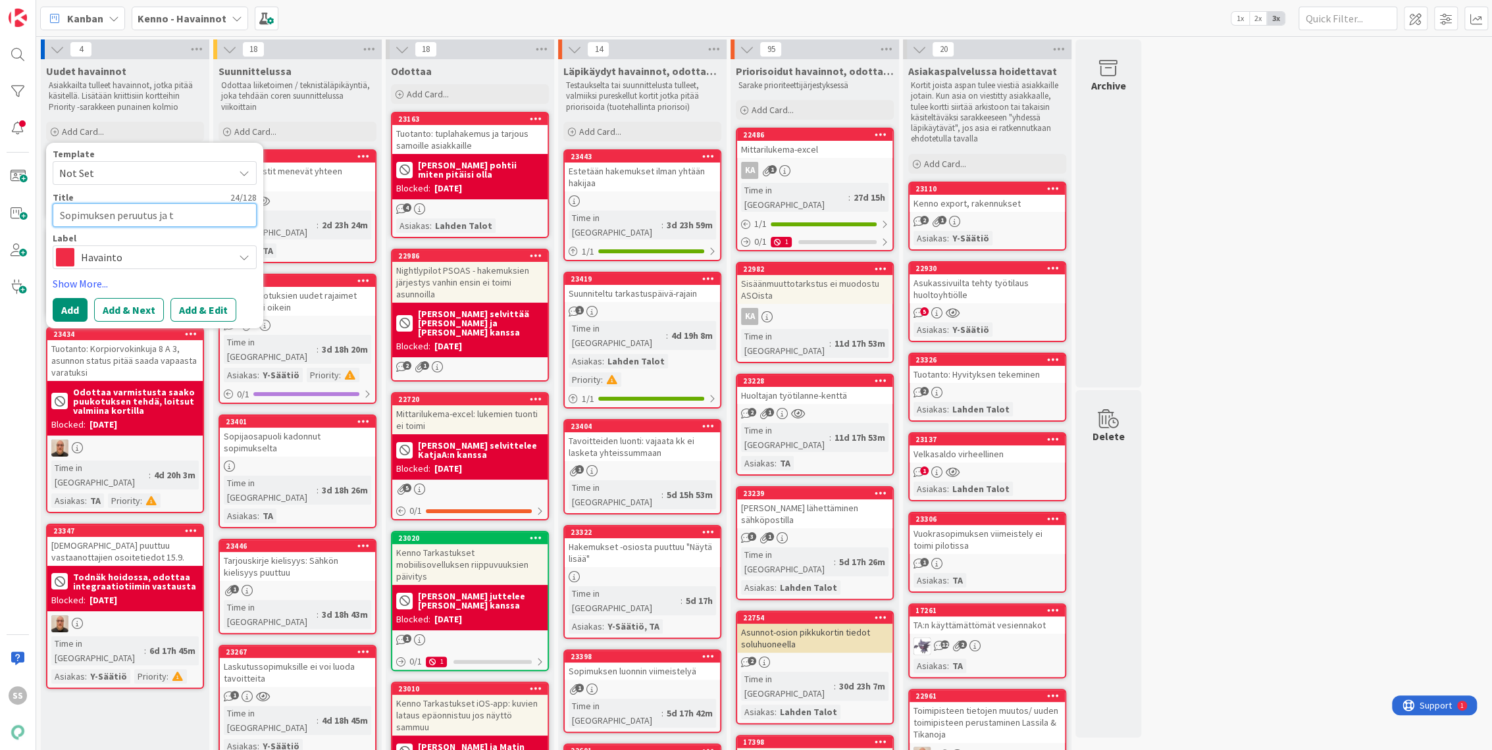
type textarea "x"
type textarea "Sopimuksen peruutus ja ta"
type textarea "x"
type textarea "Sopimuksen peruutus ja tav"
type textarea "x"
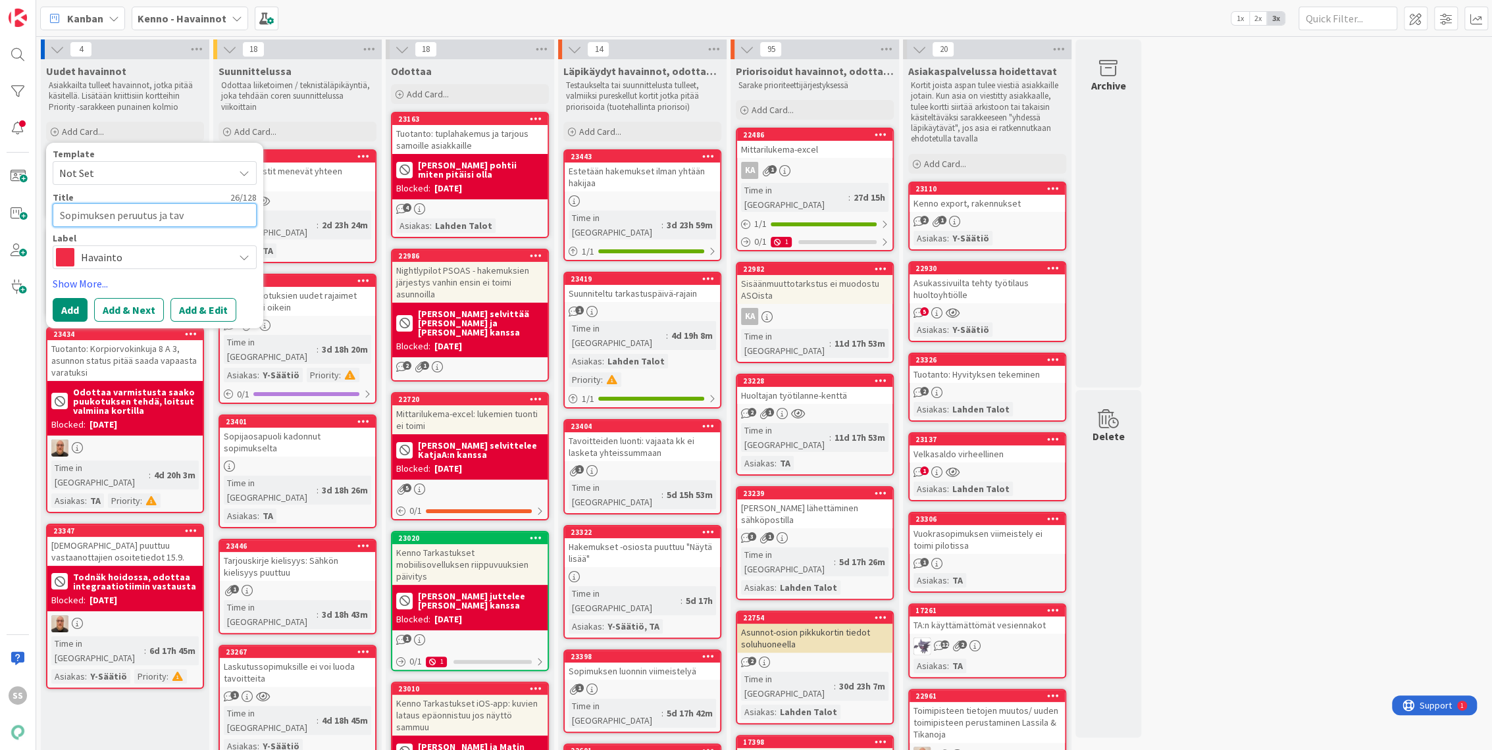
type textarea "Sopimuksen peruutus ja tavo"
type textarea "x"
type textarea "Sopimuksen peruutus ja tavoi"
type textarea "x"
type textarea "Sopimuksen peruutus ja tavoit"
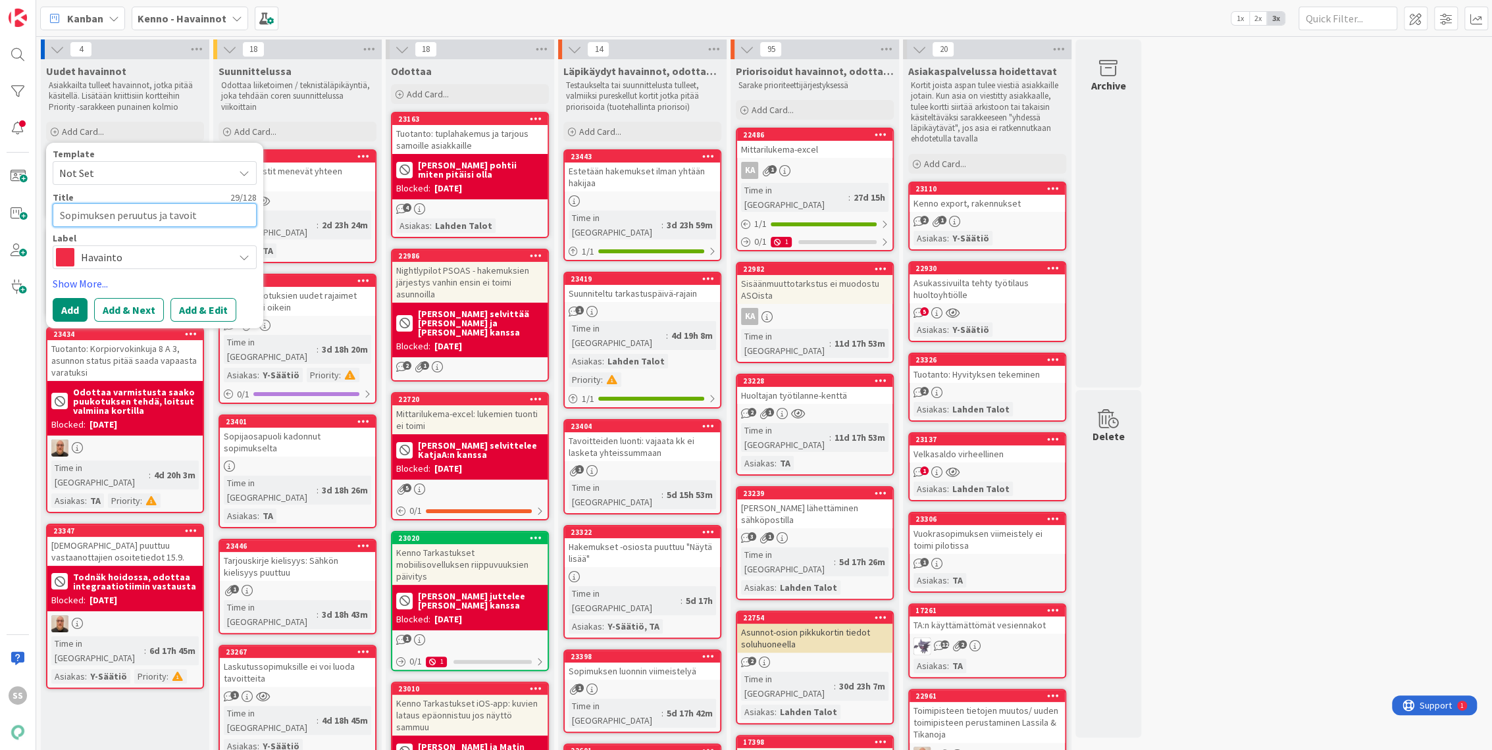
type textarea "x"
type textarea "Sopimuksen peruutus ja tavoitt"
type textarea "x"
type textarea "Sopimuksen peruutus ja tavoitte"
type textarea "x"
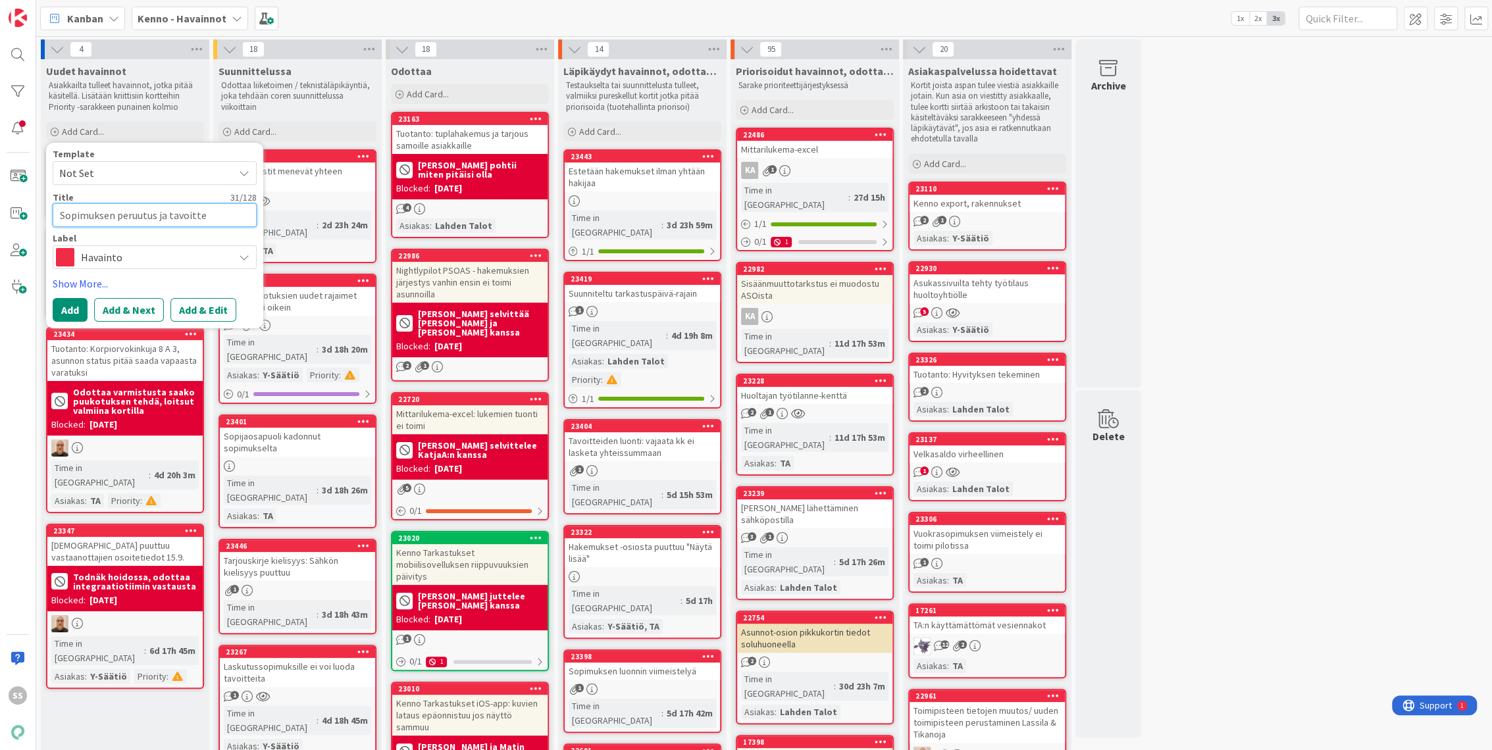
type textarea "Sopimuksen peruutus ja tavoittee"
type textarea "x"
type textarea "Sopimuksen peruutus ja tavoitteet"
click at [211, 309] on button "Add & Edit" at bounding box center [203, 310] width 66 height 24
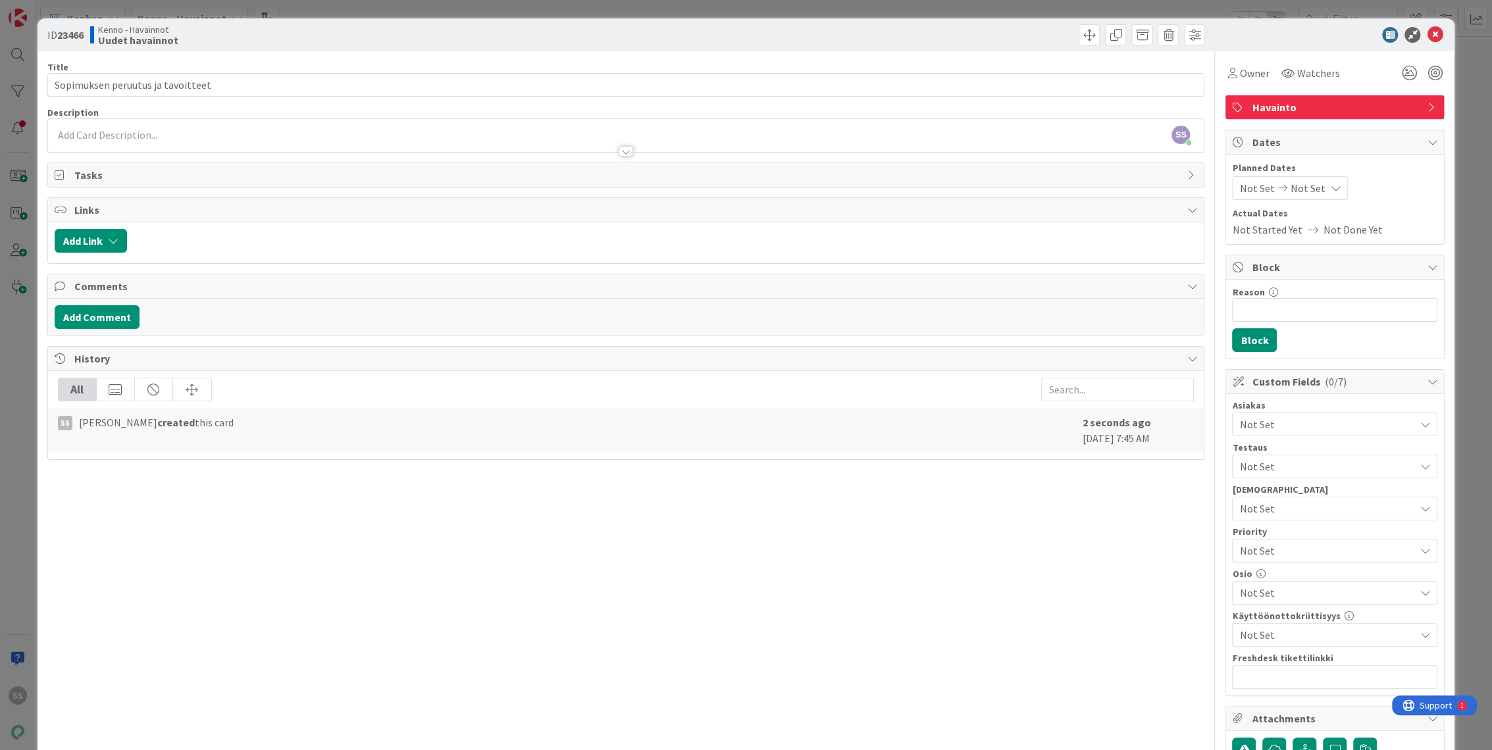
click at [125, 136] on div "SS Sonja Sainio just joined" at bounding box center [626, 135] width 1156 height 33
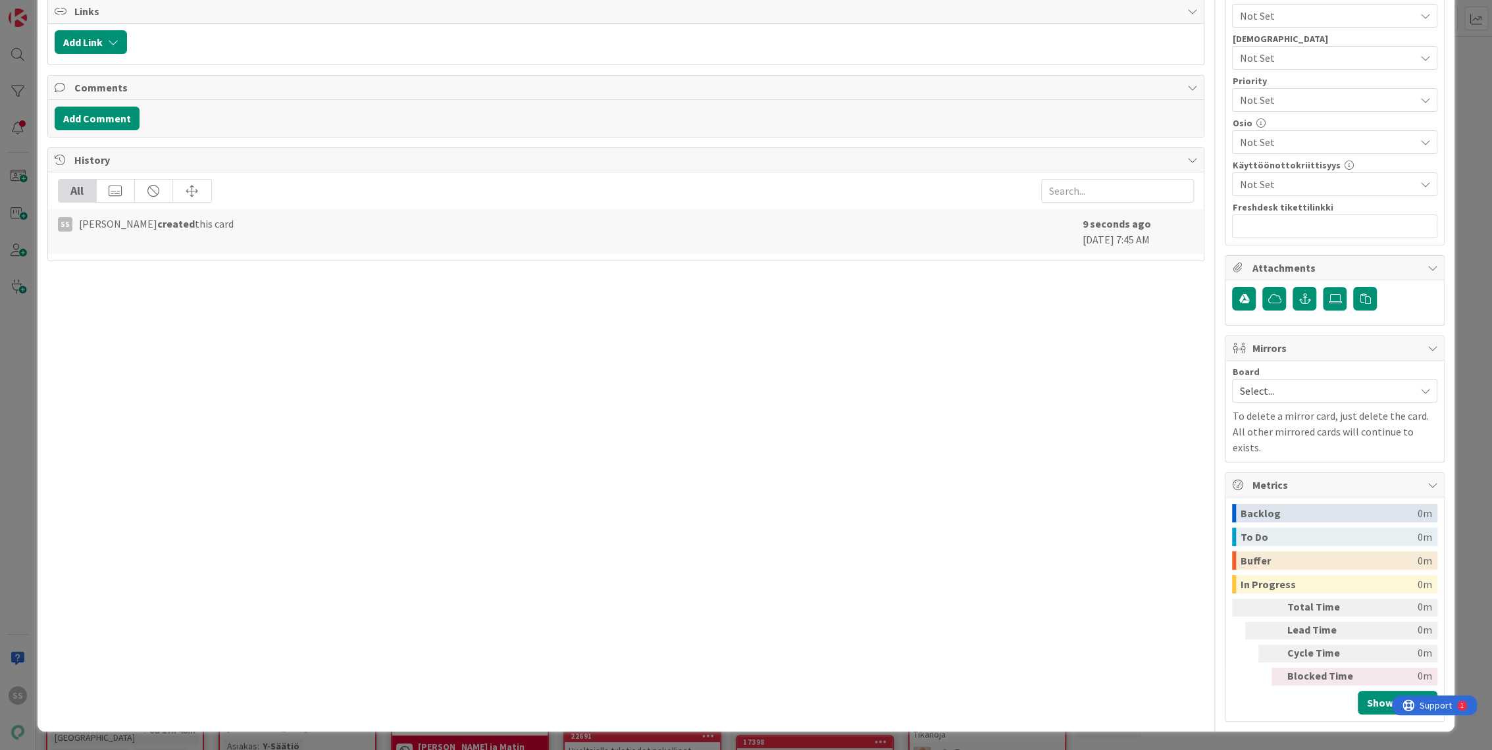
scroll to position [658, 0]
drag, startPoint x: 241, startPoint y: 511, endPoint x: 36, endPoint y: 494, distance: 206.0
click at [36, 494] on div "ID 23466 Kenno - Havainnot Uudet havainnot Title 33 / 128 Sopimuksen peruutus j…" at bounding box center [746, 375] width 1492 height 750
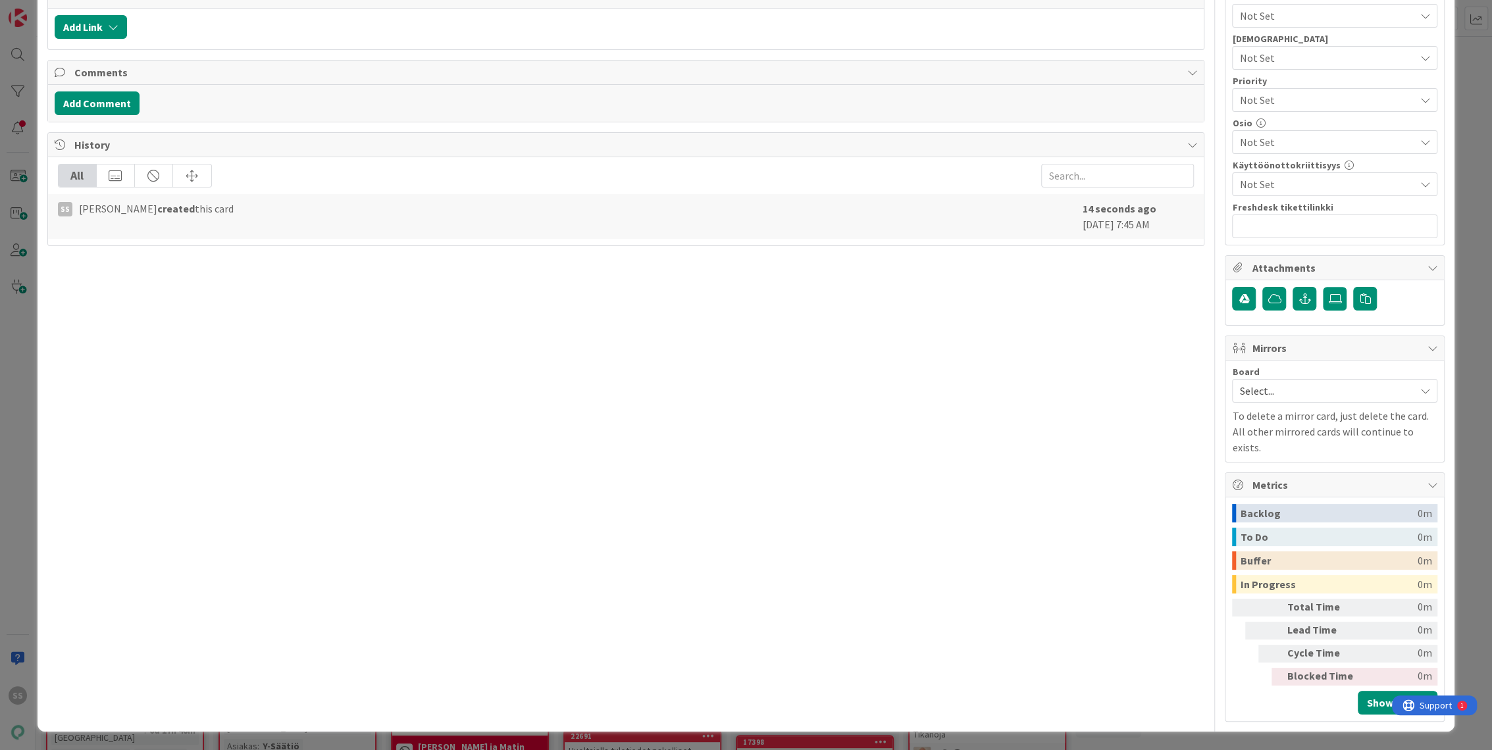
scroll to position [877, 0]
click at [111, 115] on button "Add Comment" at bounding box center [97, 103] width 85 height 24
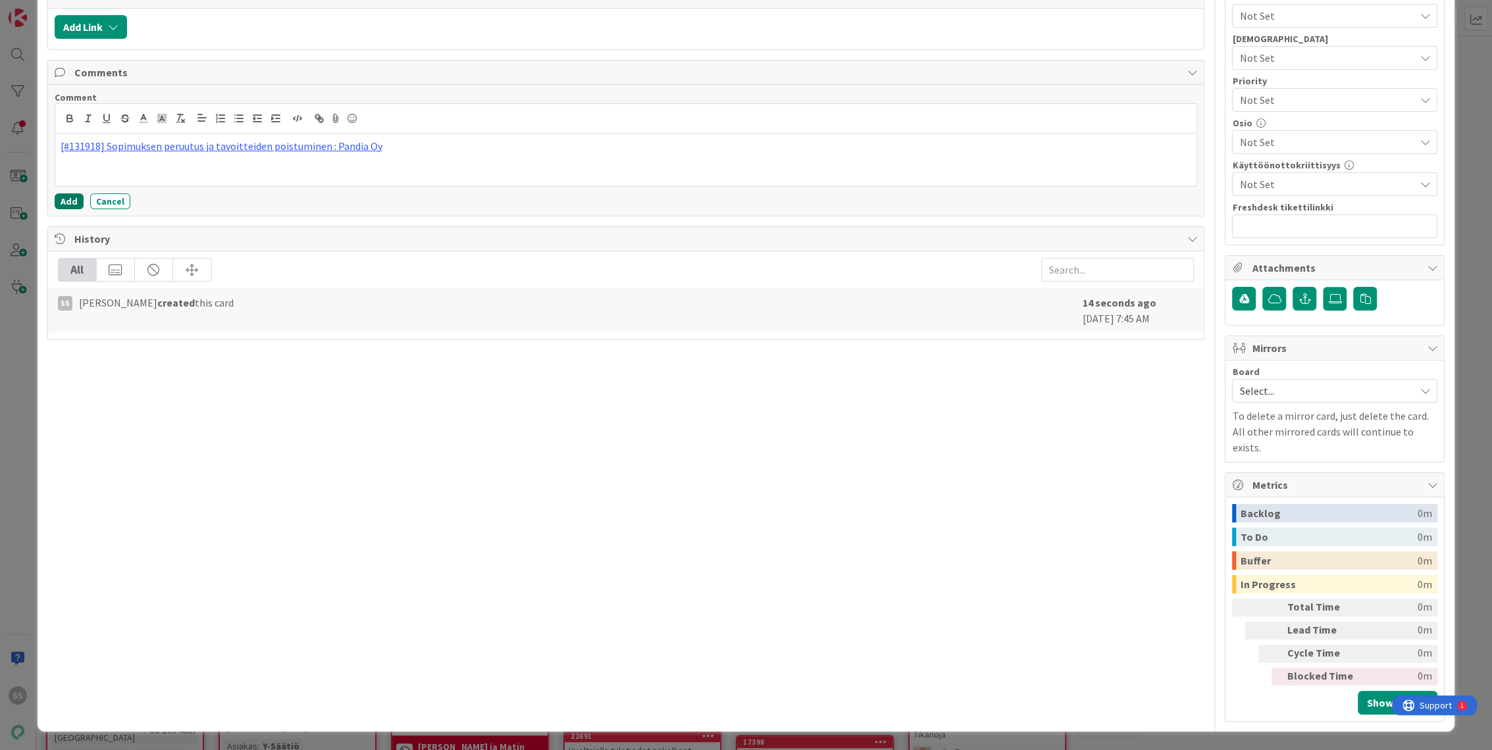
click at [79, 209] on button "Add" at bounding box center [69, 201] width 29 height 16
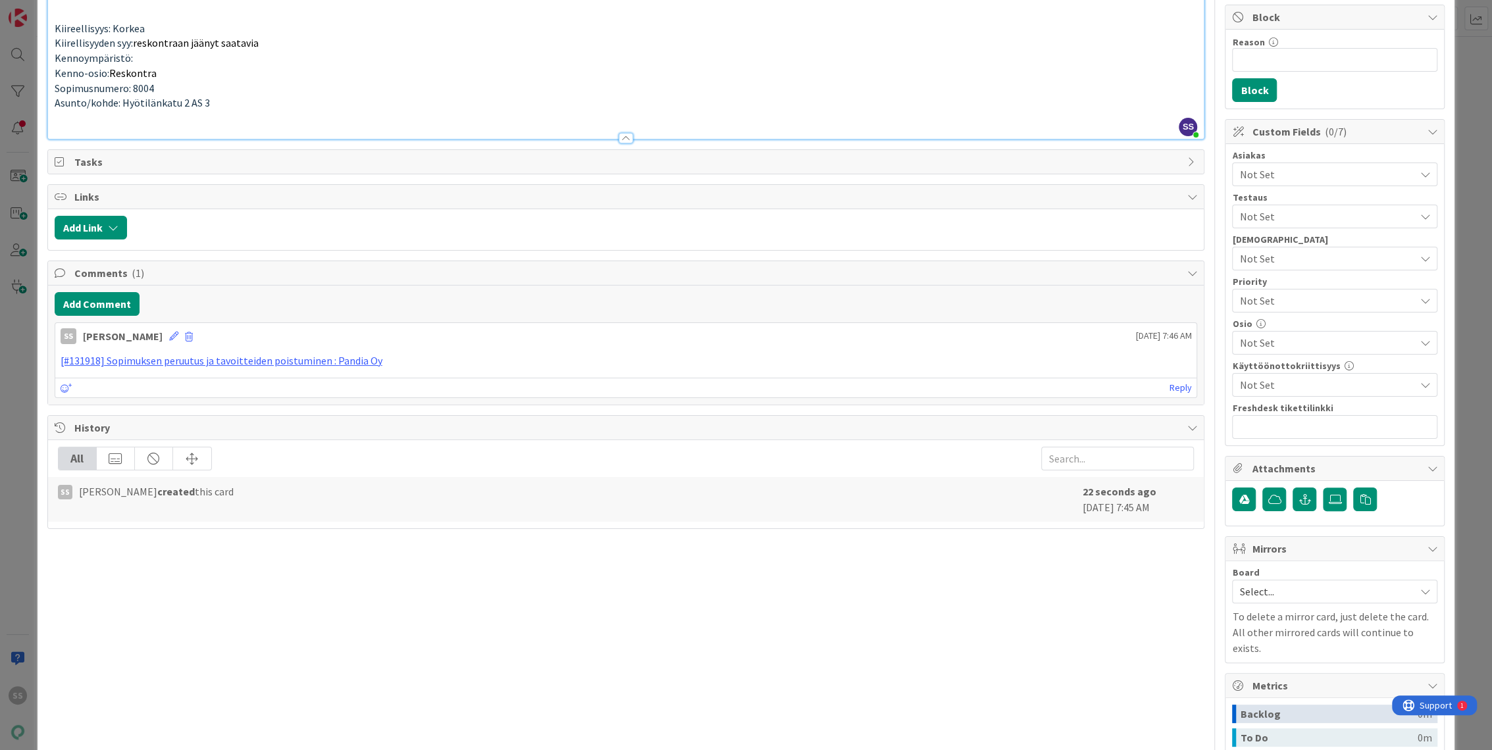
scroll to position [146, 0]
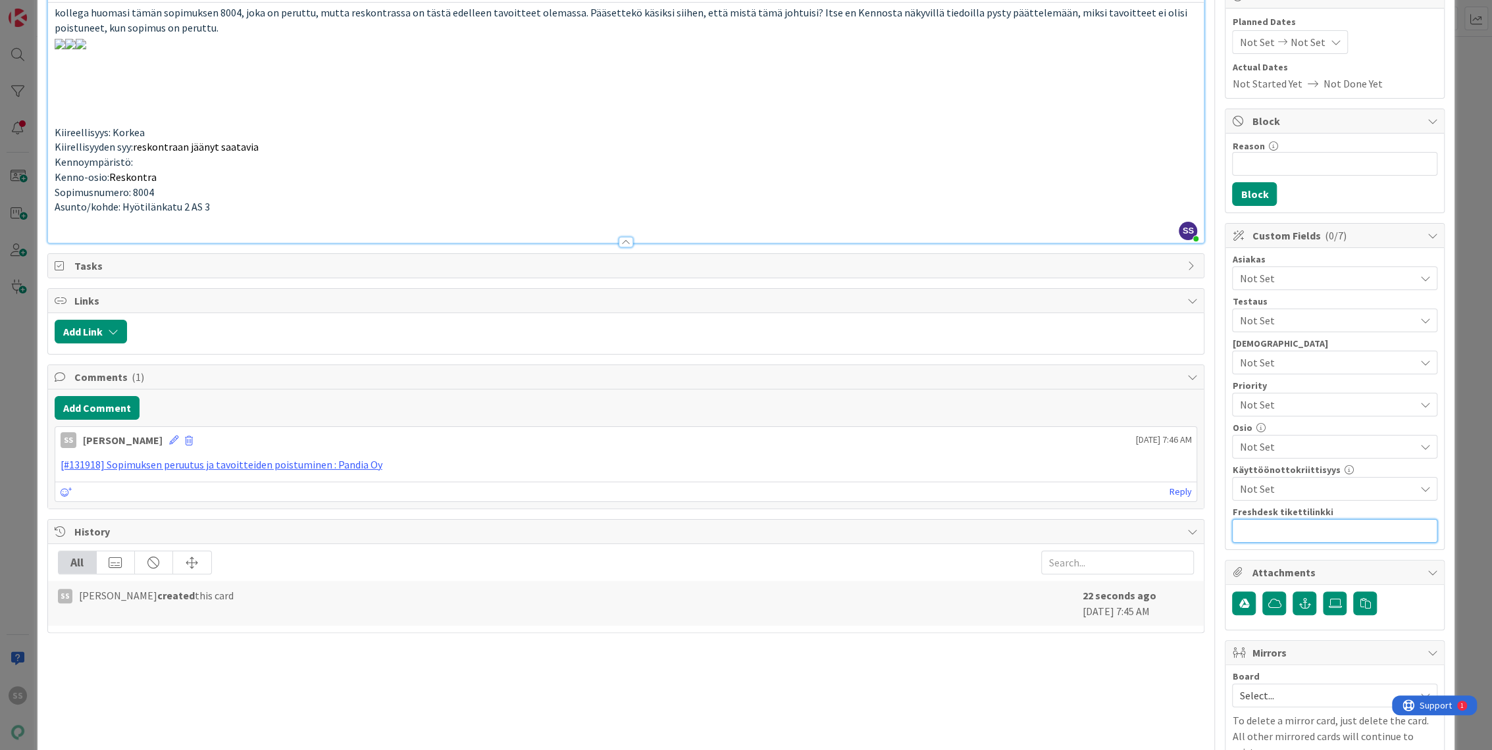
click at [1258, 532] on input "text" at bounding box center [1334, 531] width 205 height 24
paste input "https://pandia-help.freshdesk.com/a/tickets/131918"
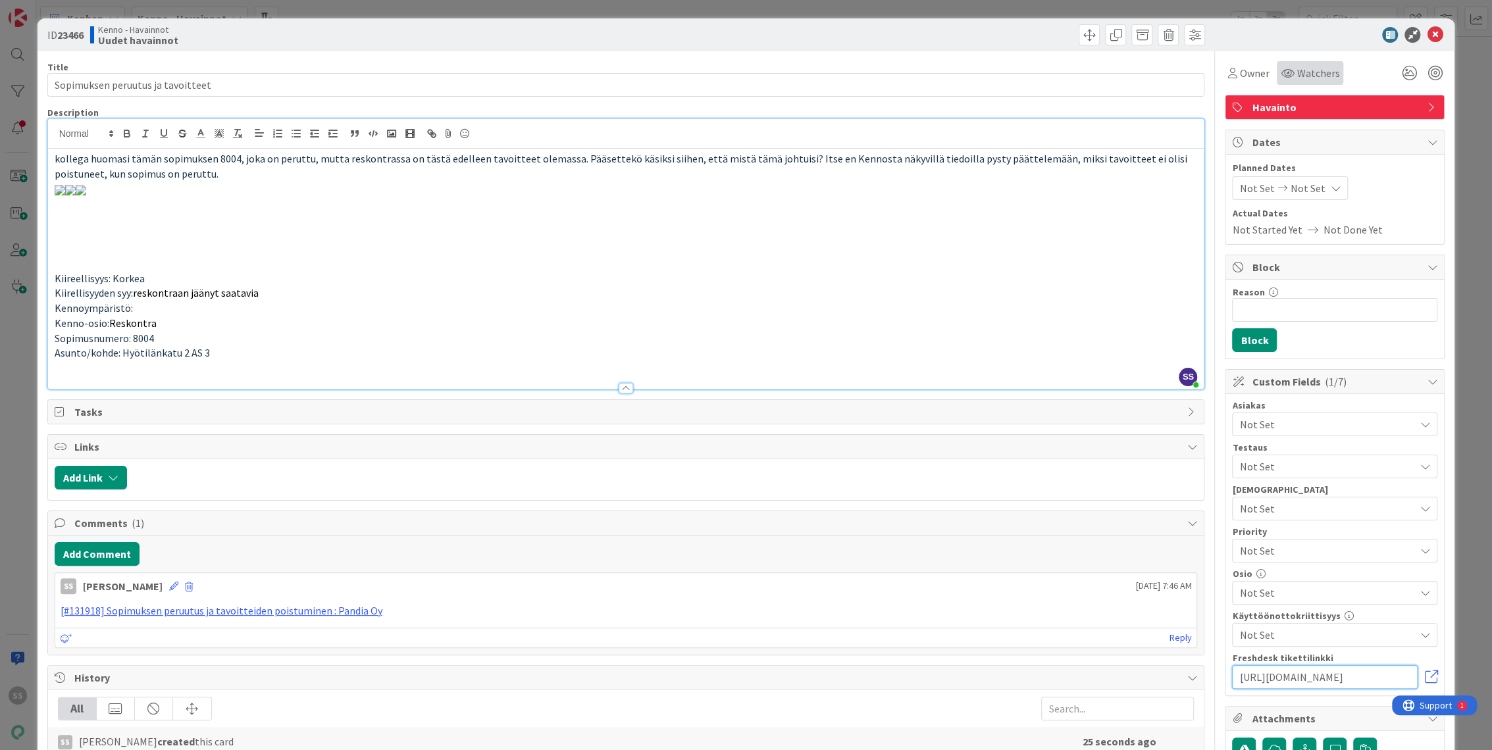
type input "https://pandia-help.freshdesk.com/a/tickets/131918"
click at [1296, 70] on span "Watchers" at bounding box center [1317, 73] width 43 height 16
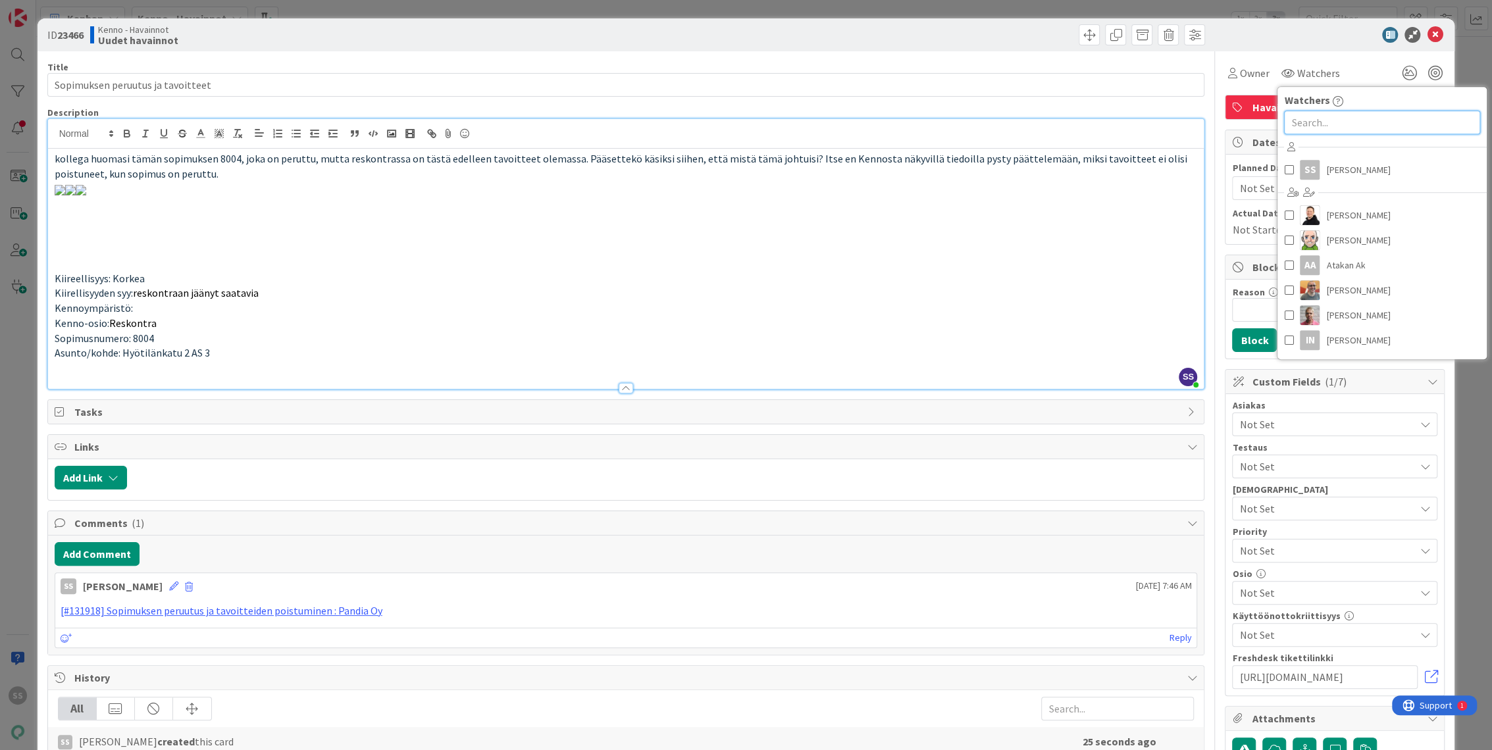
click at [1316, 125] on input "text" at bounding box center [1382, 123] width 196 height 24
click at [1326, 171] on span "[PERSON_NAME]" at bounding box center [1358, 170] width 64 height 20
click at [1261, 422] on span "Not Set" at bounding box center [1326, 425] width 175 height 16
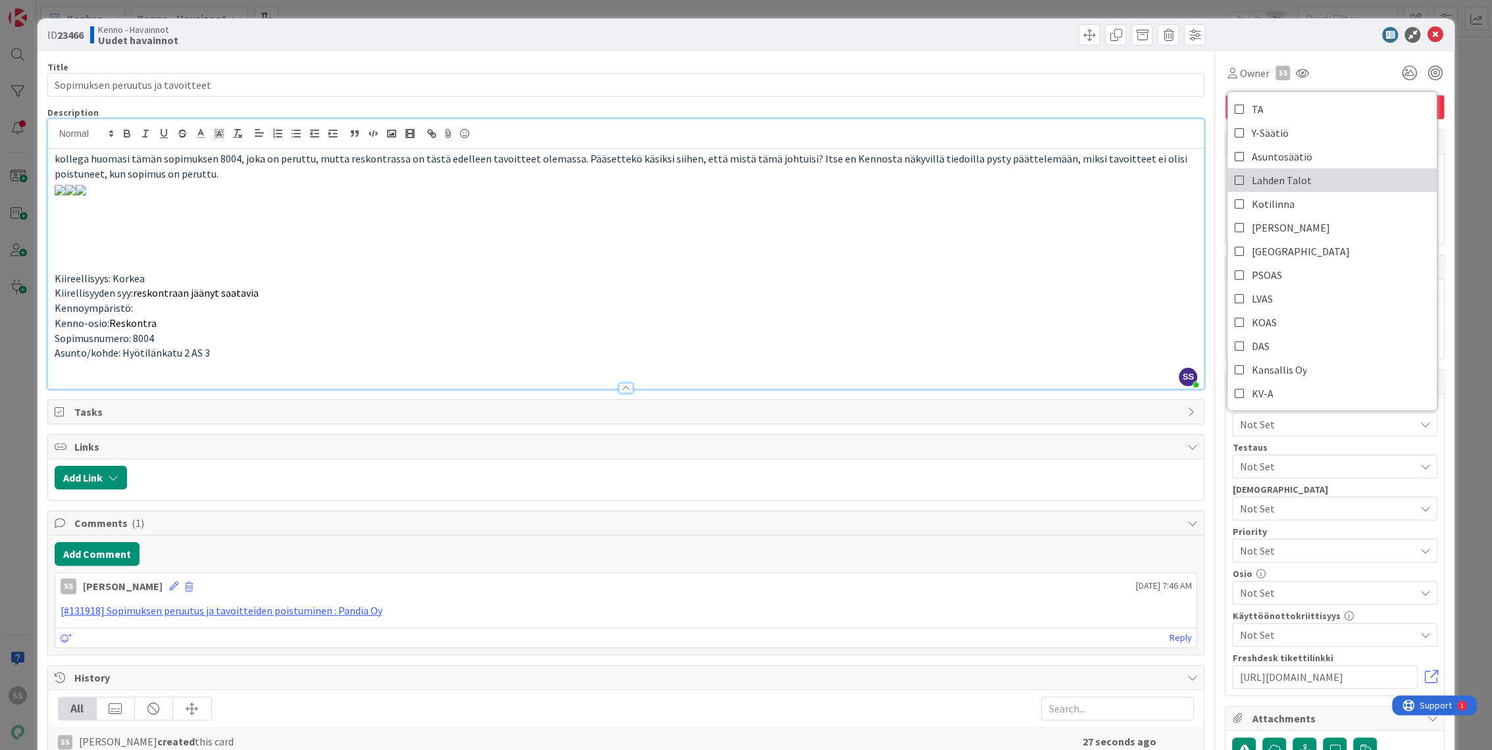
click at [1265, 179] on span "Lahden Talot" at bounding box center [1281, 180] width 60 height 20
click at [1427, 36] on icon at bounding box center [1435, 35] width 16 height 16
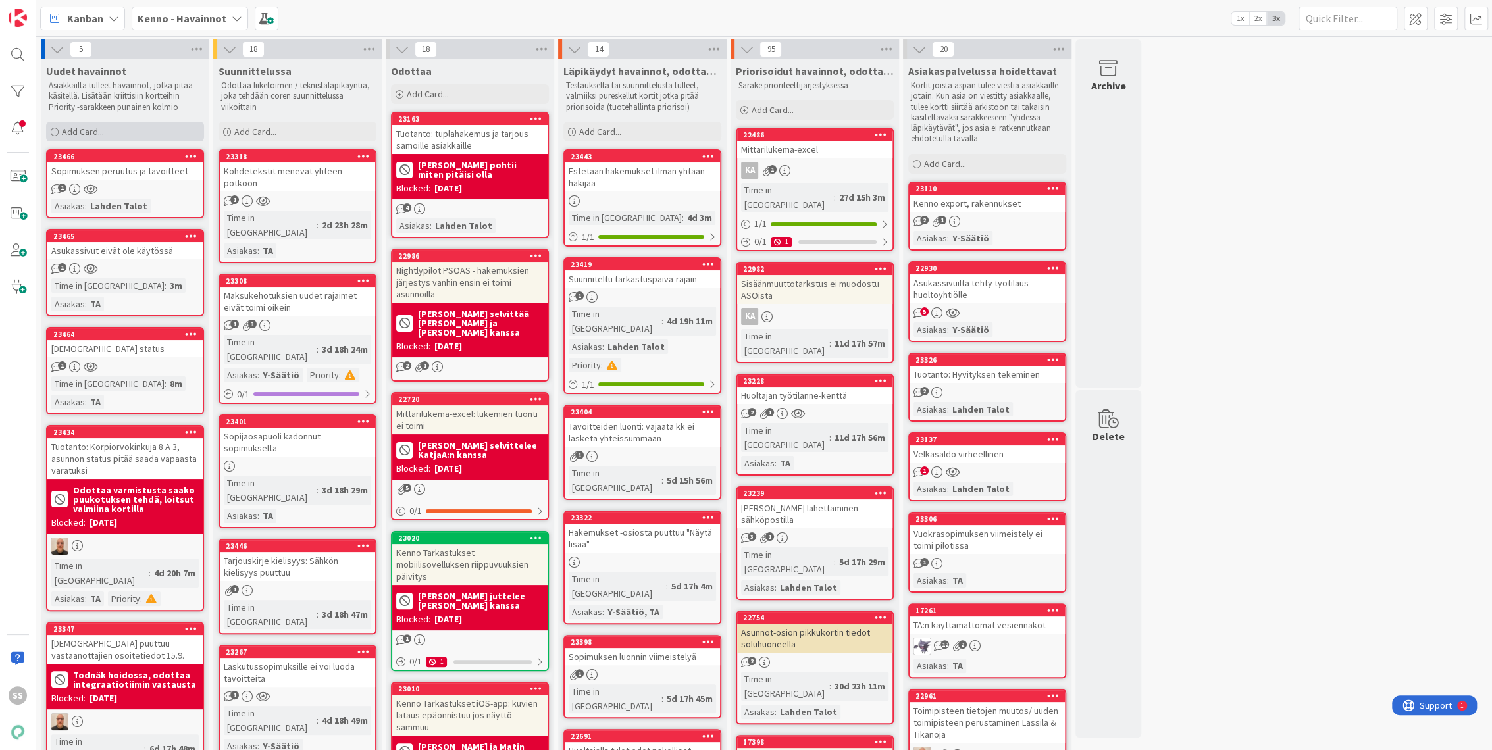
click at [94, 134] on span "Add Card..." at bounding box center [83, 132] width 42 height 12
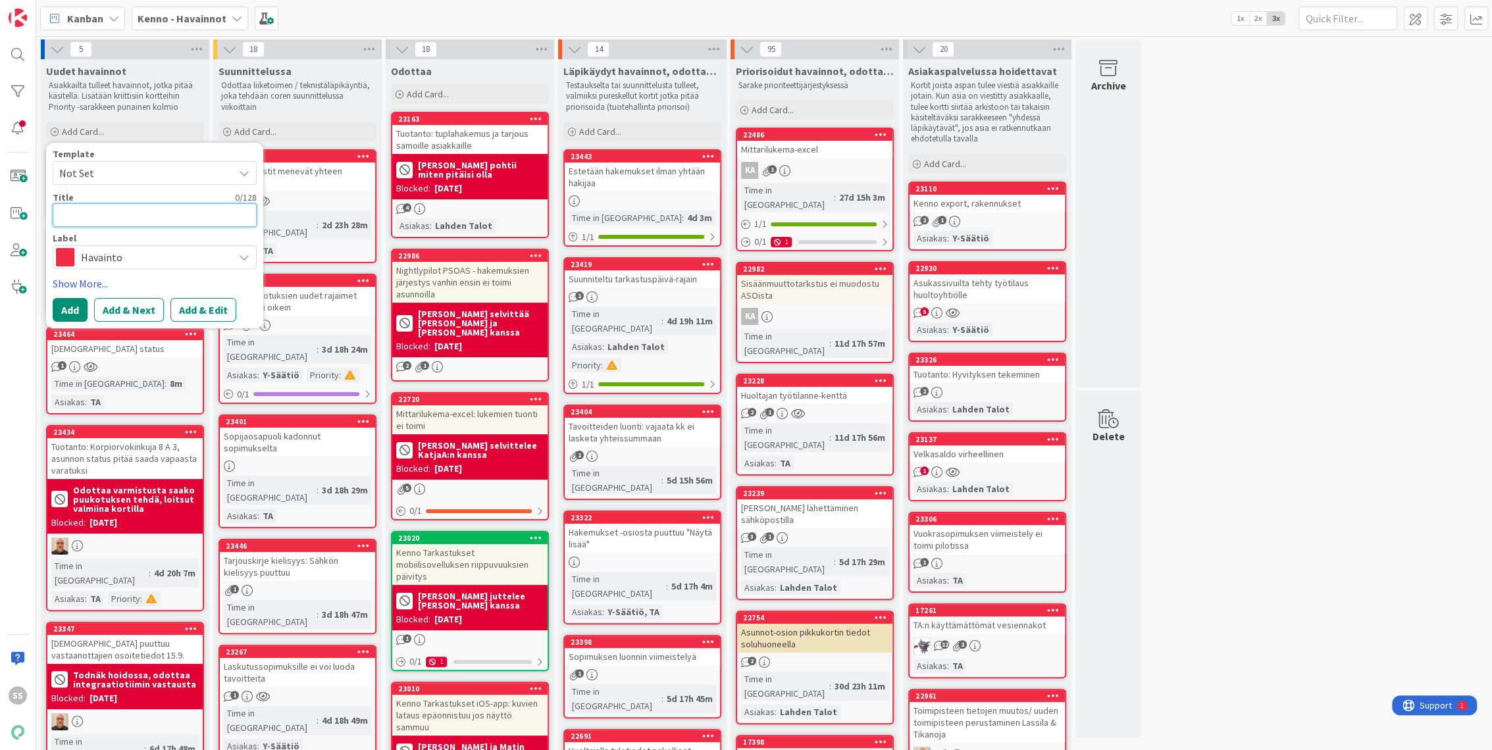
paste textarea "Kiinteistötieto -taulukko"
type textarea "x"
type textarea "Kiinteistötieto -taulukko"
click at [217, 315] on button "Add & Edit" at bounding box center [203, 310] width 66 height 24
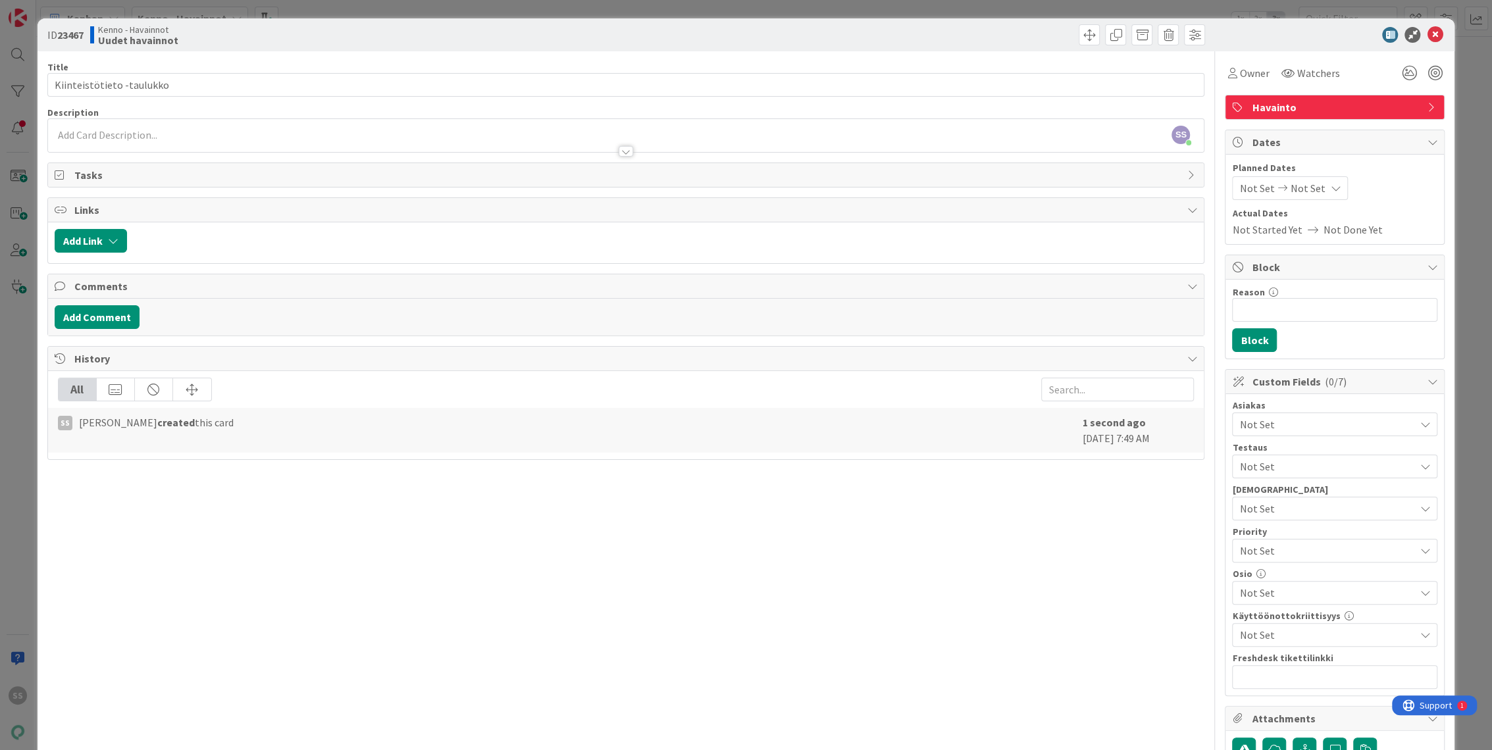
click at [196, 141] on div at bounding box center [626, 145] width 1156 height 14
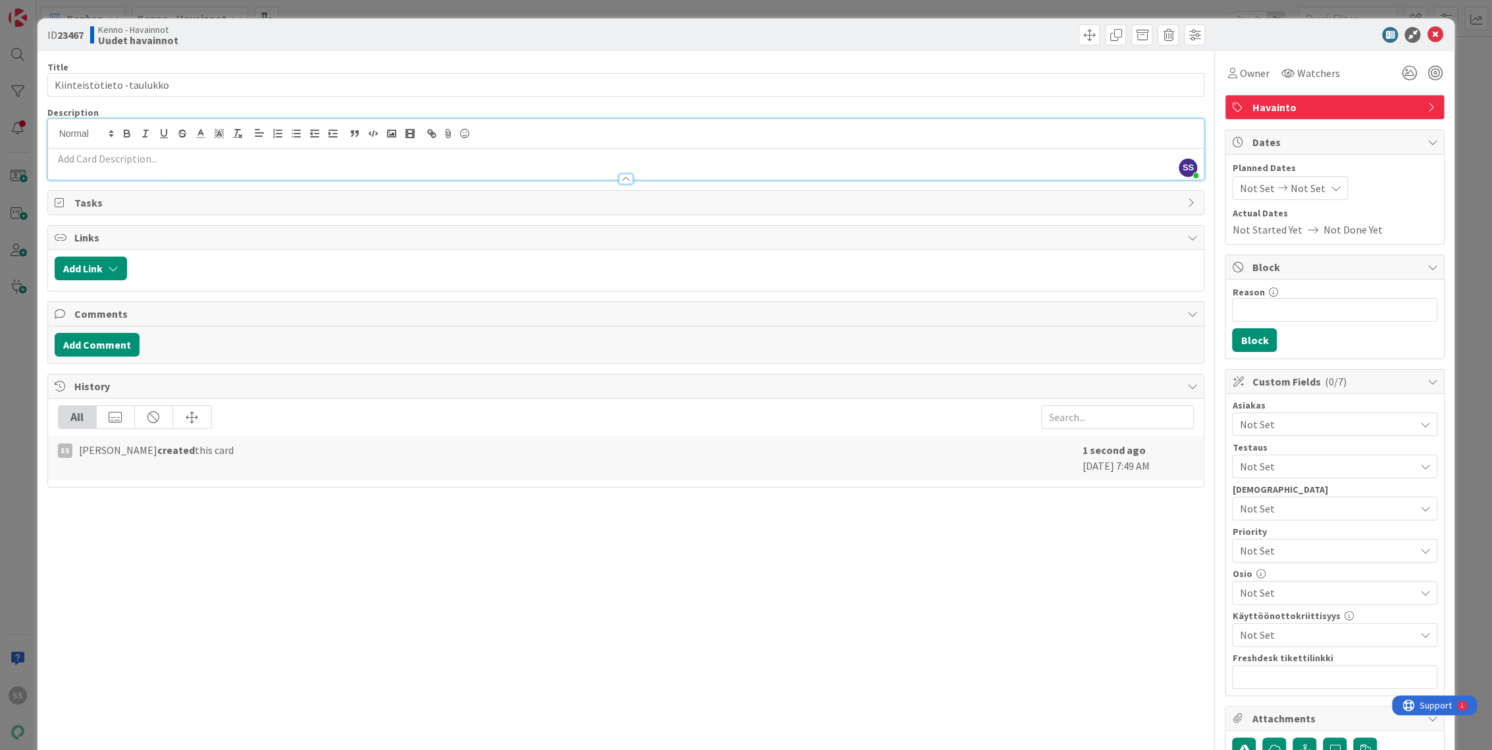
click at [218, 170] on div at bounding box center [626, 173] width 1156 height 14
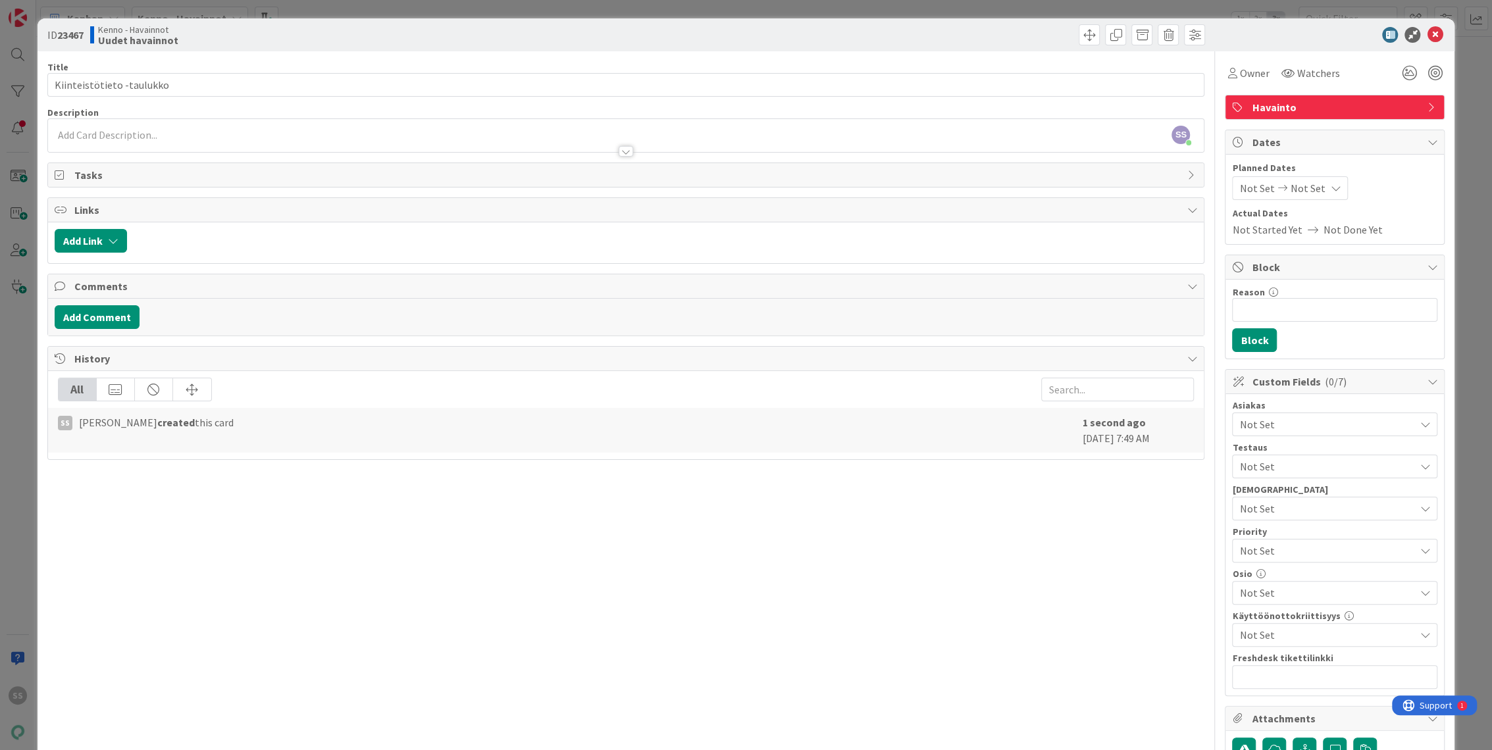
click at [218, 114] on div "Description" at bounding box center [625, 113] width 1157 height 12
click at [147, 138] on div at bounding box center [626, 145] width 1156 height 14
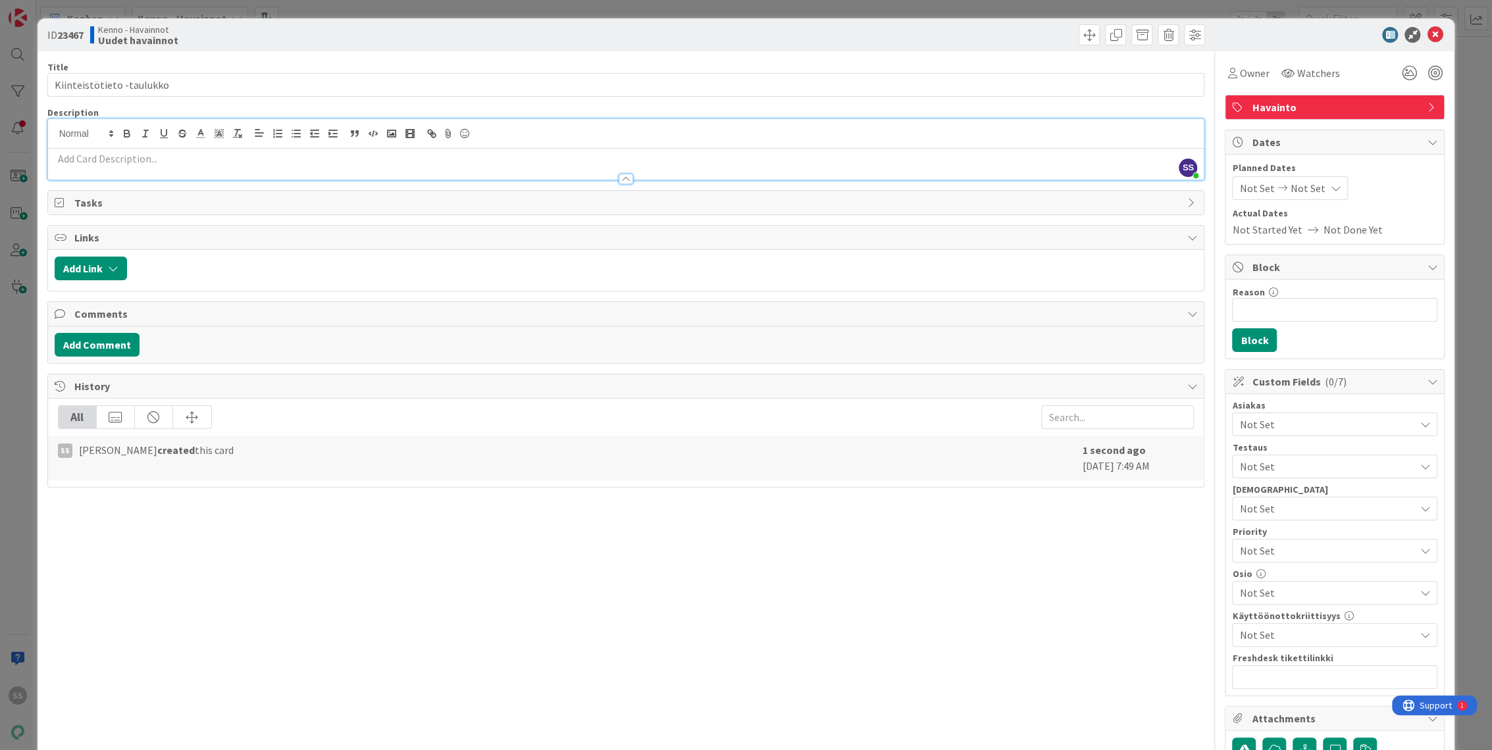
click at [101, 161] on p at bounding box center [626, 158] width 1143 height 15
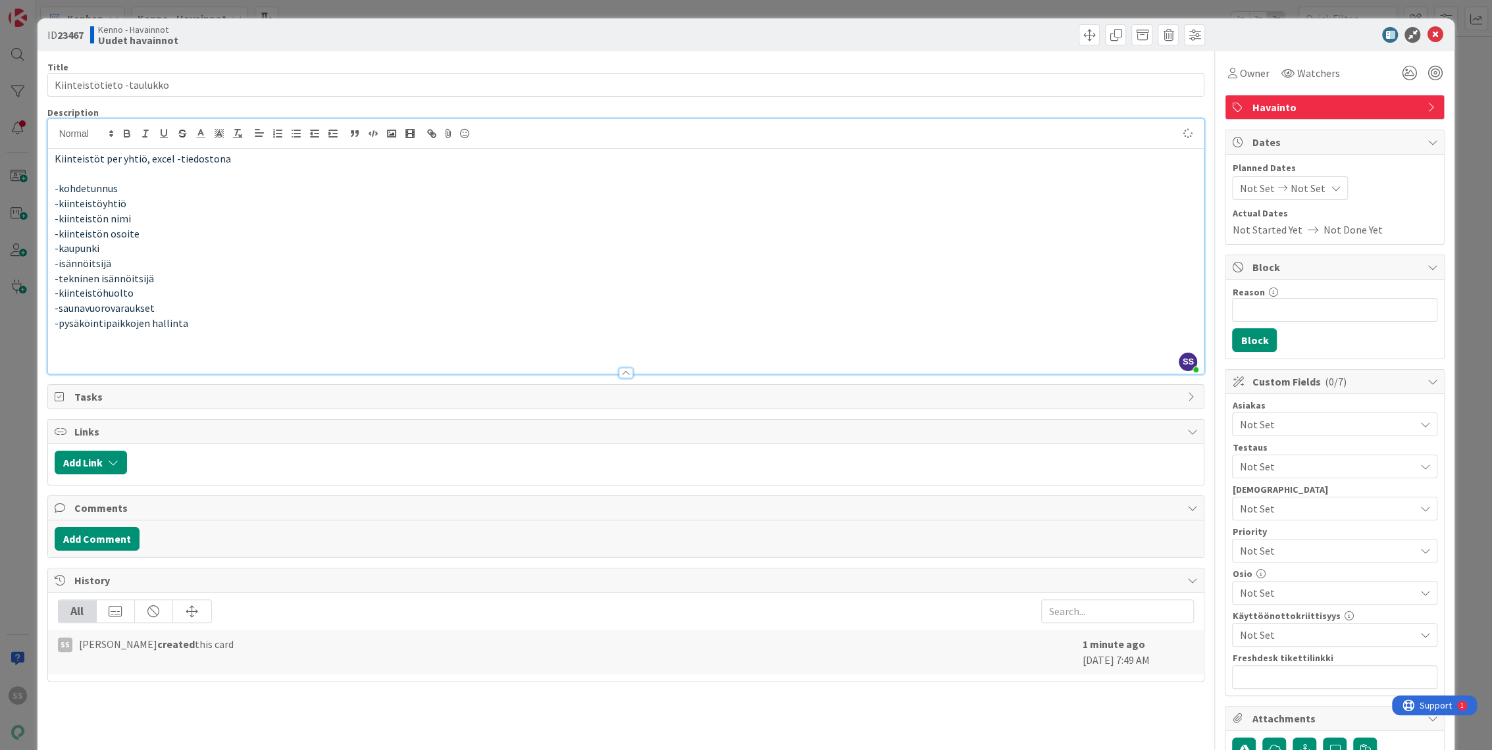
click at [178, 297] on p "-kiinteistöhuolto" at bounding box center [626, 293] width 1143 height 15
click at [195, 309] on p "-saunavuorovaraukset" at bounding box center [626, 308] width 1143 height 15
click at [343, 348] on p at bounding box center [626, 352] width 1143 height 15
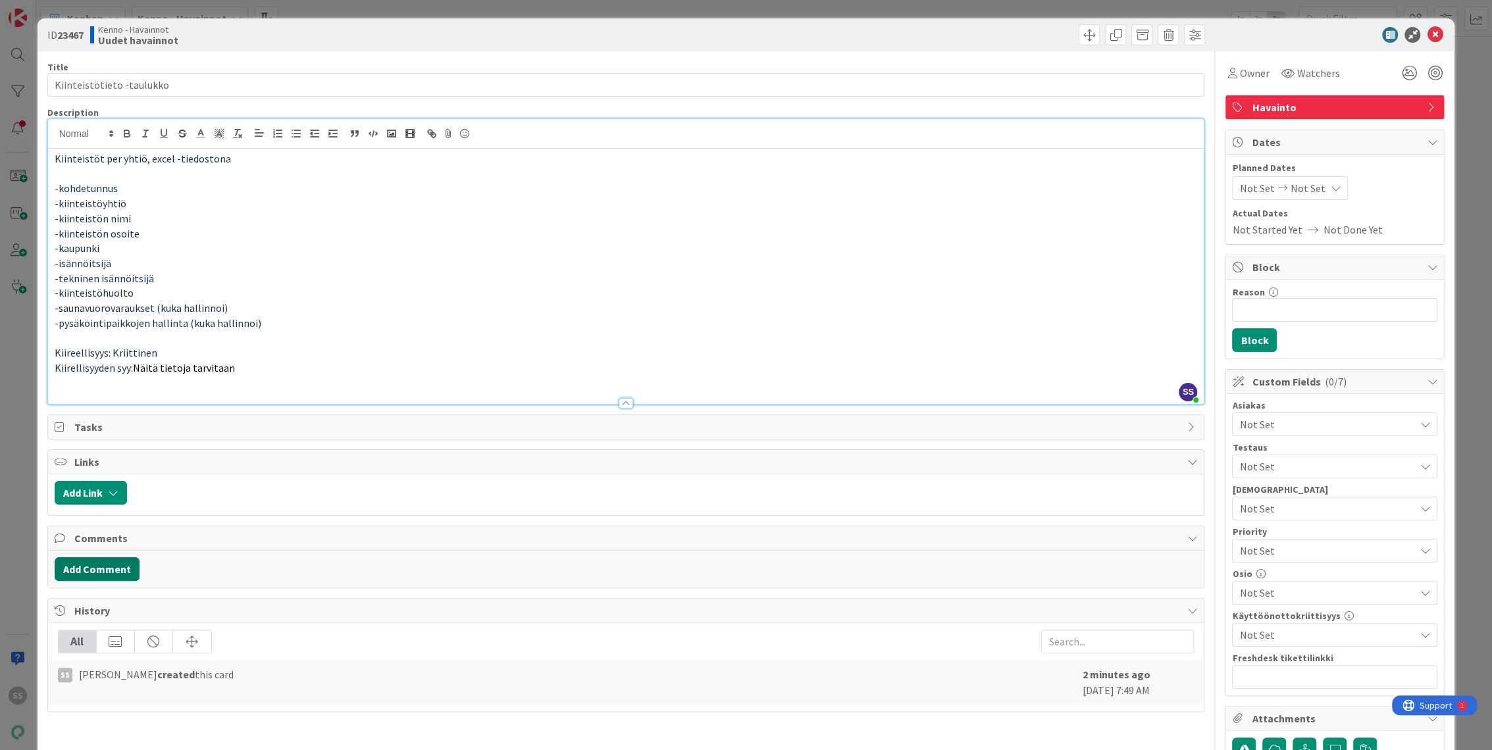
click at [98, 573] on button "Add Comment" at bounding box center [97, 569] width 85 height 24
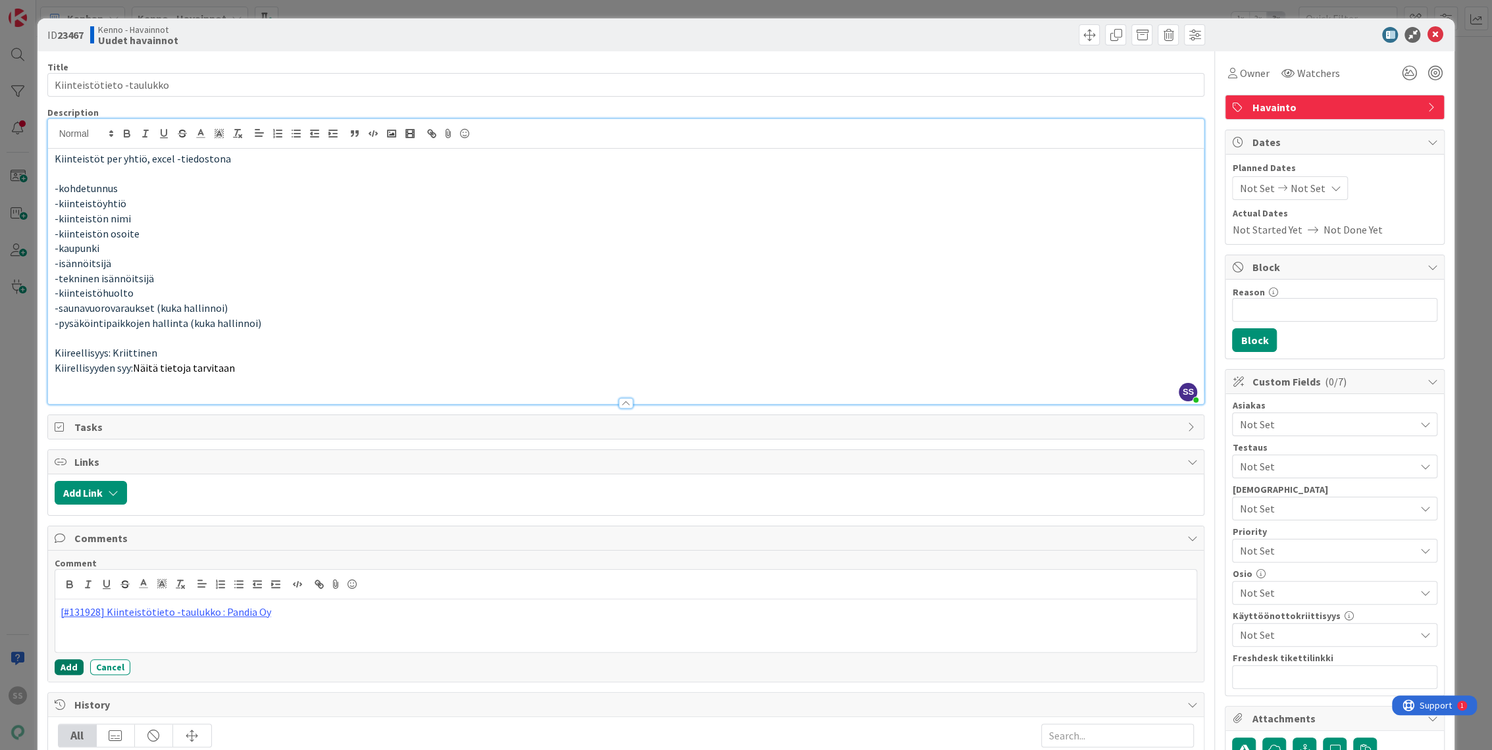
click at [67, 664] on button "Add" at bounding box center [69, 667] width 29 height 16
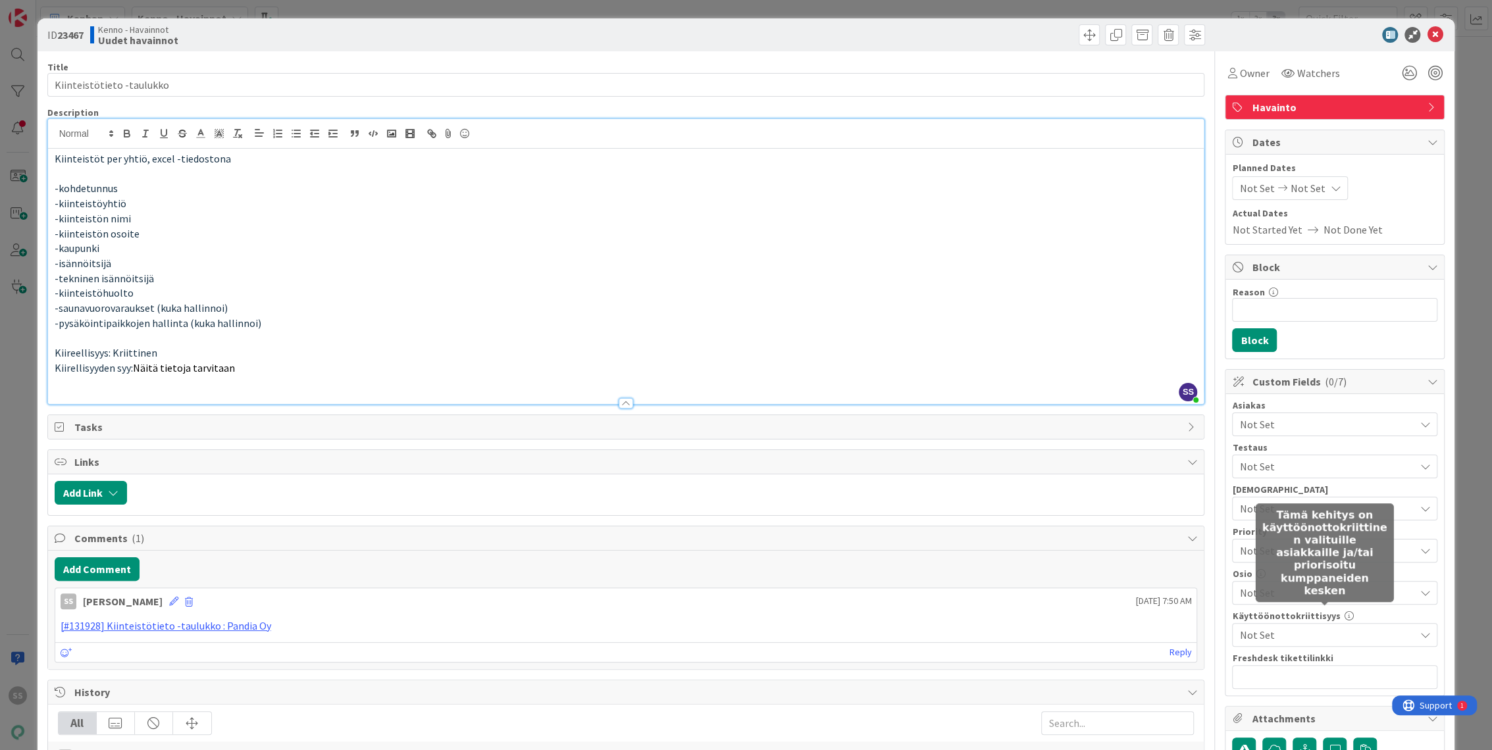
scroll to position [73, 0]
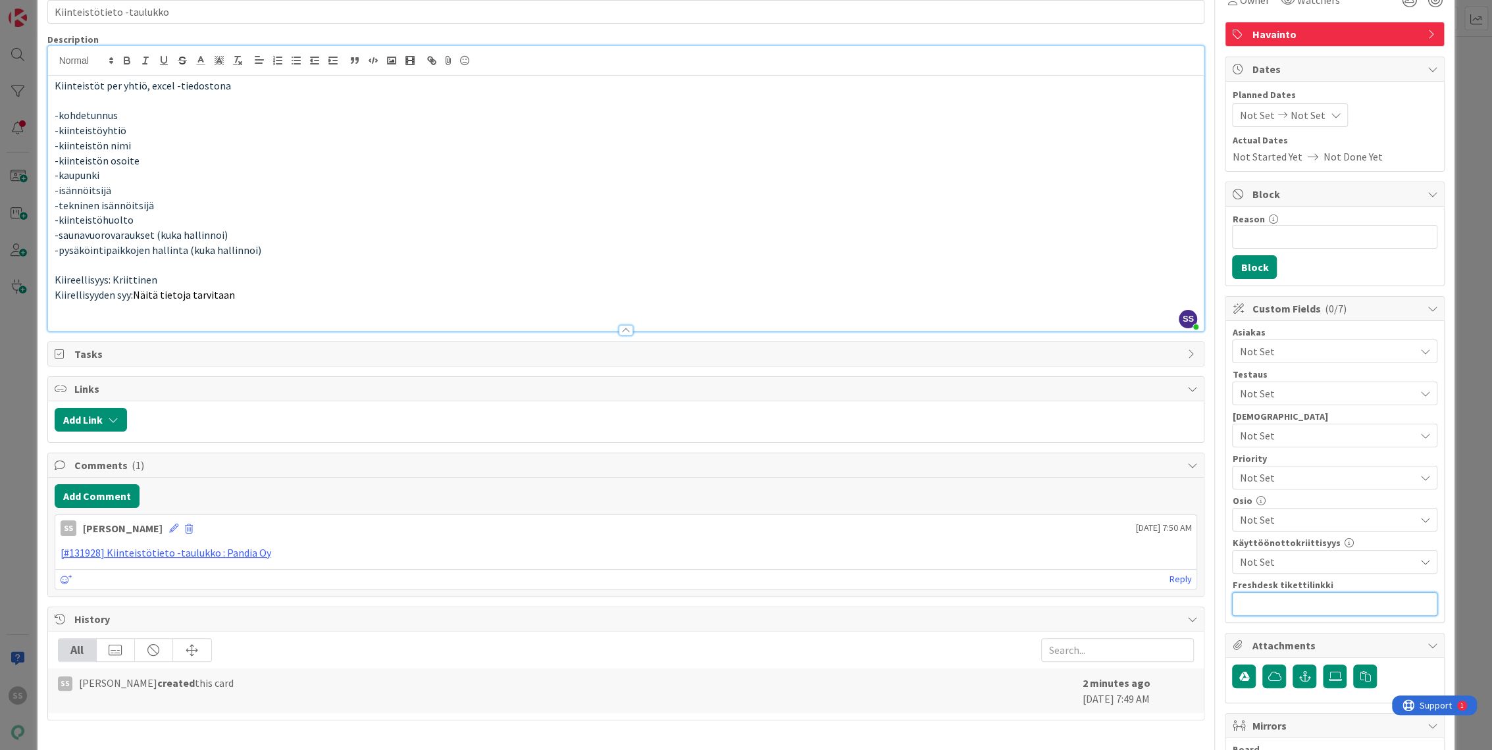
click at [1289, 602] on input "text" at bounding box center [1334, 604] width 205 height 24
paste input "https://pandia-help.freshdesk.com/a/tickets/131928"
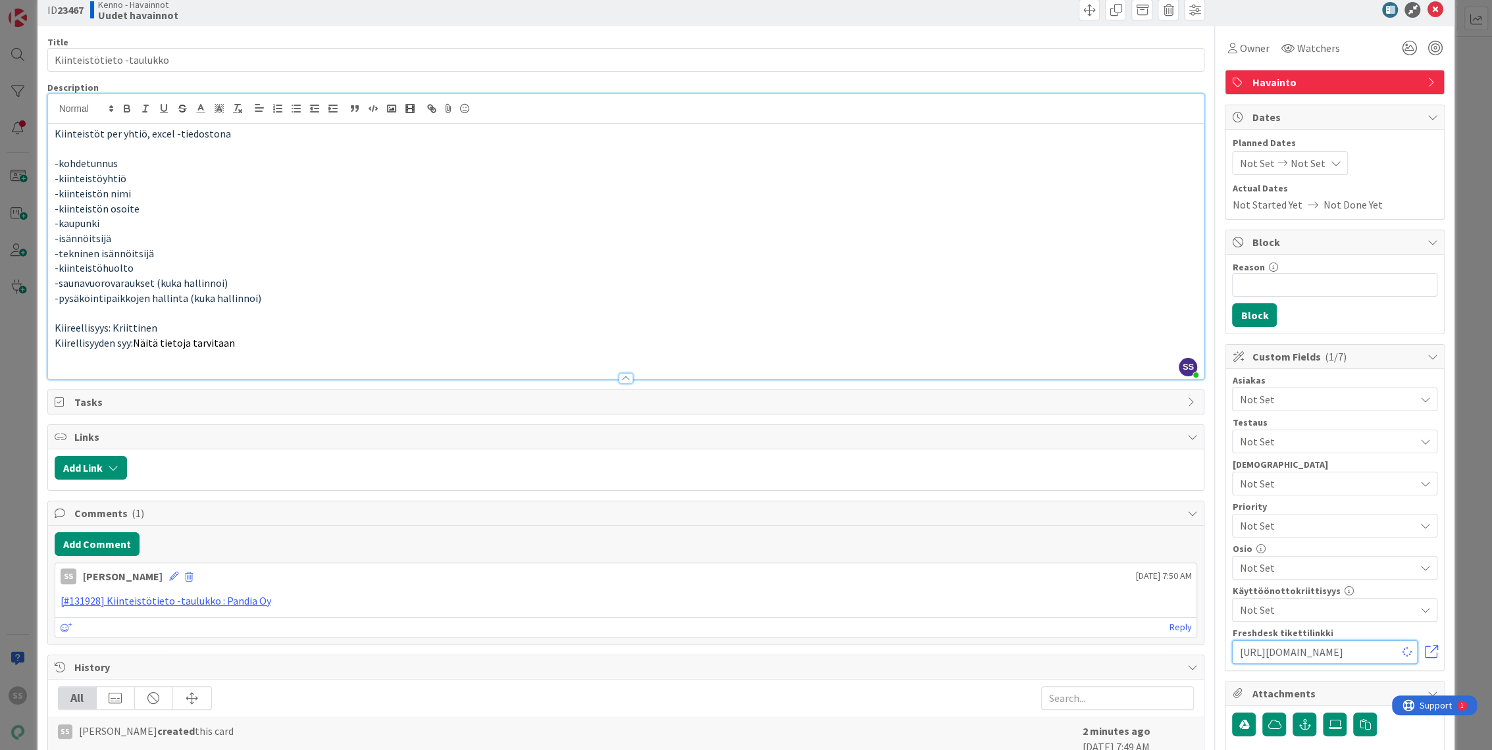
scroll to position [0, 0]
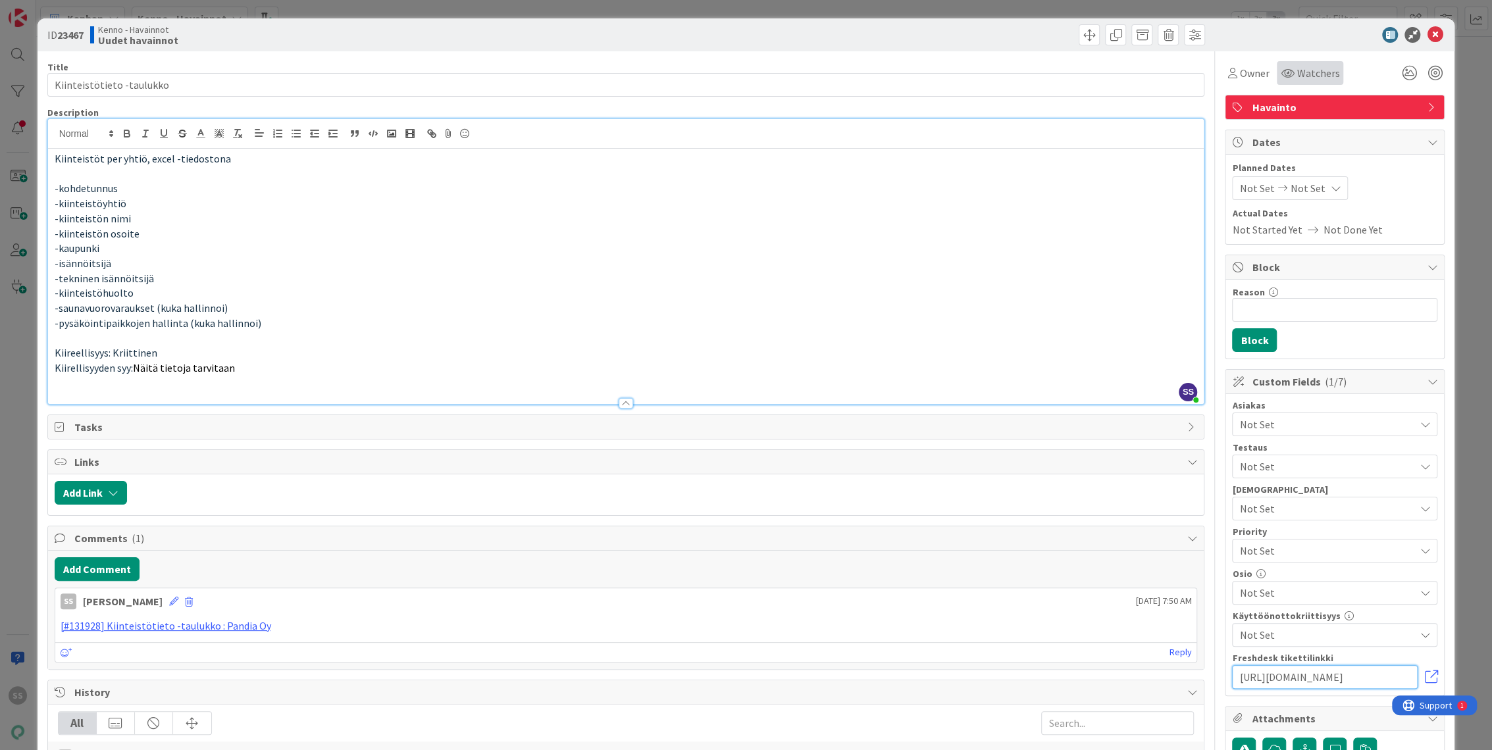
type input "https://pandia-help.freshdesk.com/a/tickets/131928"
click at [1314, 81] on div "Watchers" at bounding box center [1310, 73] width 66 height 24
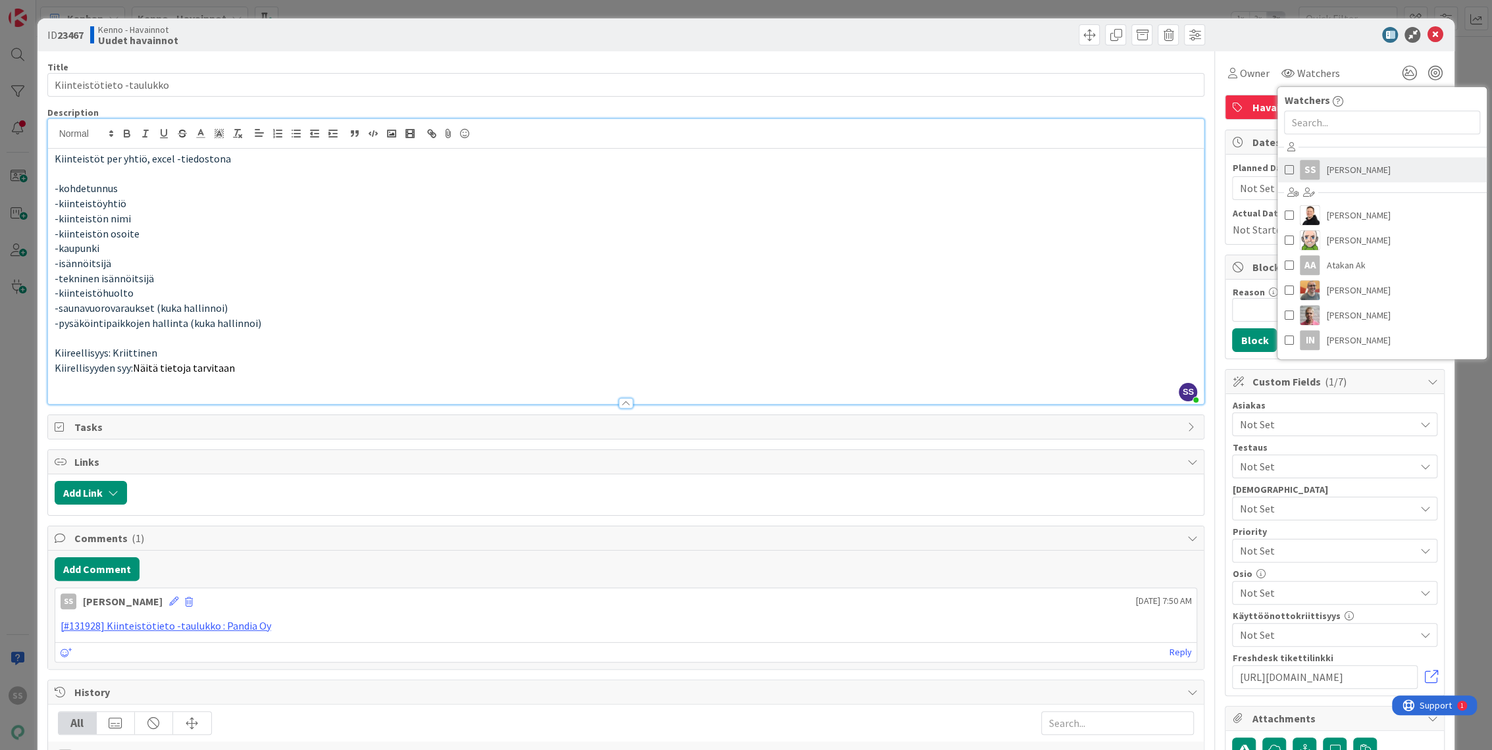
click at [1326, 168] on span "[PERSON_NAME]" at bounding box center [1358, 170] width 64 height 20
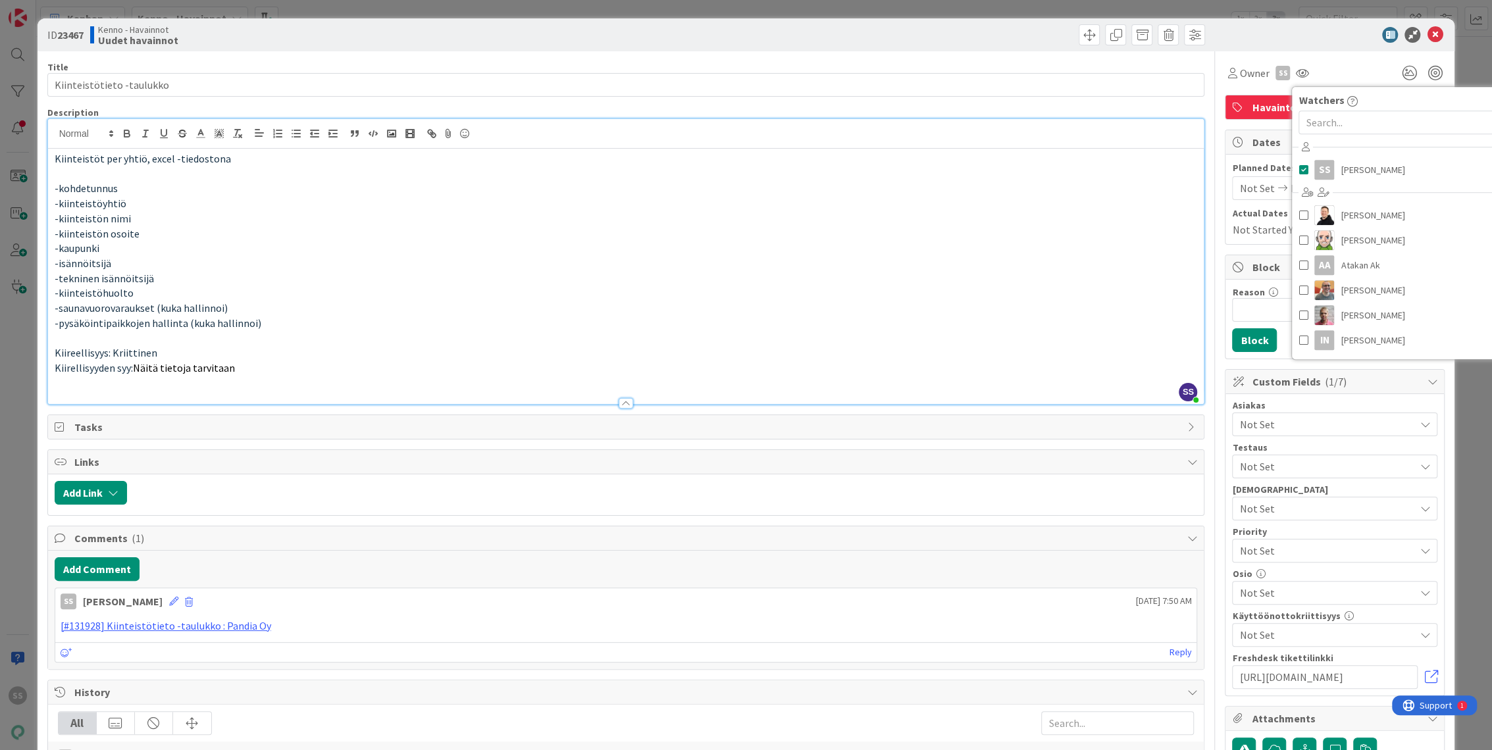
click at [964, 301] on p "-saunavuorovaraukset (kuka hallinnoi)" at bounding box center [626, 308] width 1143 height 15
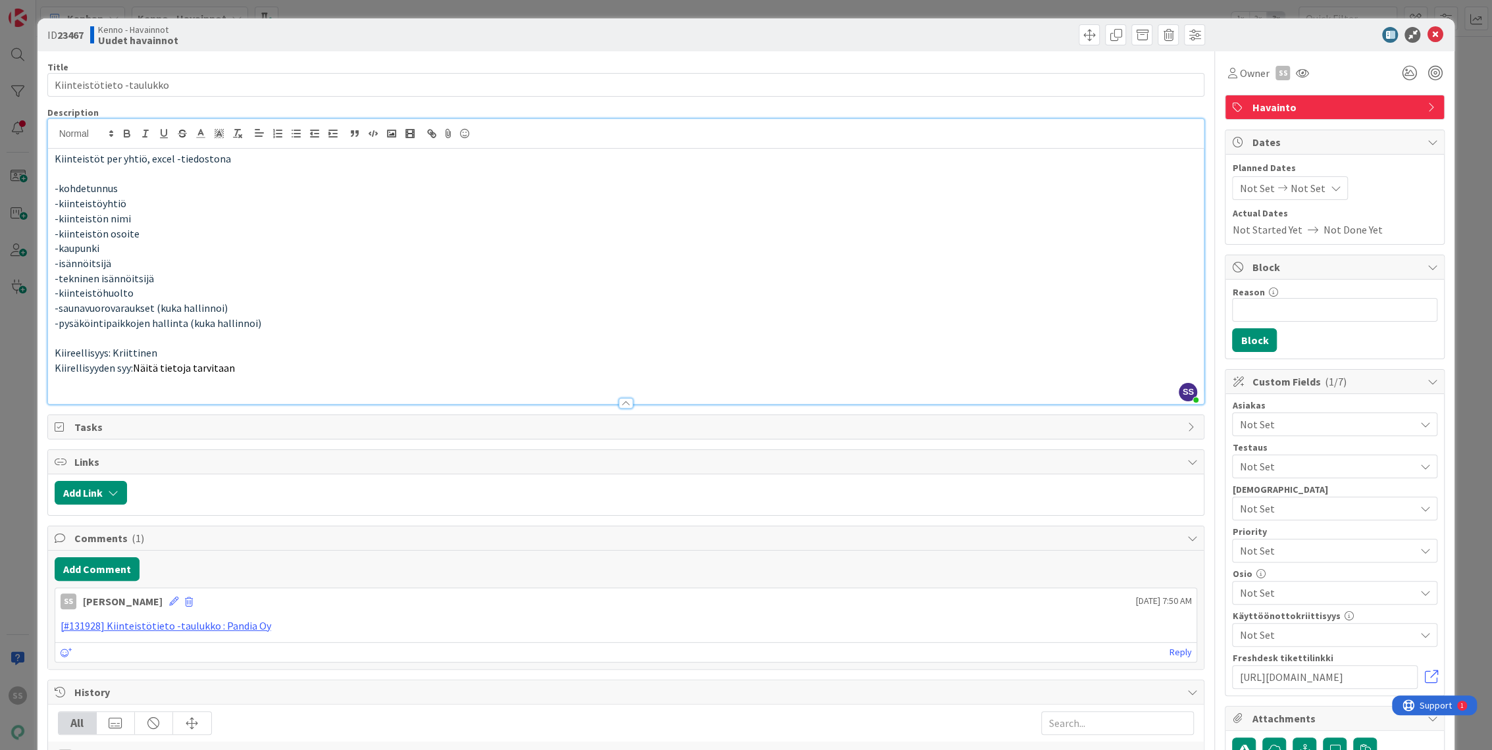
click at [1289, 421] on span "Not Set" at bounding box center [1326, 425] width 175 height 16
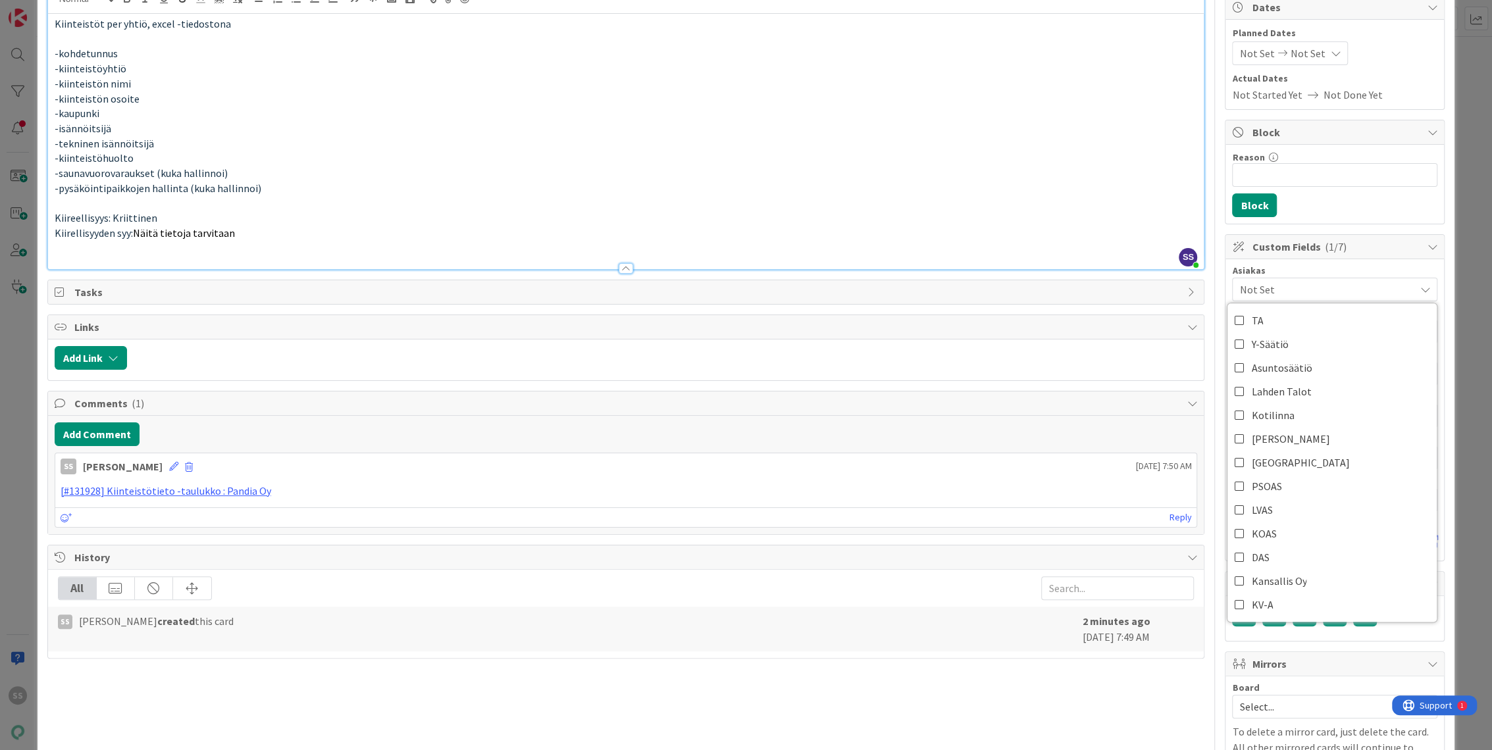
scroll to position [73, 0]
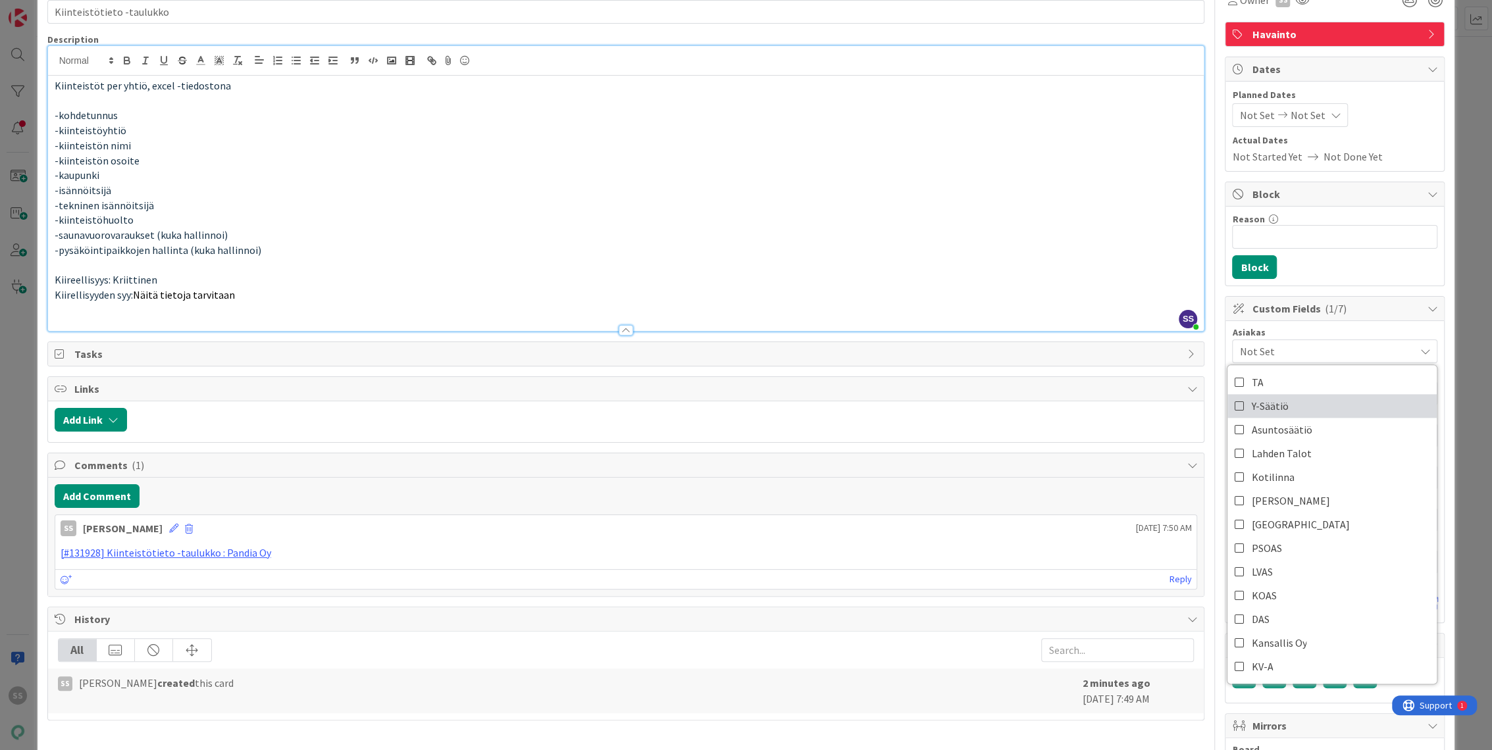
click at [1282, 411] on link "Y-Säätiö" at bounding box center [1331, 406] width 209 height 24
click at [872, 191] on p "-isännöitsijä" at bounding box center [626, 190] width 1143 height 15
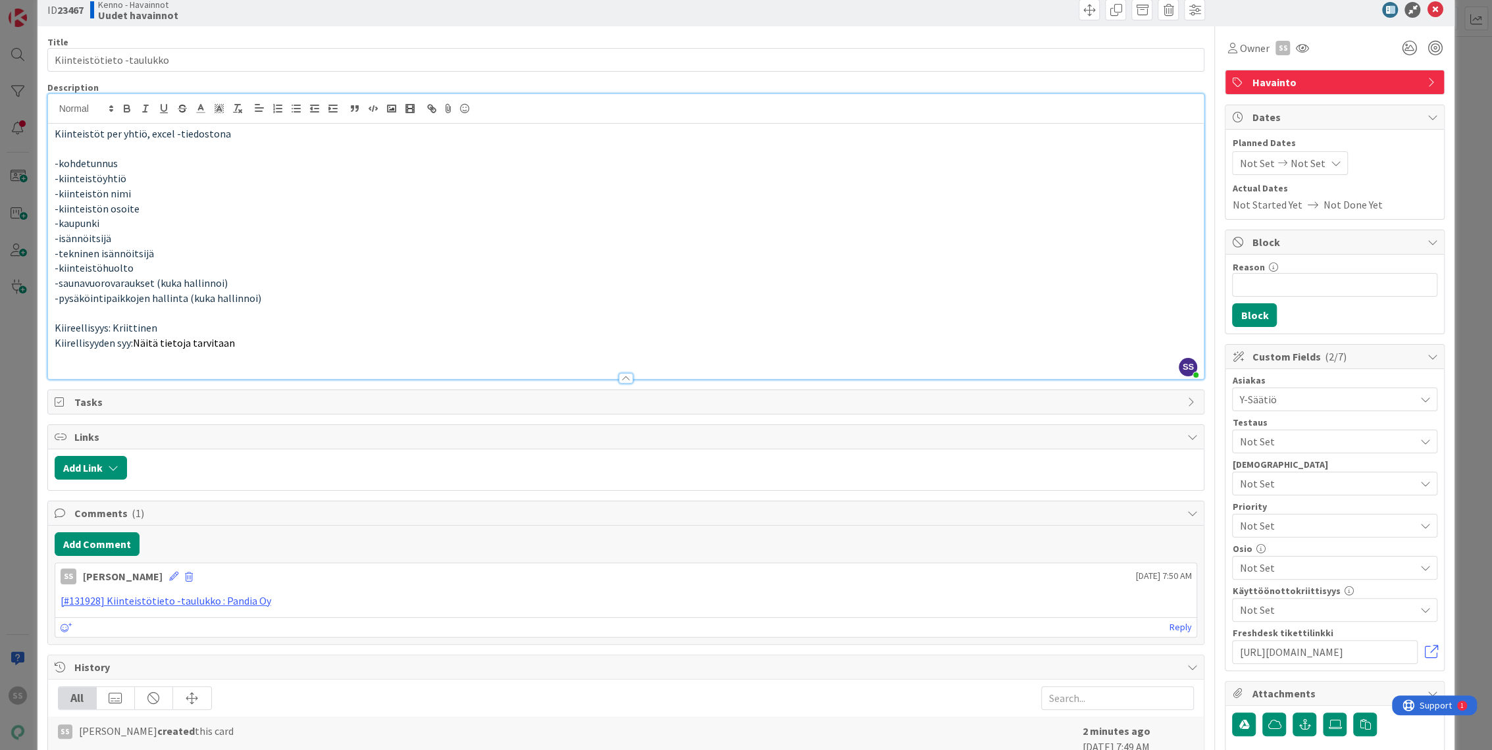
scroll to position [0, 0]
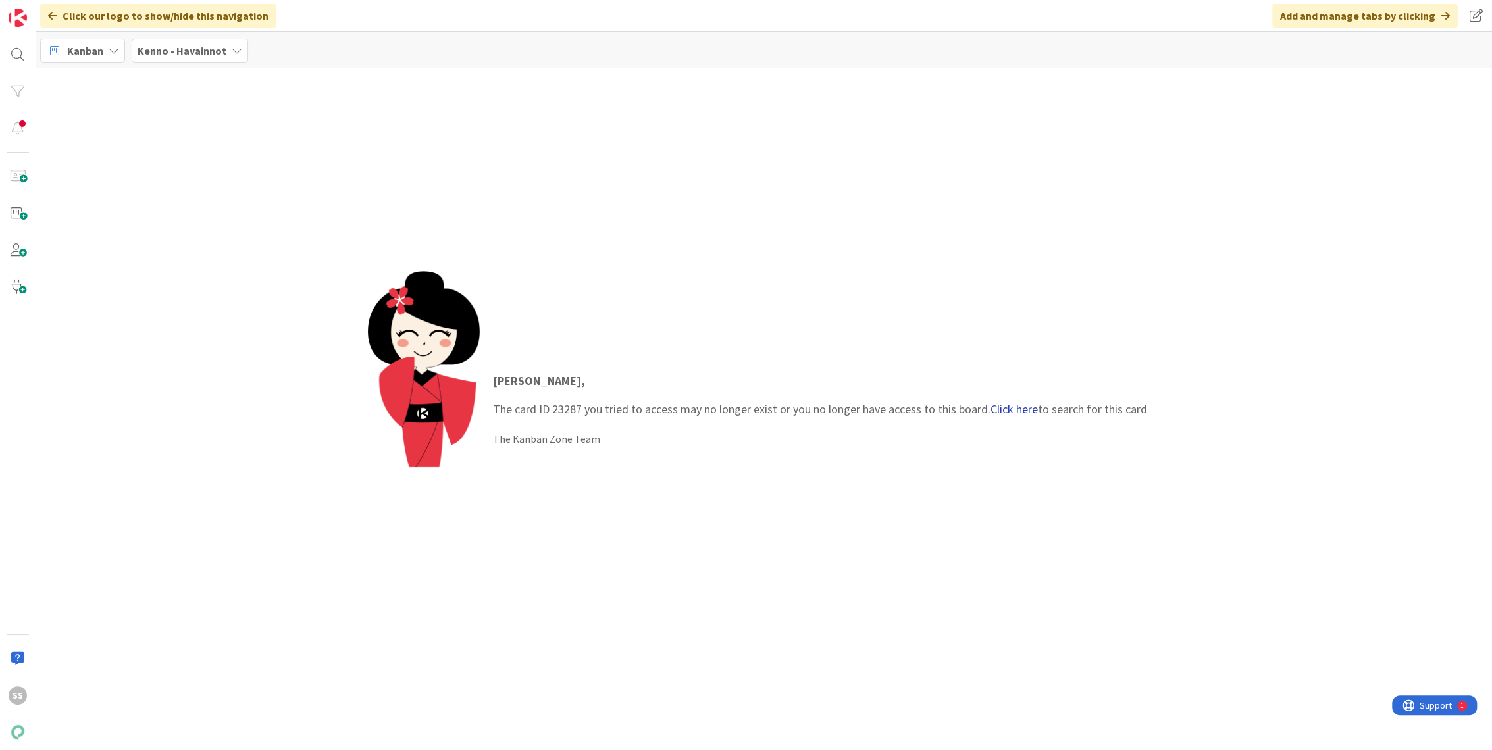
click at [1008, 407] on link "Click here" at bounding box center [1013, 408] width 47 height 15
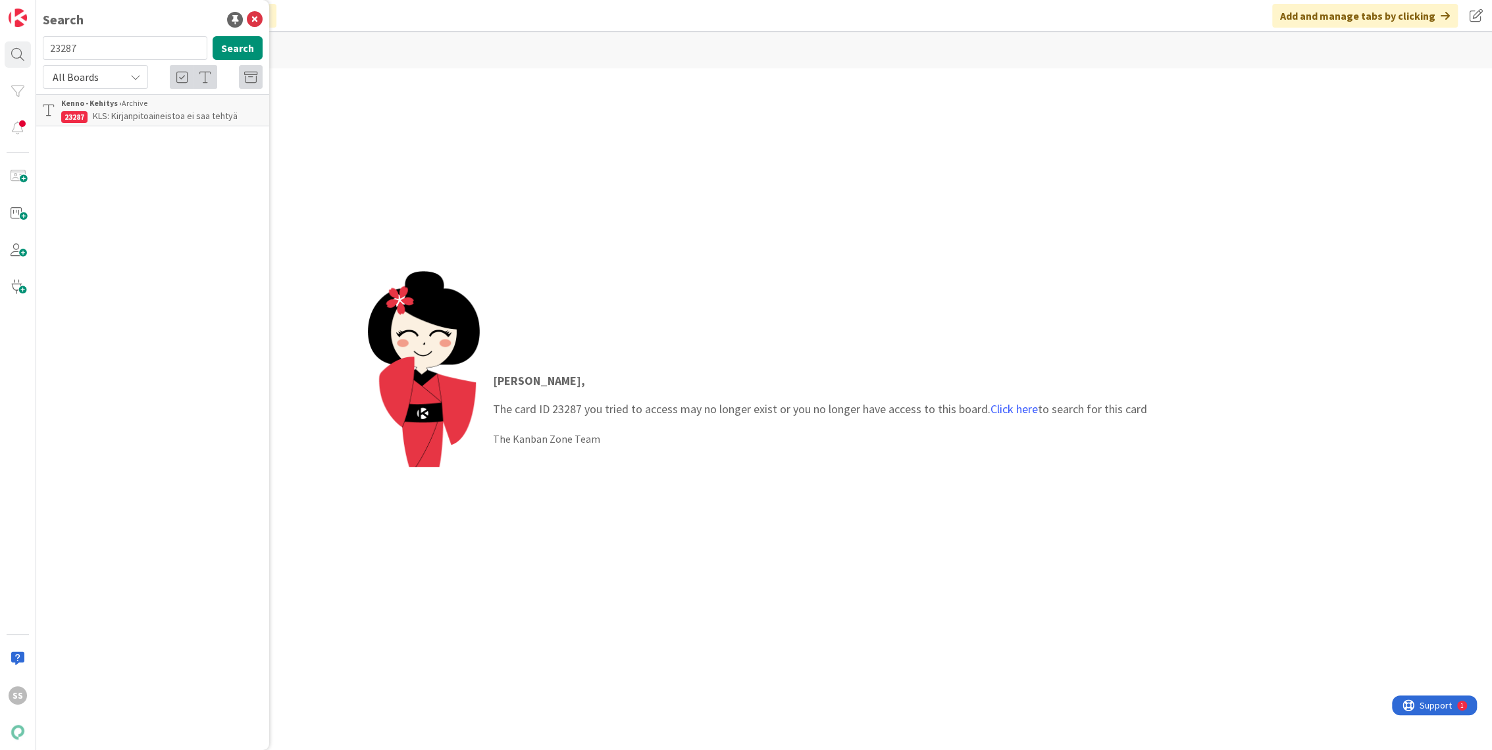
click at [153, 117] on span "KLS: Kirjanpitoaineistoa ei saa tehtyä" at bounding box center [165, 116] width 145 height 12
click at [1031, 410] on link "Click here" at bounding box center [1013, 408] width 47 height 15
click at [146, 123] on p "Ason uudiskohteen tarjouskierrokselle mahdollisuus liittää kiinteistölle lisäty…" at bounding box center [161, 123] width 201 height 28
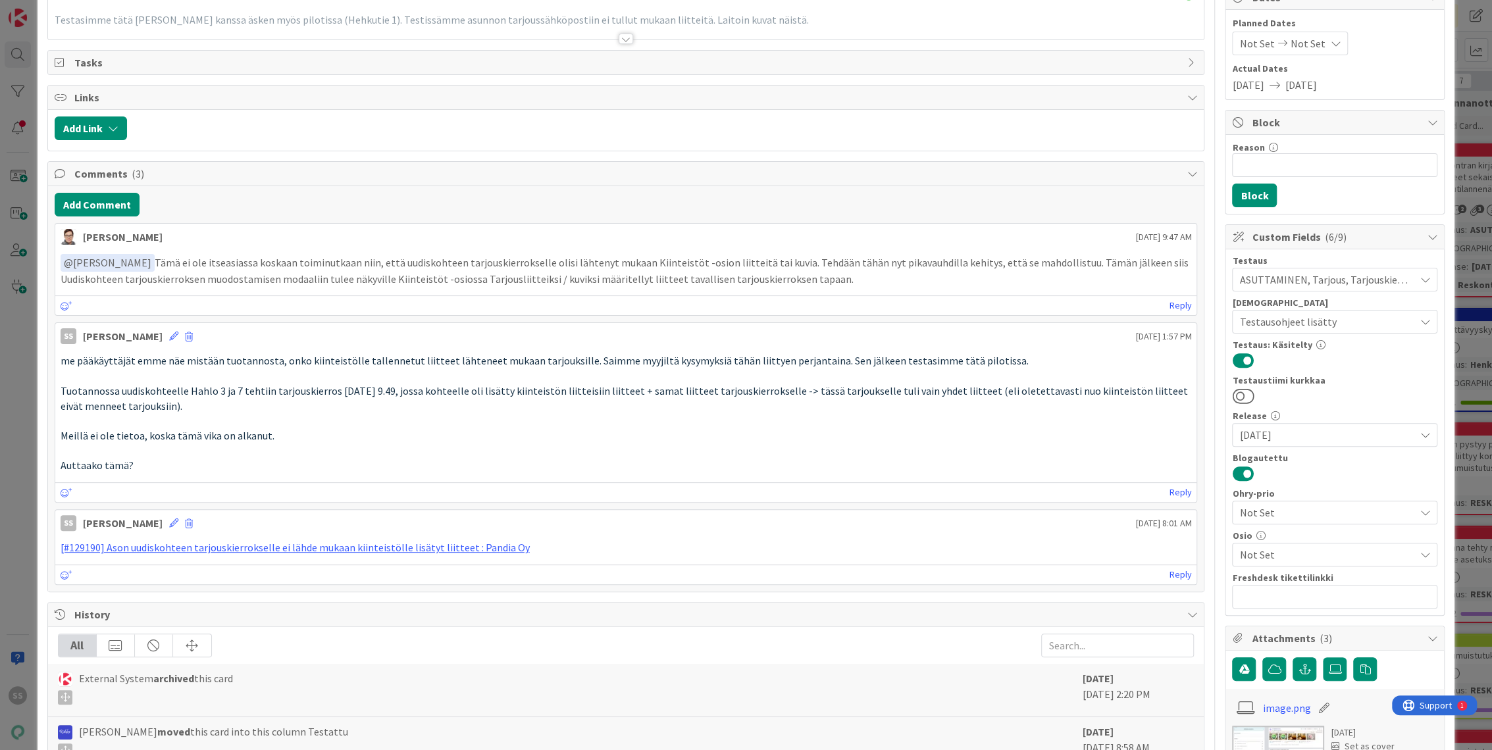
scroll to position [73, 0]
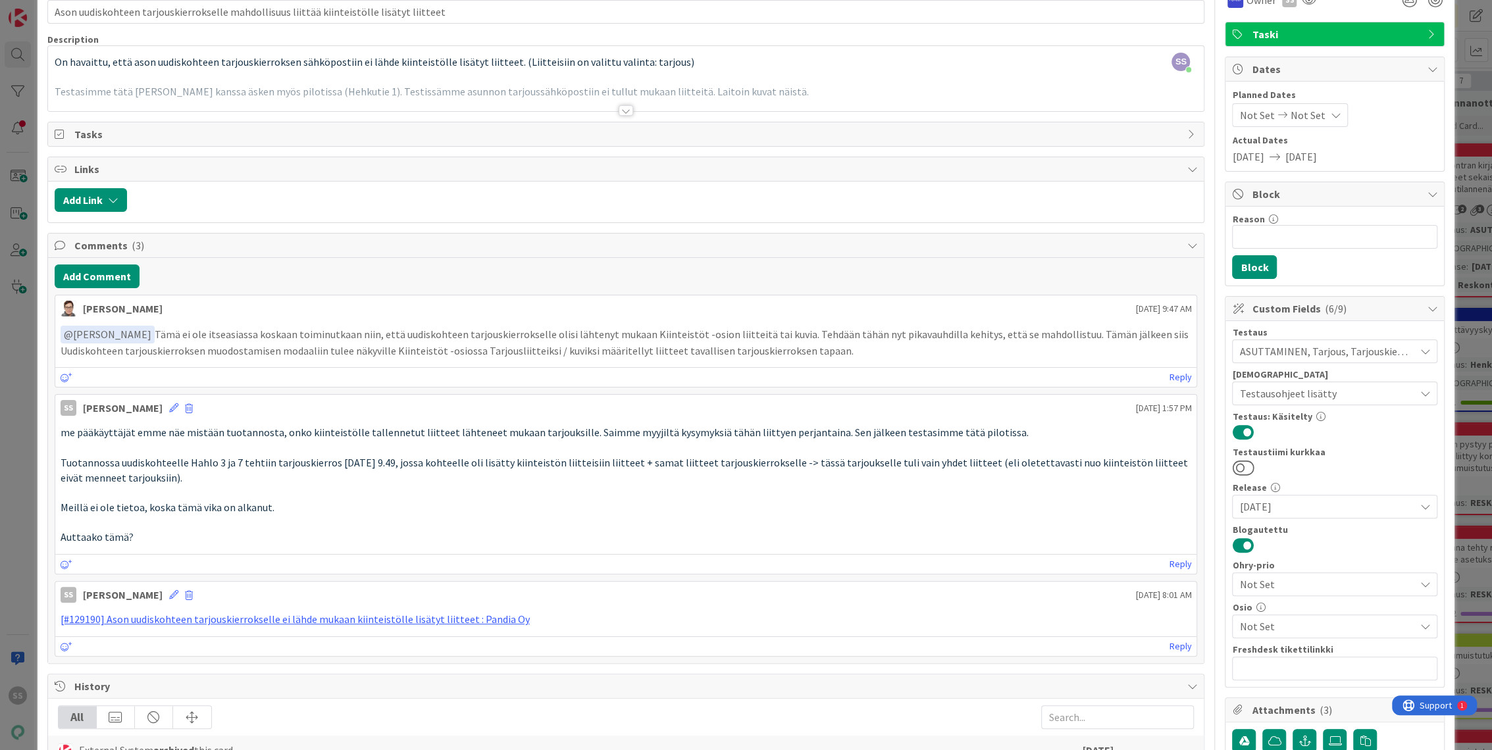
click at [941, 522] on p at bounding box center [626, 522] width 1131 height 15
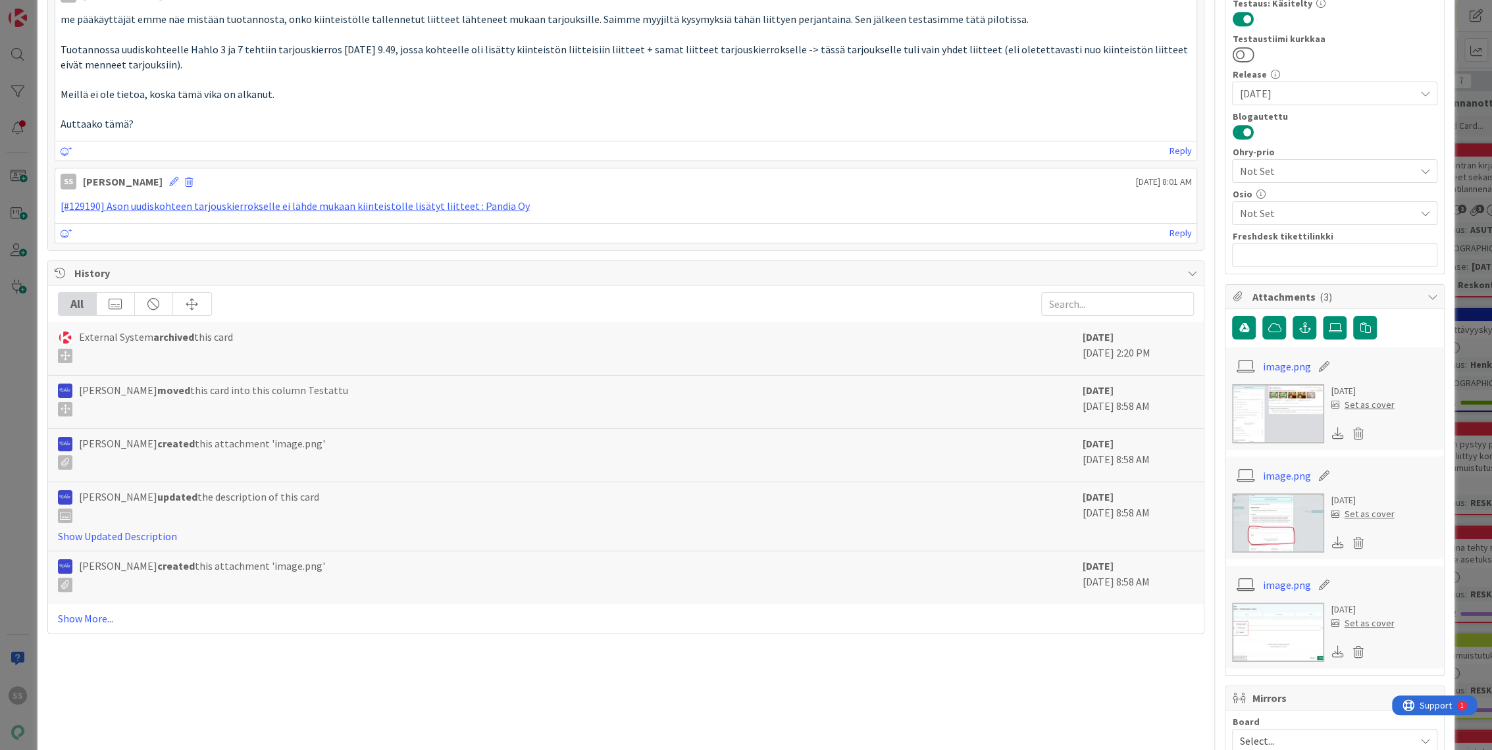
scroll to position [511, 0]
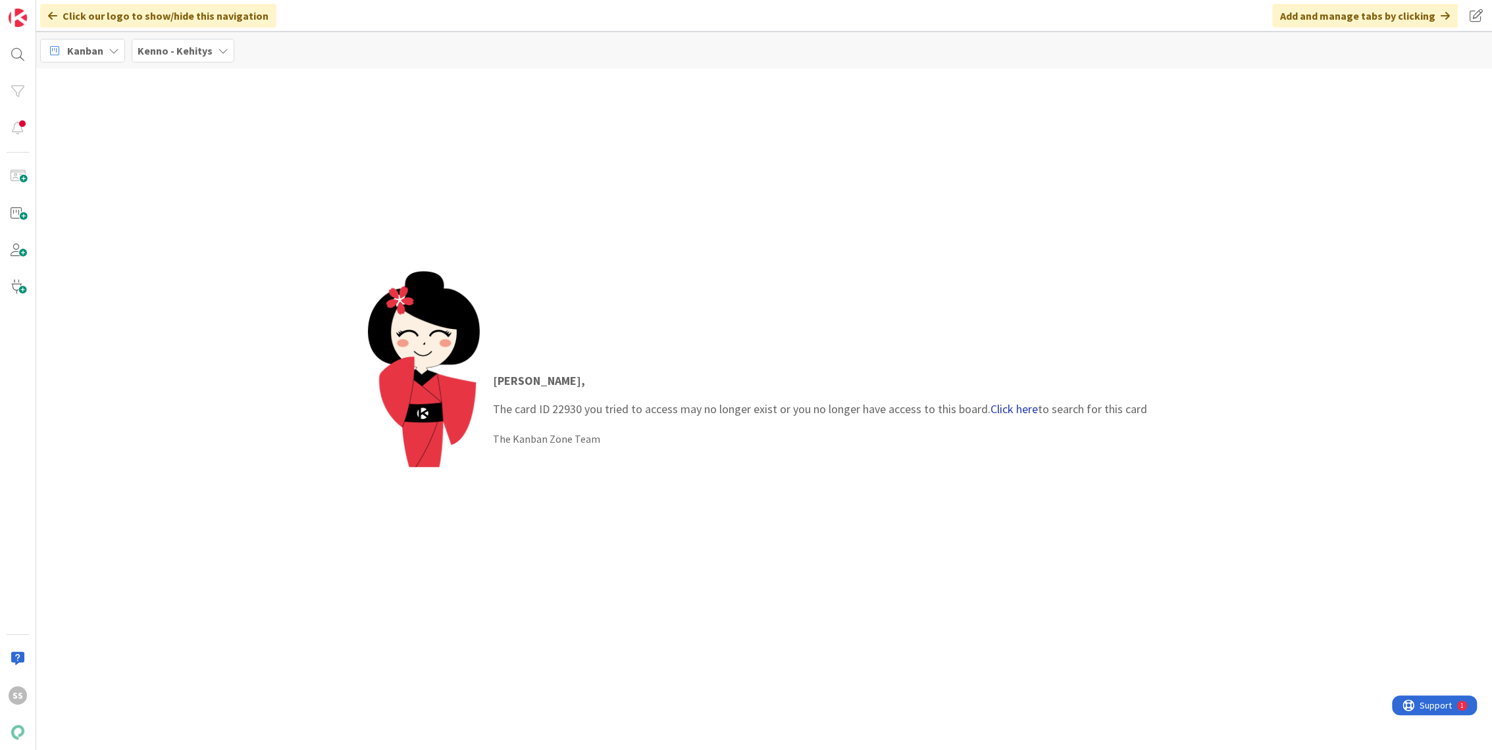
click at [1005, 408] on link "Click here" at bounding box center [1013, 408] width 47 height 15
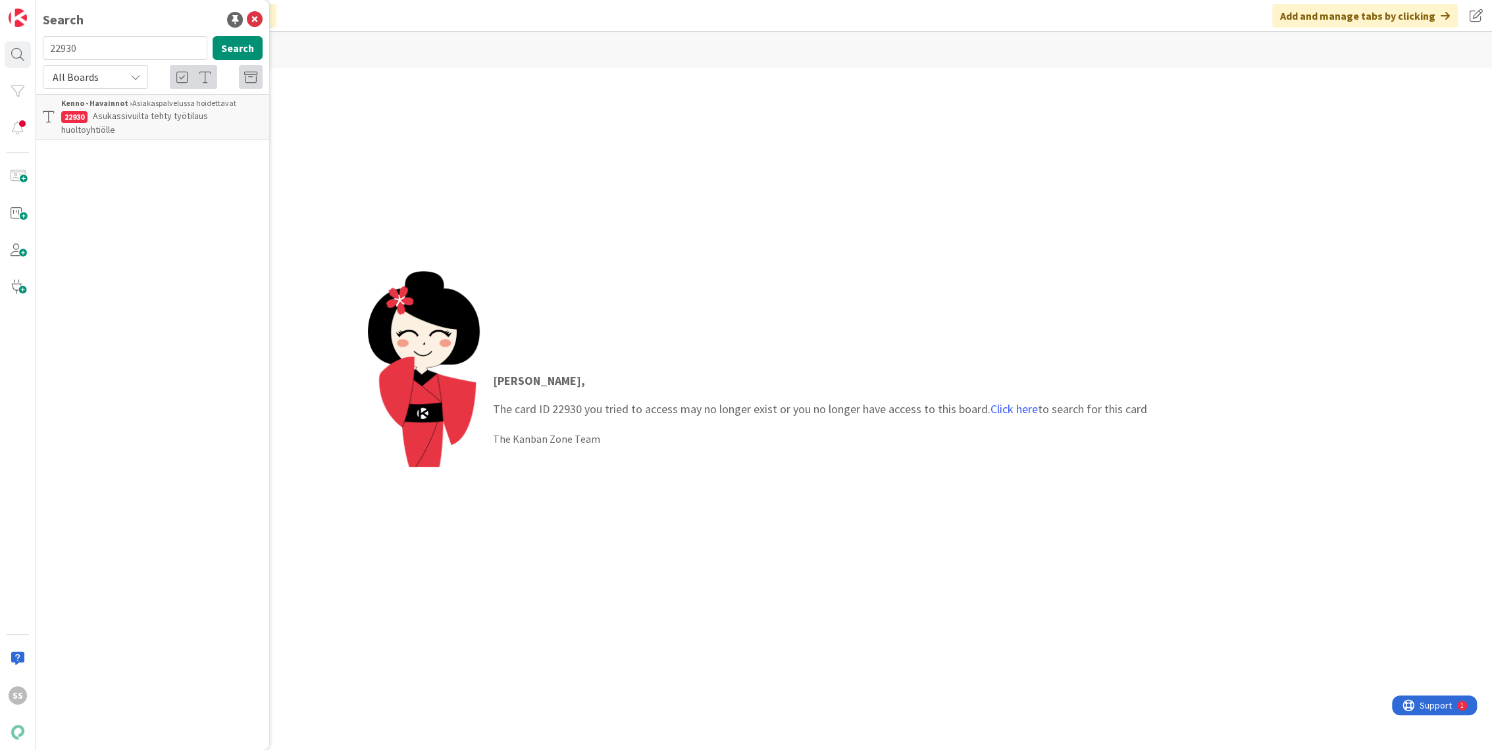
click at [193, 120] on span "Asukassivuilta tehty työtilaus huoltoyhtiölle" at bounding box center [134, 123] width 147 height 26
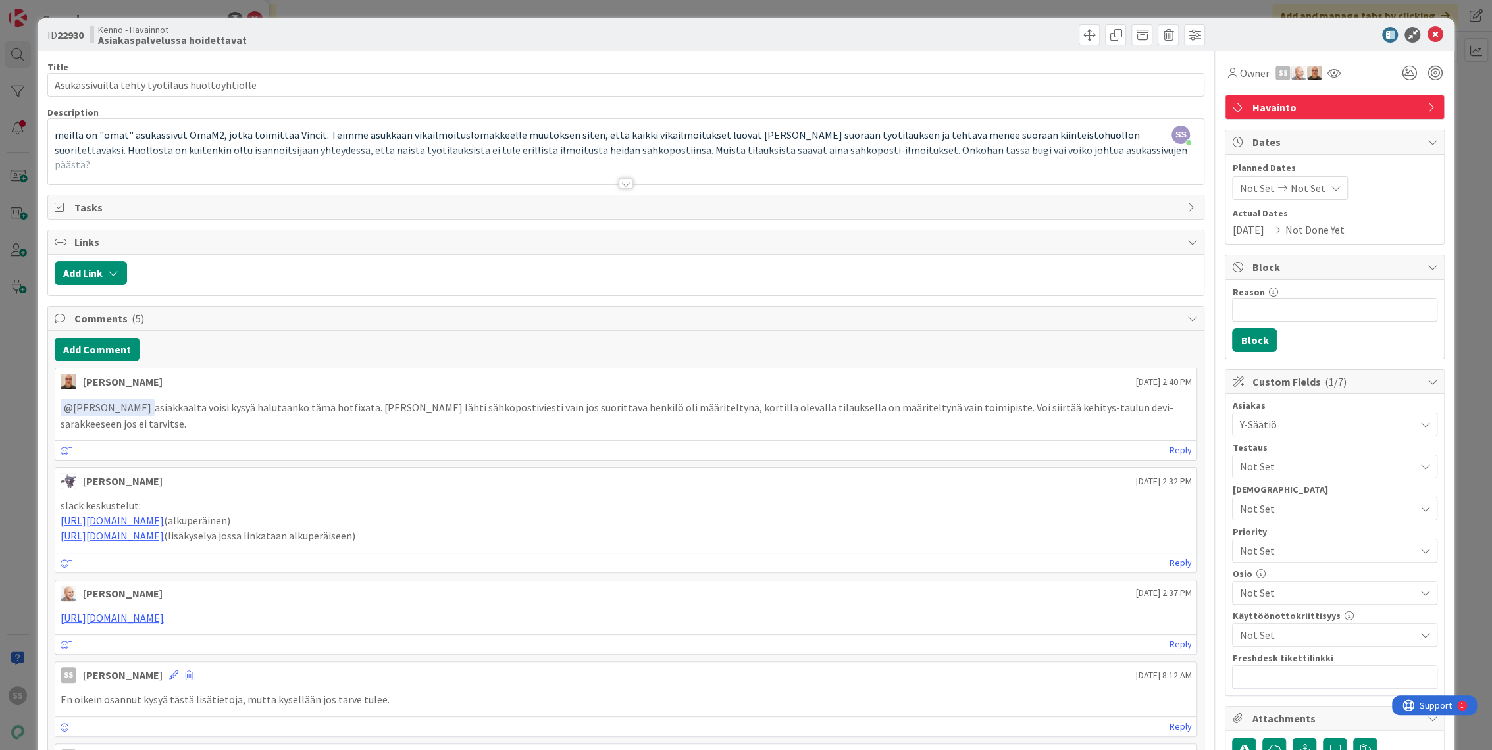
click at [620, 182] on div at bounding box center [626, 183] width 14 height 11
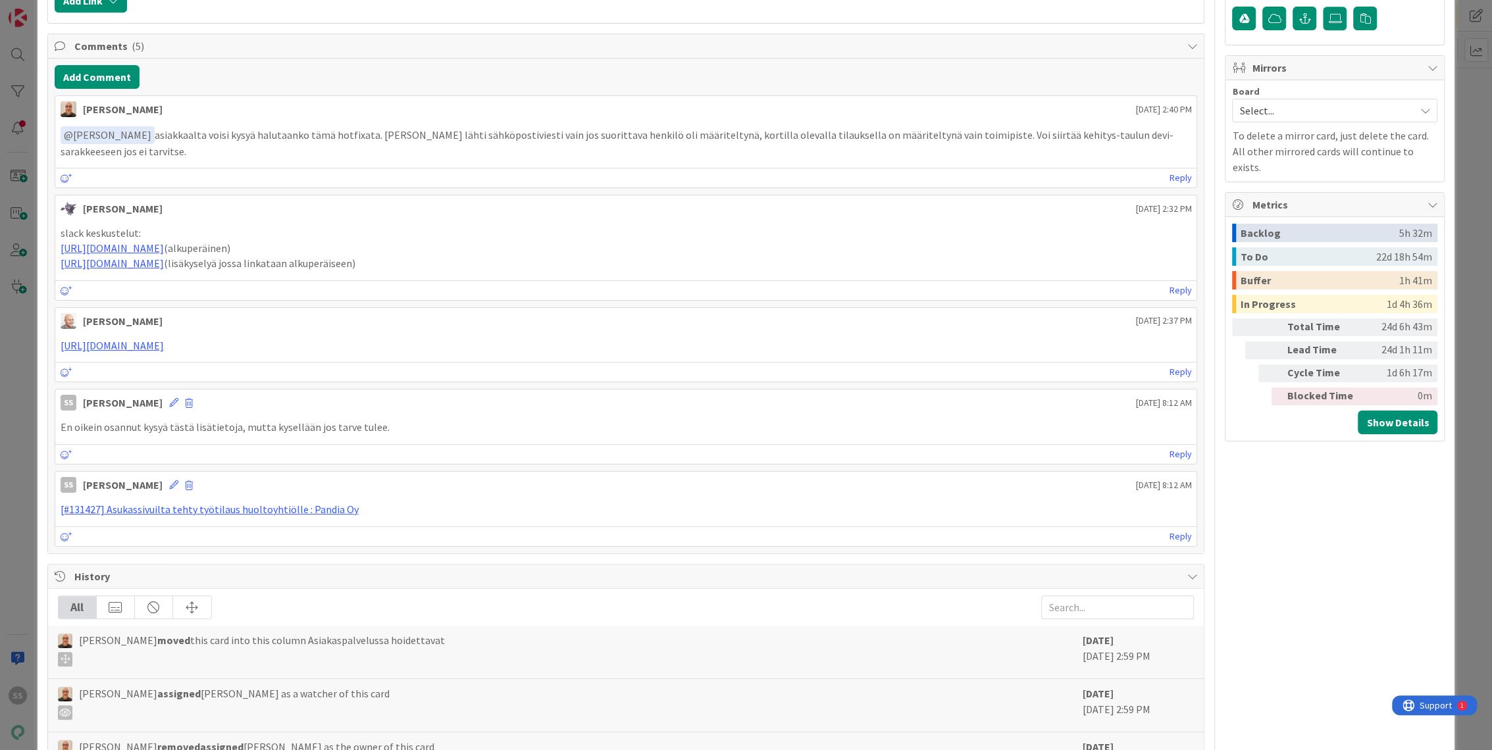
scroll to position [365, 0]
